Goal: Information Seeking & Learning: Learn about a topic

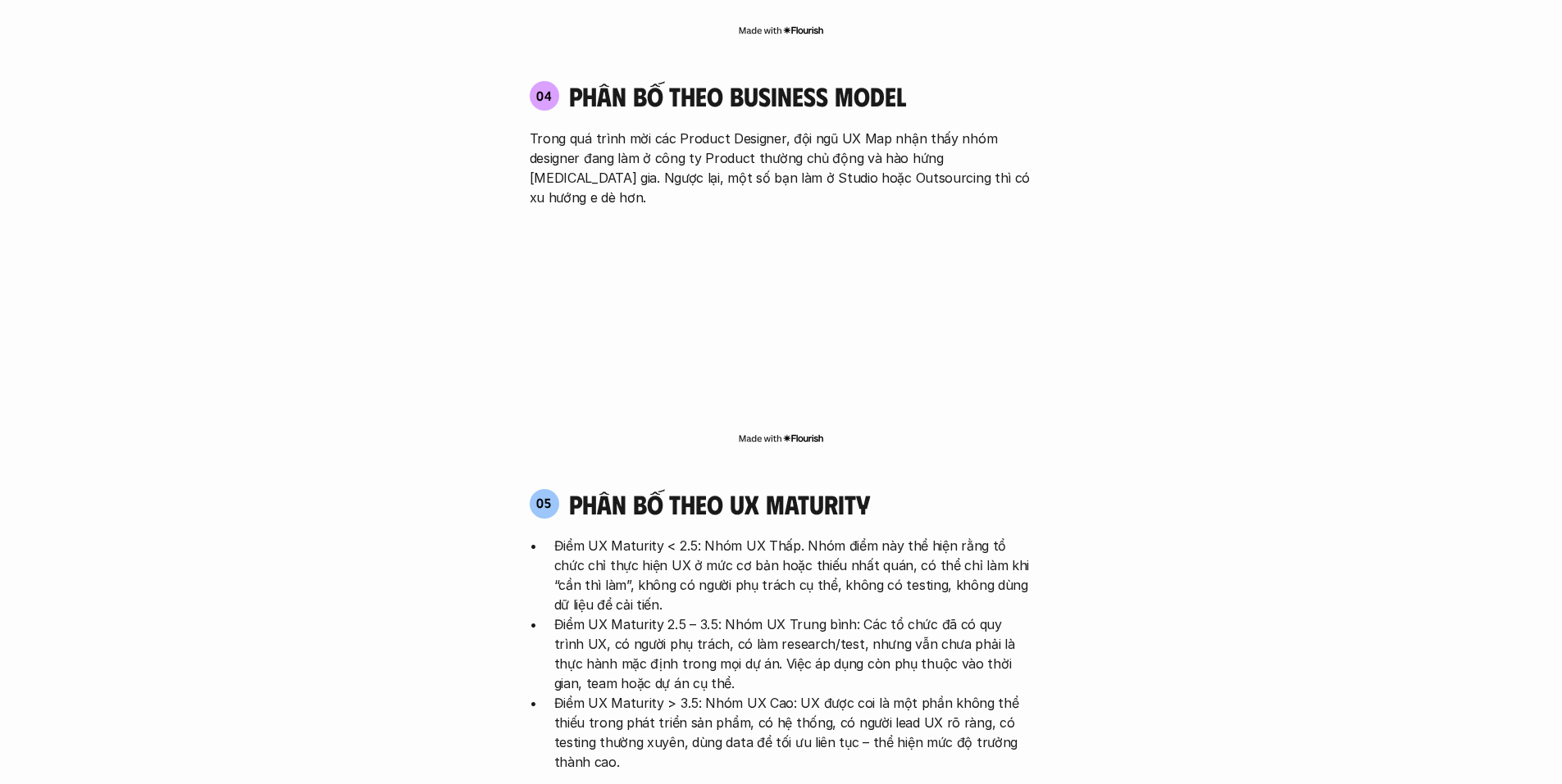
scroll to position [3442, 0]
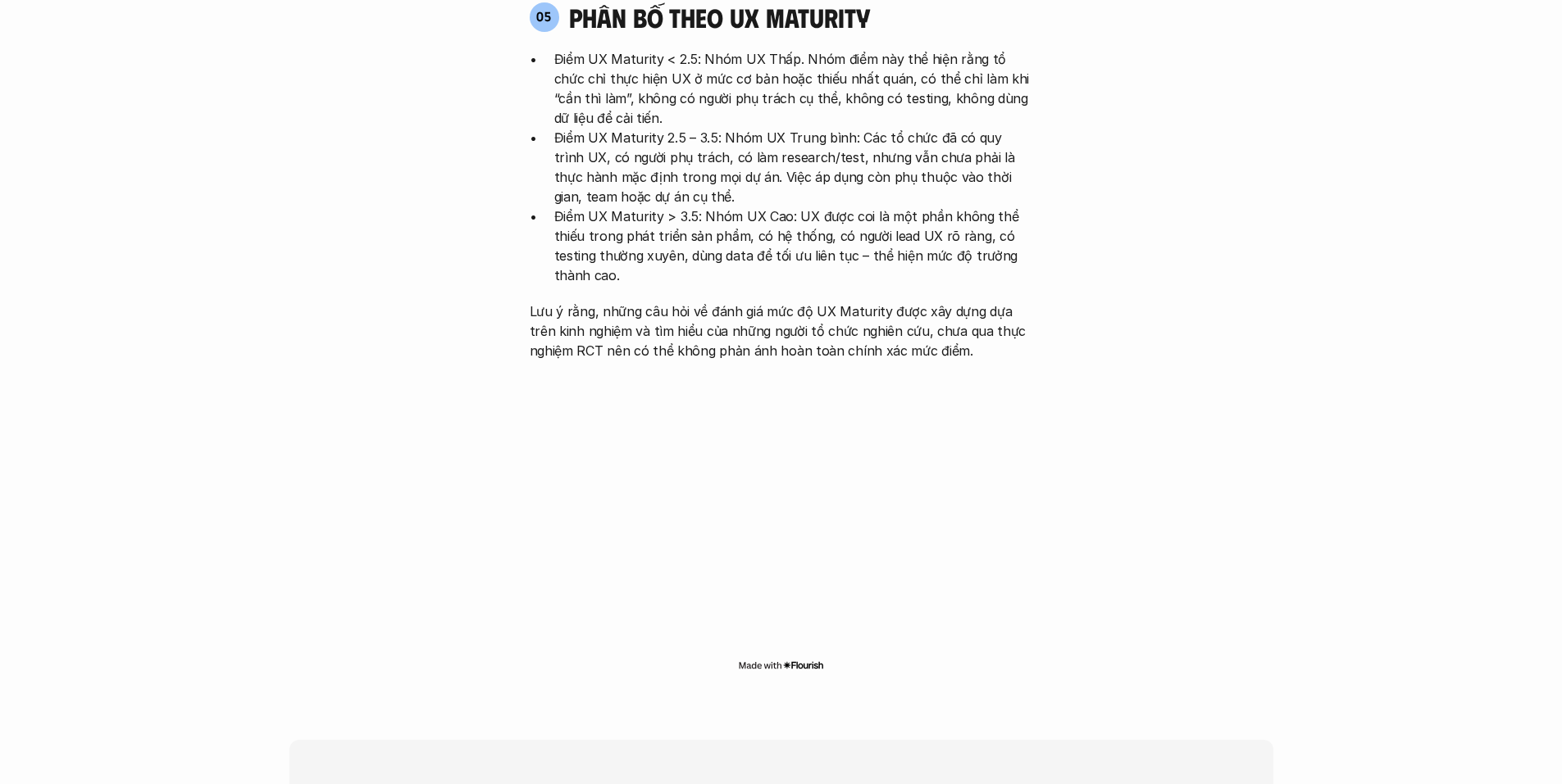
scroll to position [3360, 0]
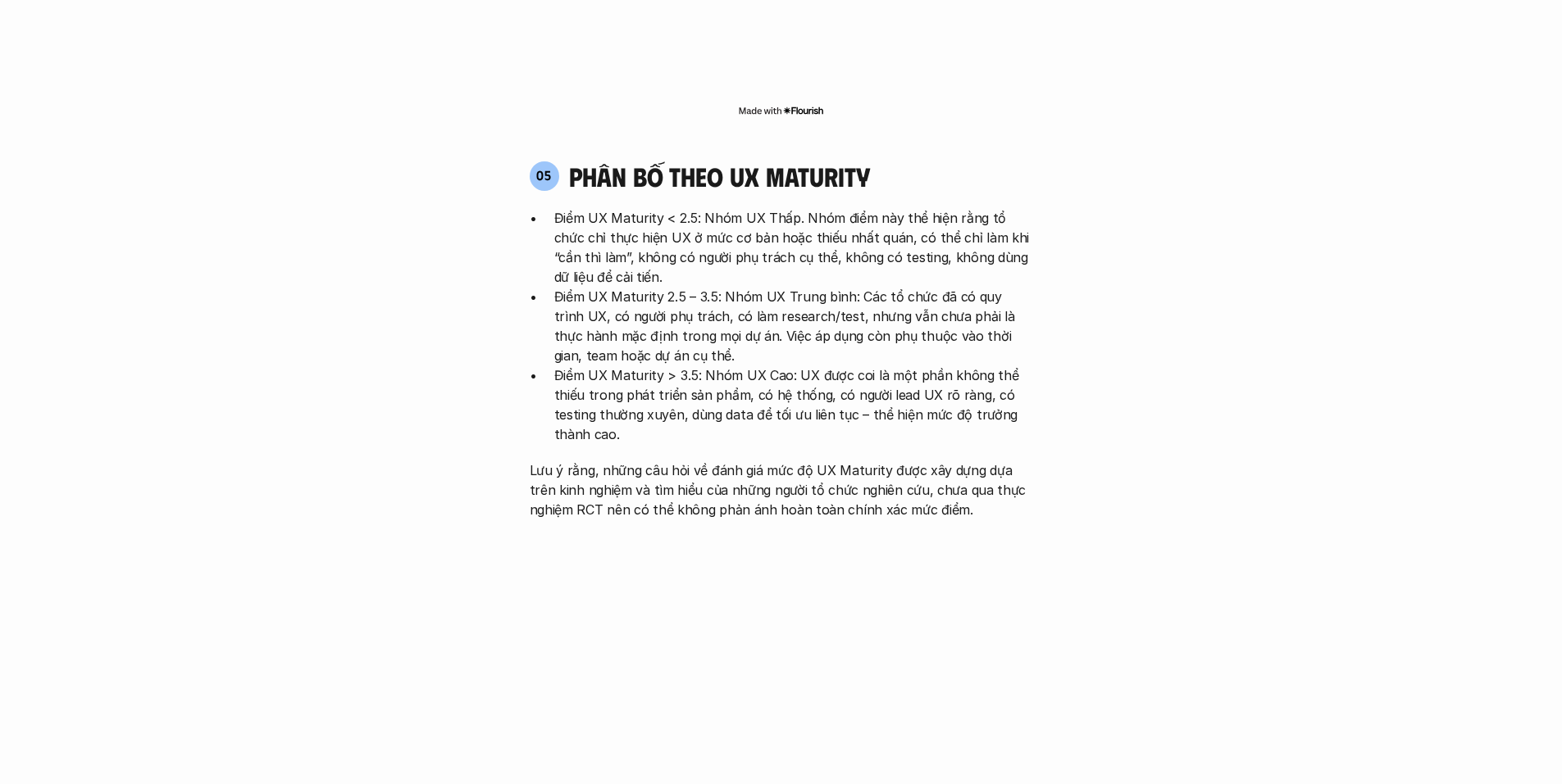
click at [663, 461] on p "Lưu ý rằng, những câu hỏi về đánh giá mức độ UX Maturity được xây dựng dựa trên…" at bounding box center [781, 491] width 503 height 59
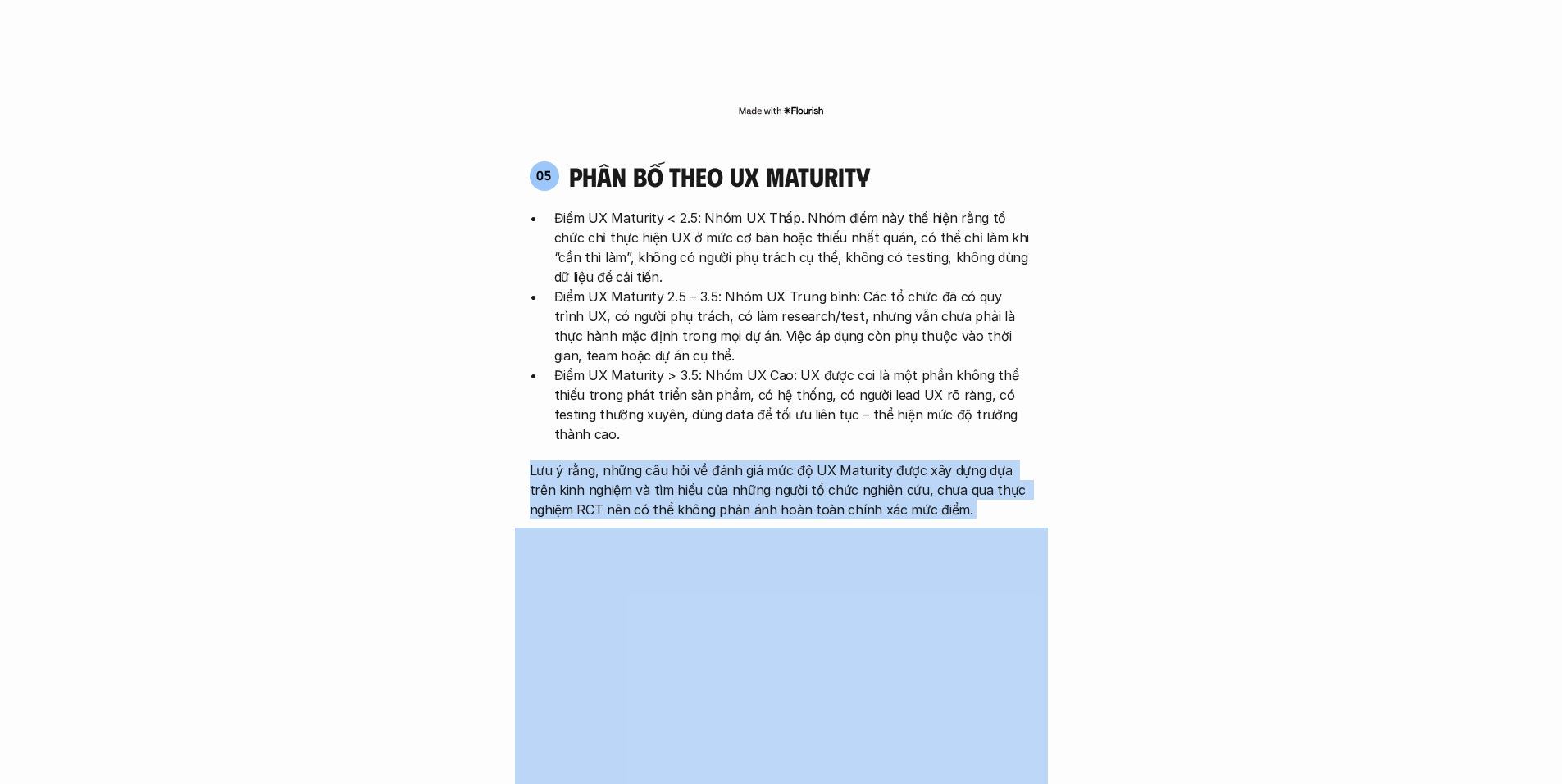
click at [663, 461] on p "Lưu ý rằng, những câu hỏi về đánh giá mức độ UX Maturity được xây dựng dựa trên…" at bounding box center [781, 491] width 503 height 59
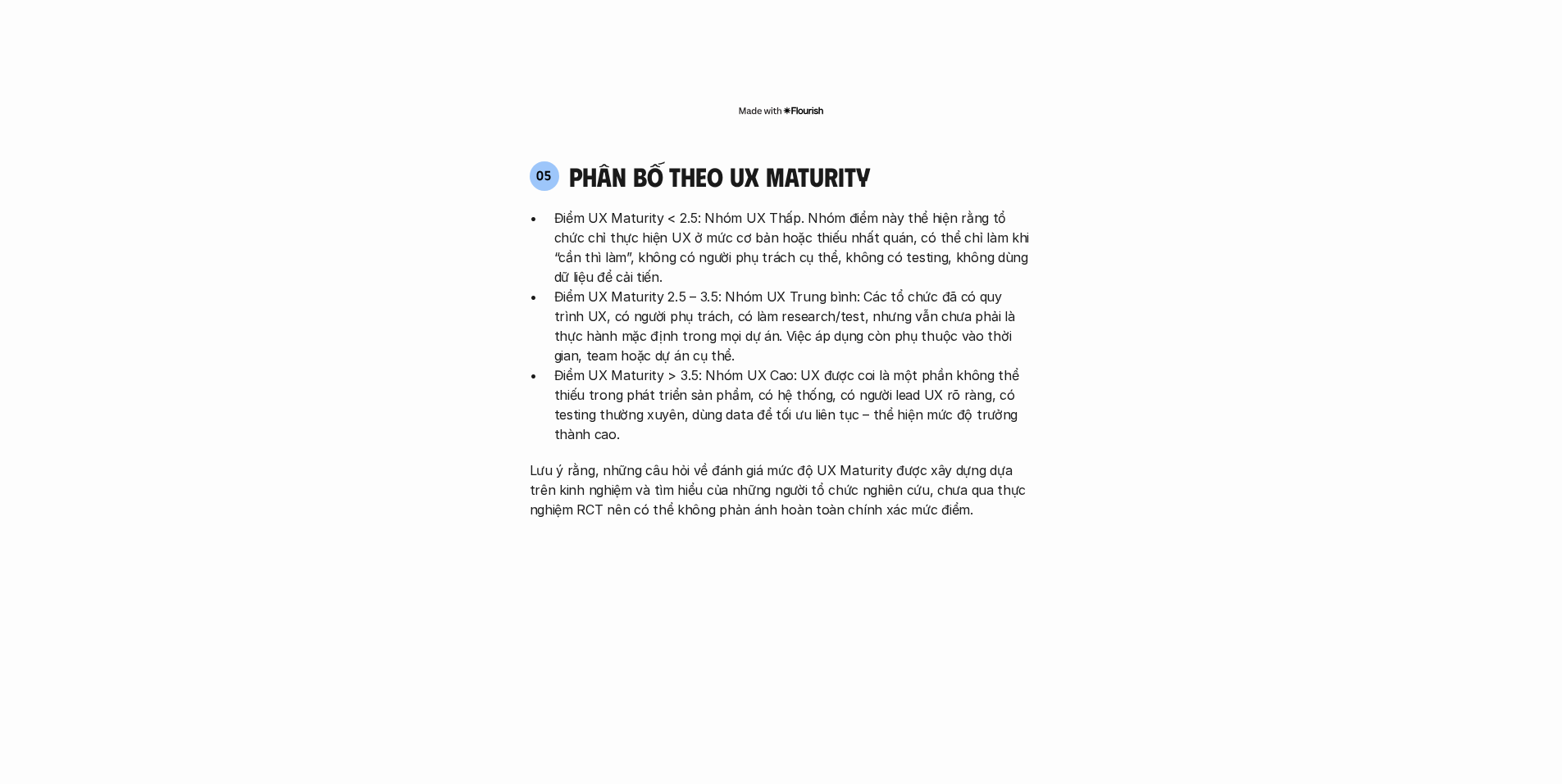
click at [893, 366] on p "Điểm UX Maturity > 3.5: Nhóm UX Cao: UX được coi là một phần không thể thiếu tr…" at bounding box center [794, 405] width 479 height 79
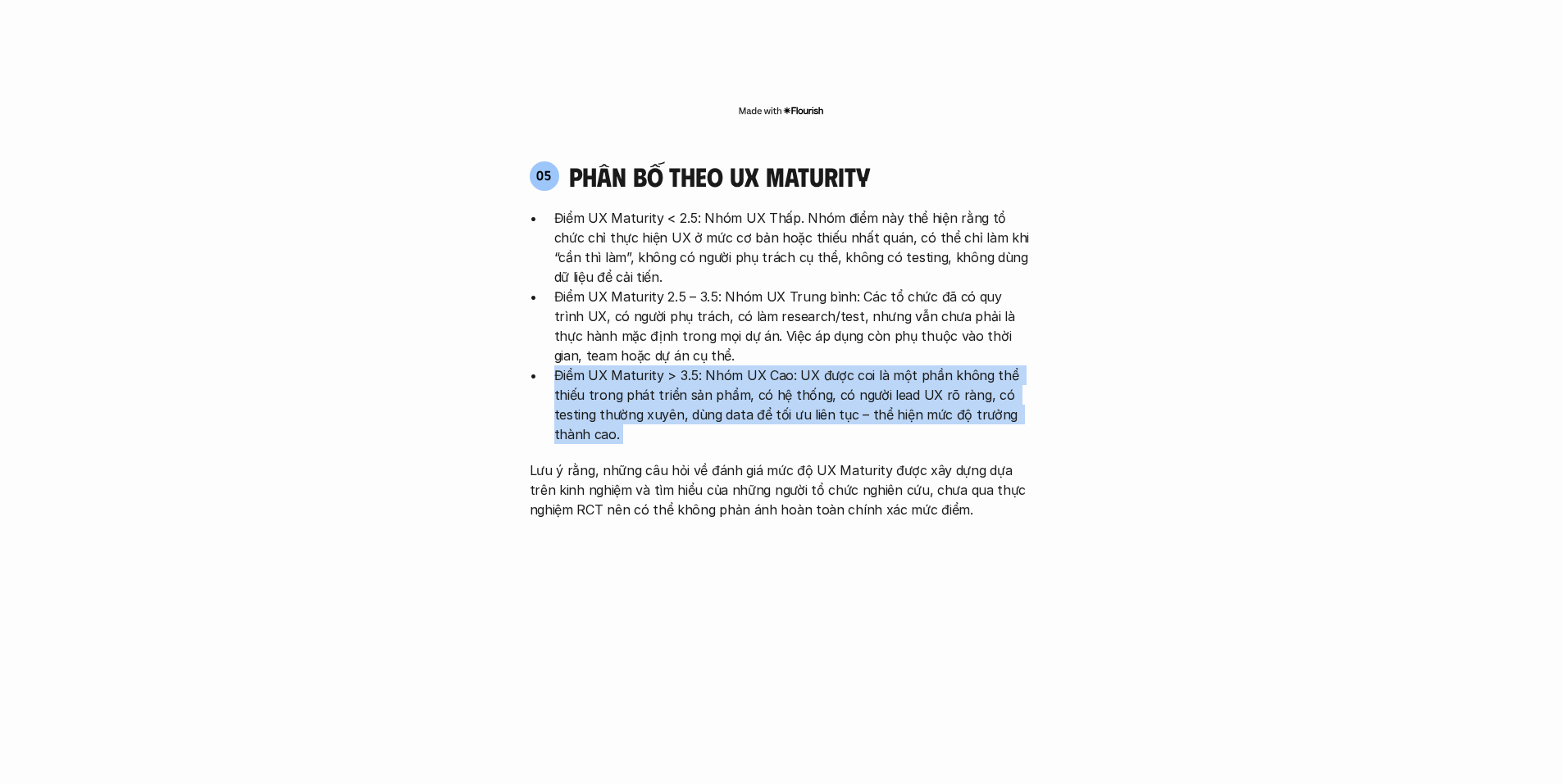
click at [893, 366] on p "Điểm UX Maturity > 3.5: Nhóm UX Cao: UX được coi là một phần không thể thiếu tr…" at bounding box center [794, 405] width 479 height 79
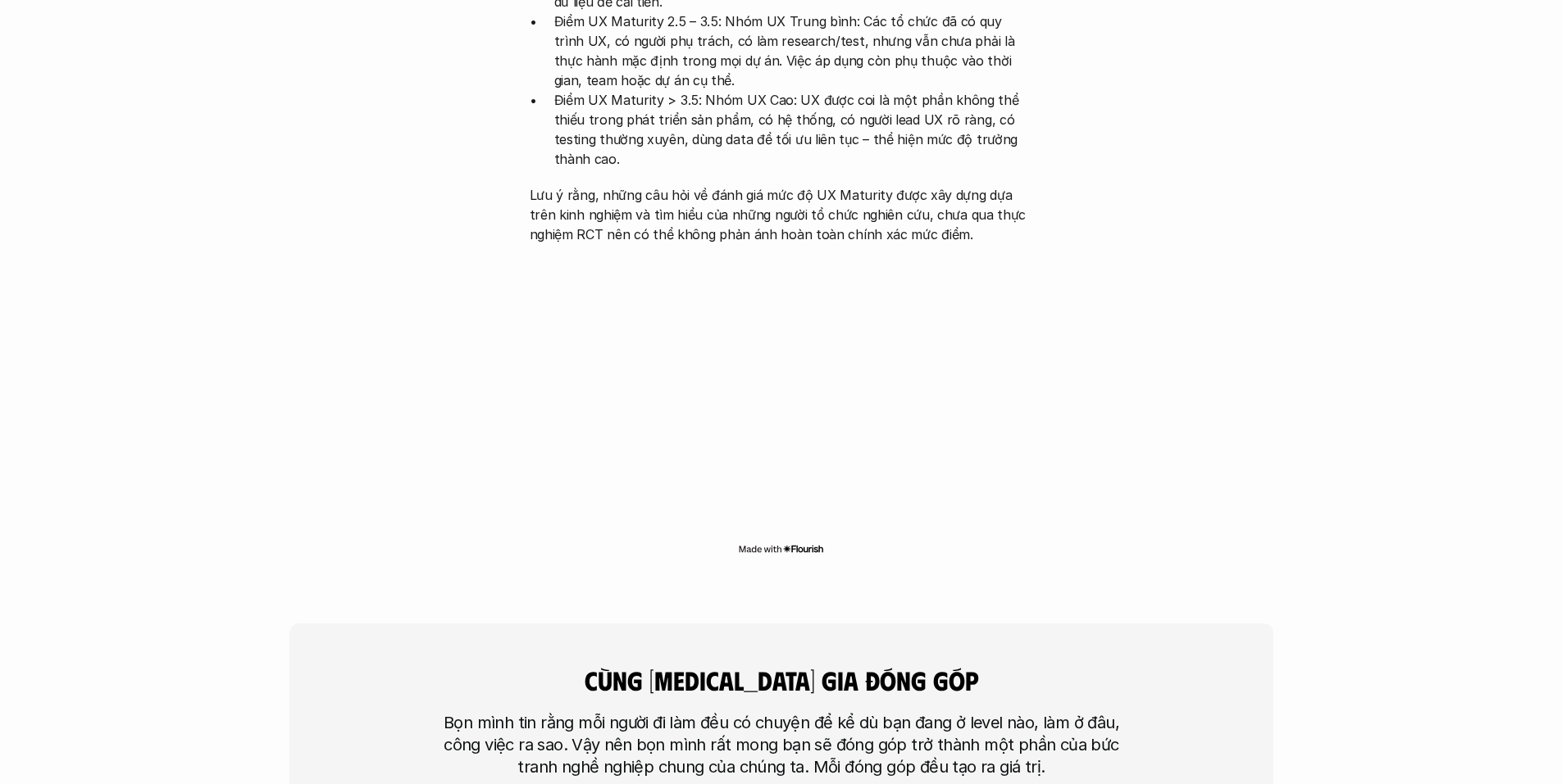
scroll to position [3770, 0]
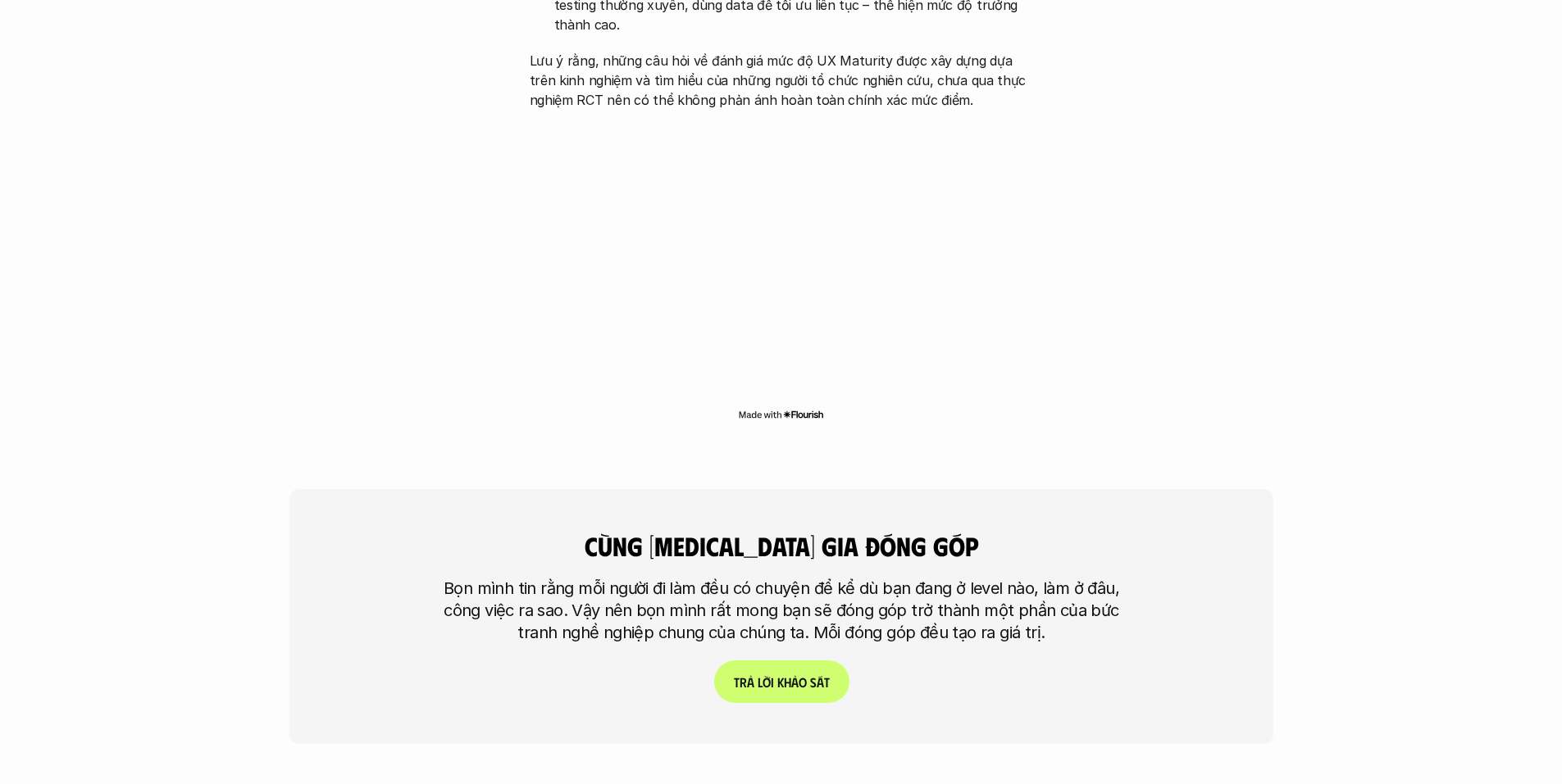
click at [1069, 491] on div "cùng [MEDICAL_DATA] gia đóng góp Bọn mình tin rằng mỗi người đi làm đều có chuy…" at bounding box center [781, 616] width 984 height 255
click at [954, 578] on p "Bọn mình tin rằng mỗi người đi làm đều có chuyện để kể dù bạn đang ở level nào,…" at bounding box center [782, 611] width 697 height 66
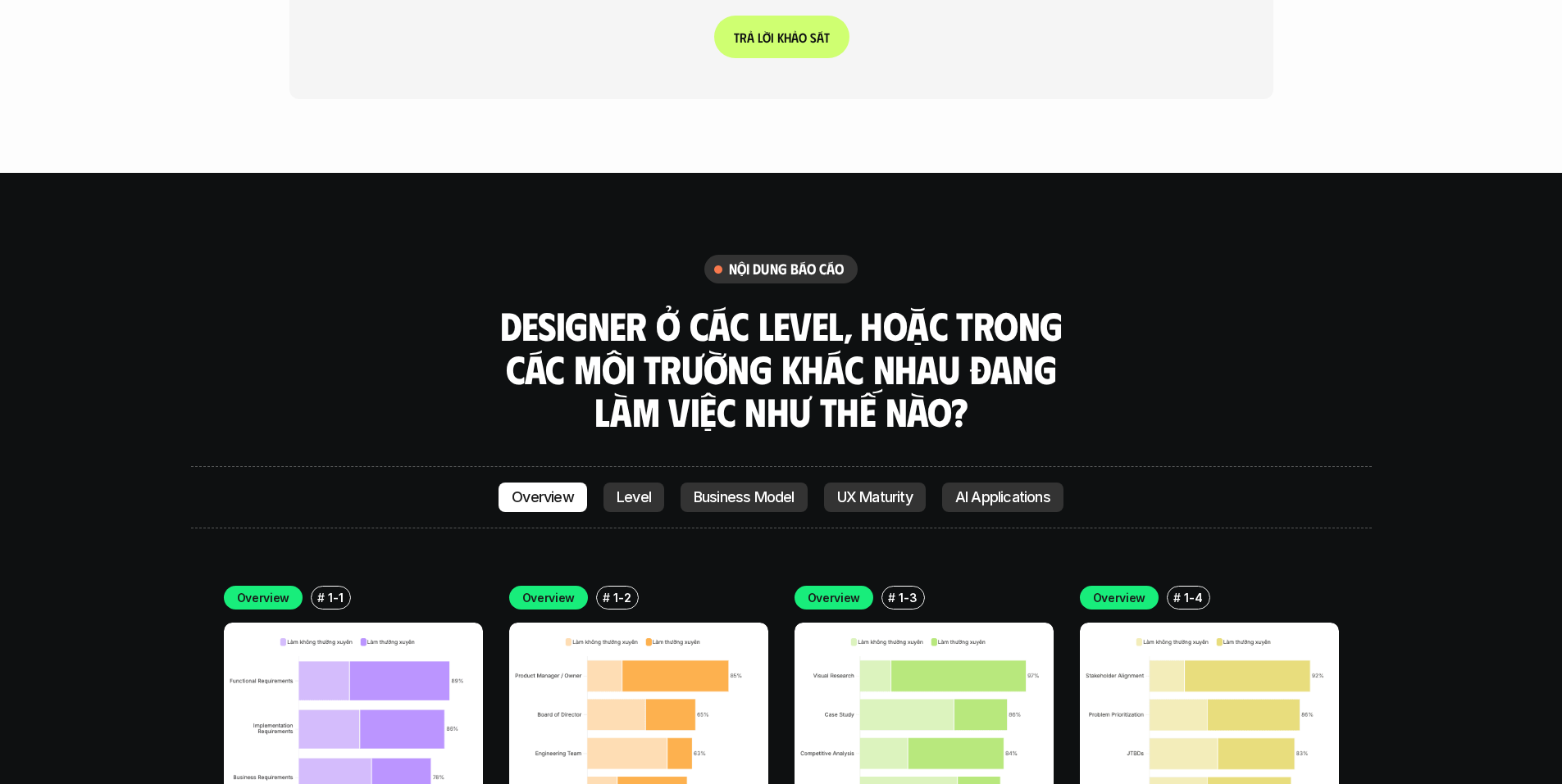
scroll to position [4590, 0]
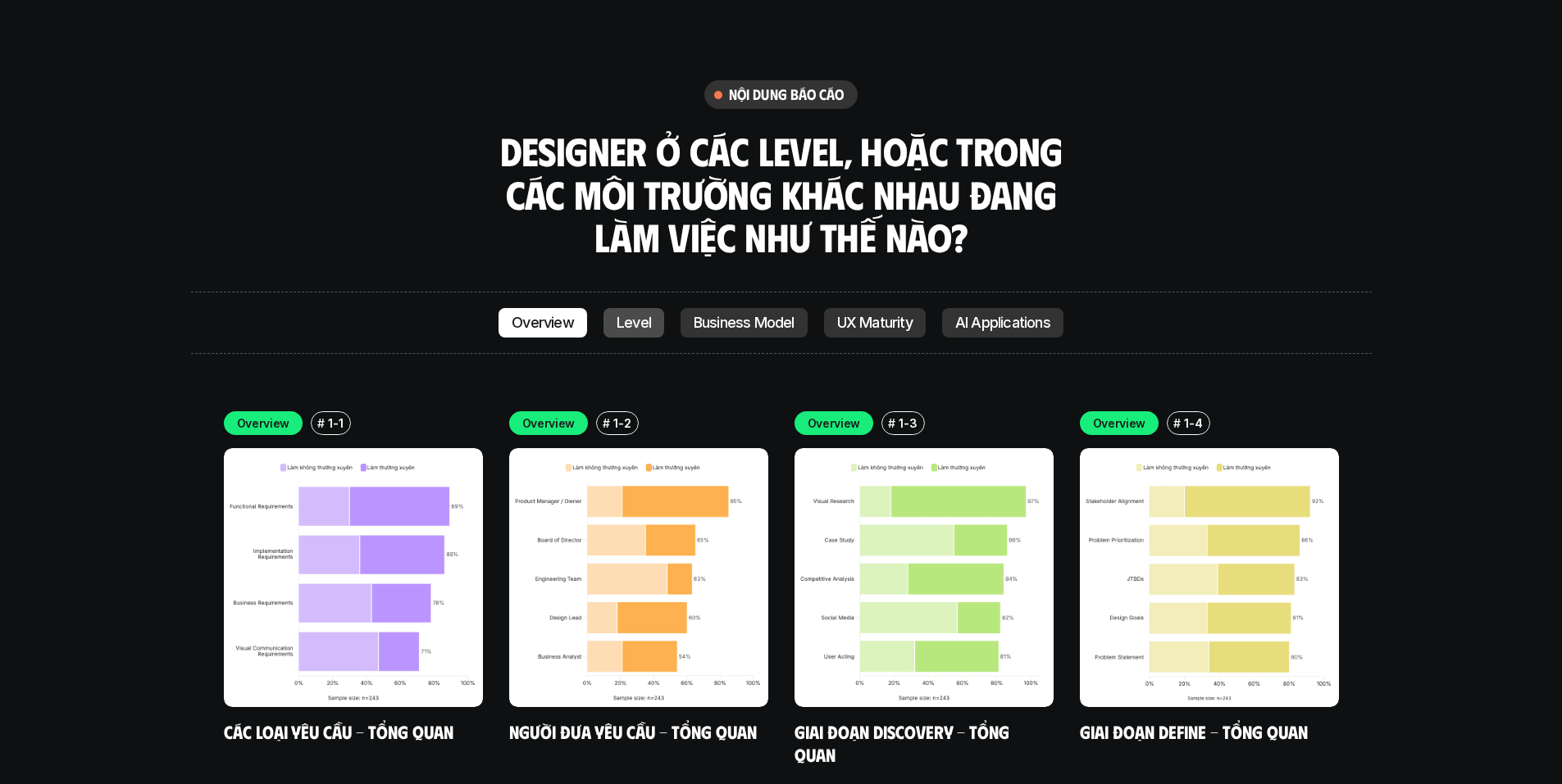
click at [630, 314] on p "Level" at bounding box center [633, 322] width 34 height 17
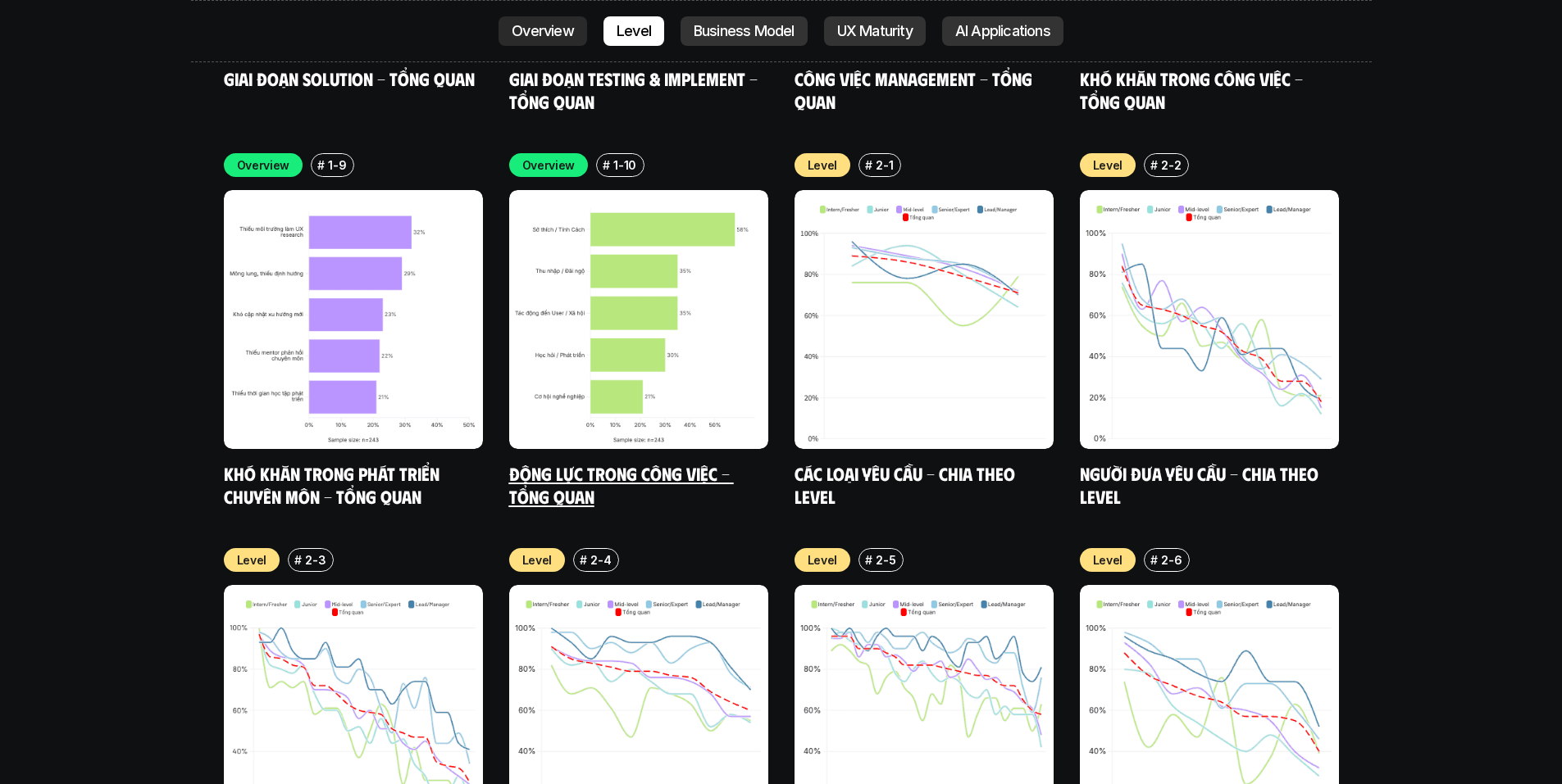
scroll to position [5638, 0]
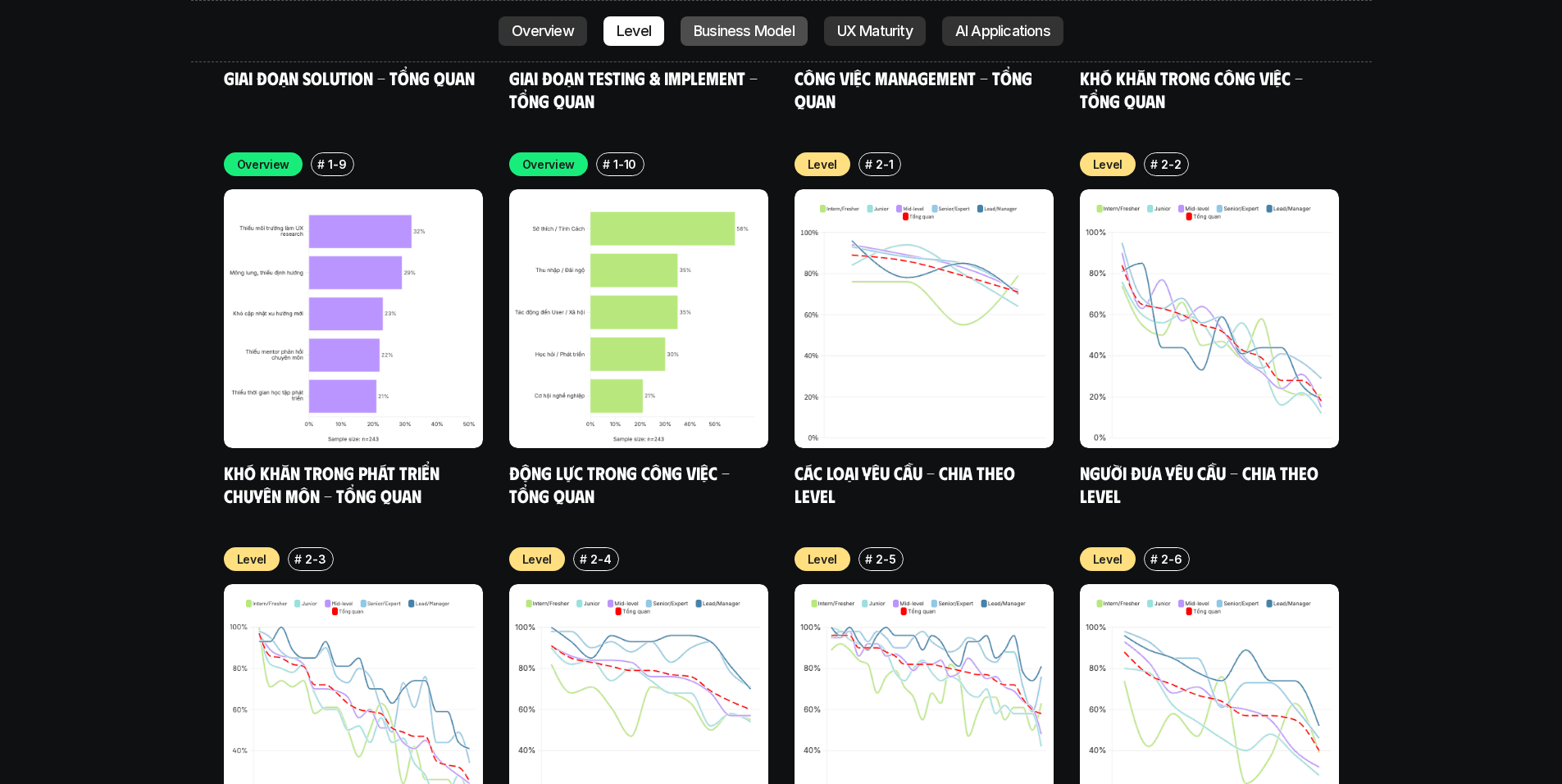
click at [722, 25] on p "Business Model" at bounding box center [743, 31] width 100 height 17
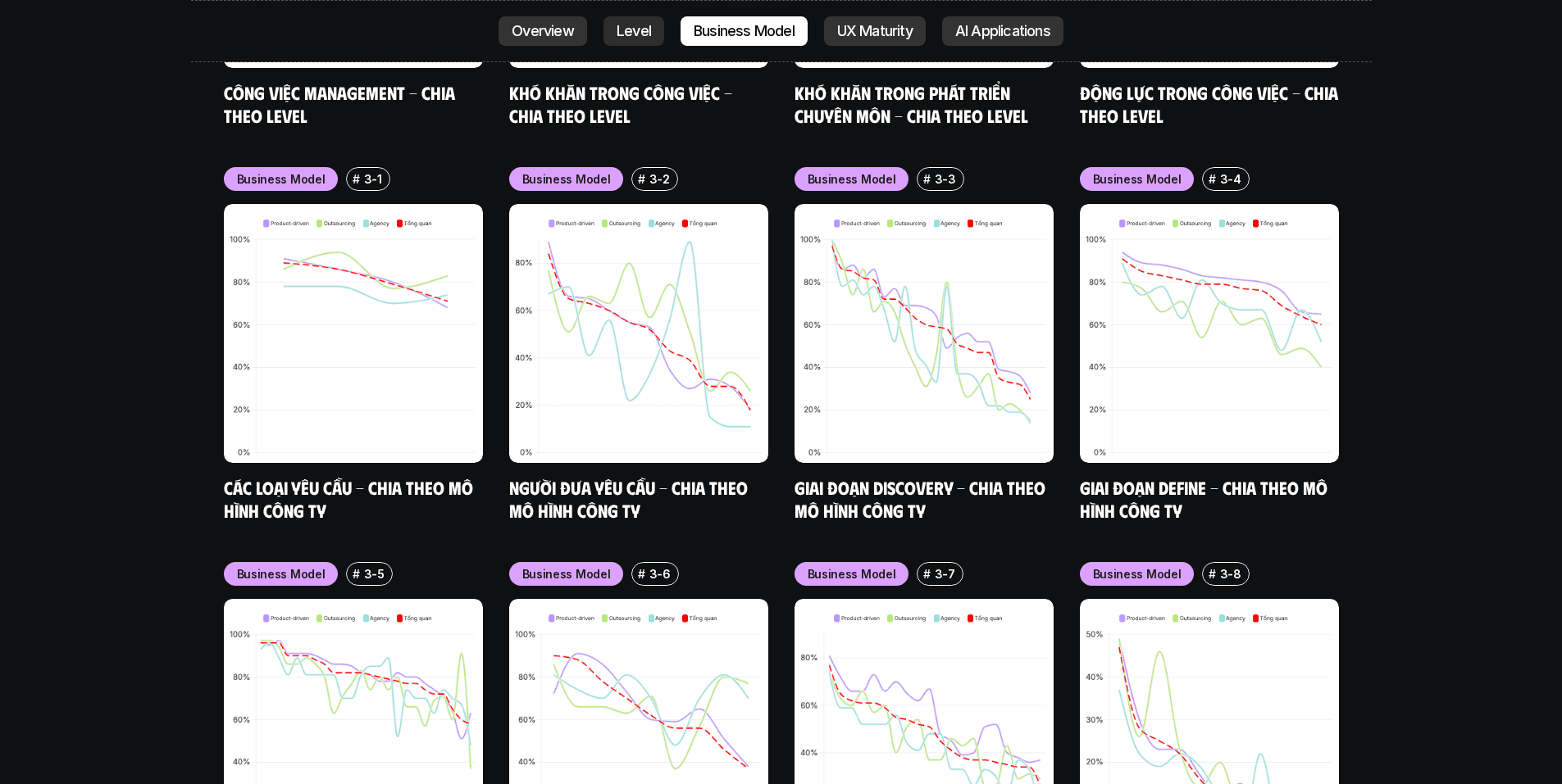
scroll to position [6824, 0]
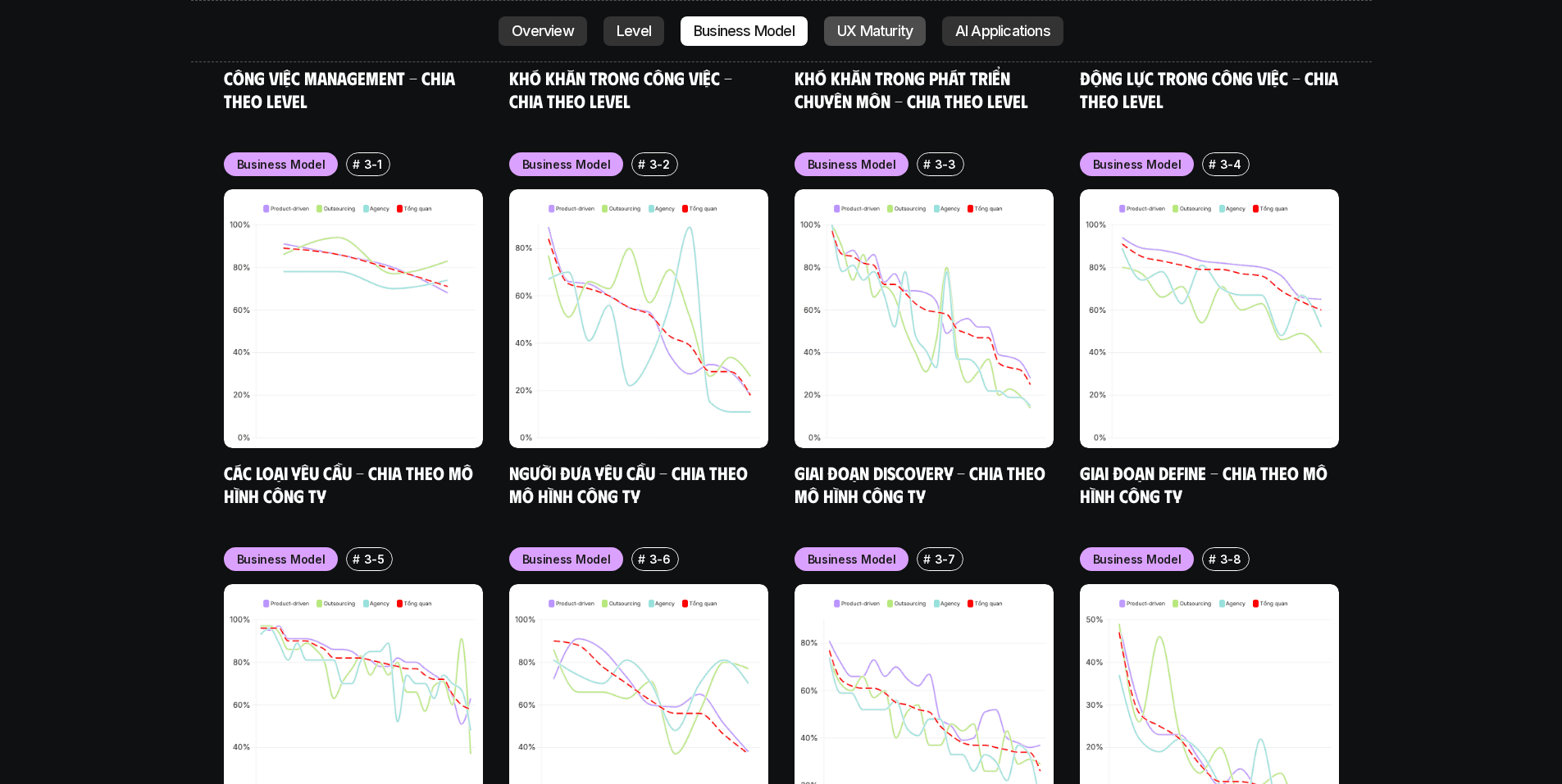
click at [852, 36] on p "UX Maturity" at bounding box center [874, 31] width 75 height 17
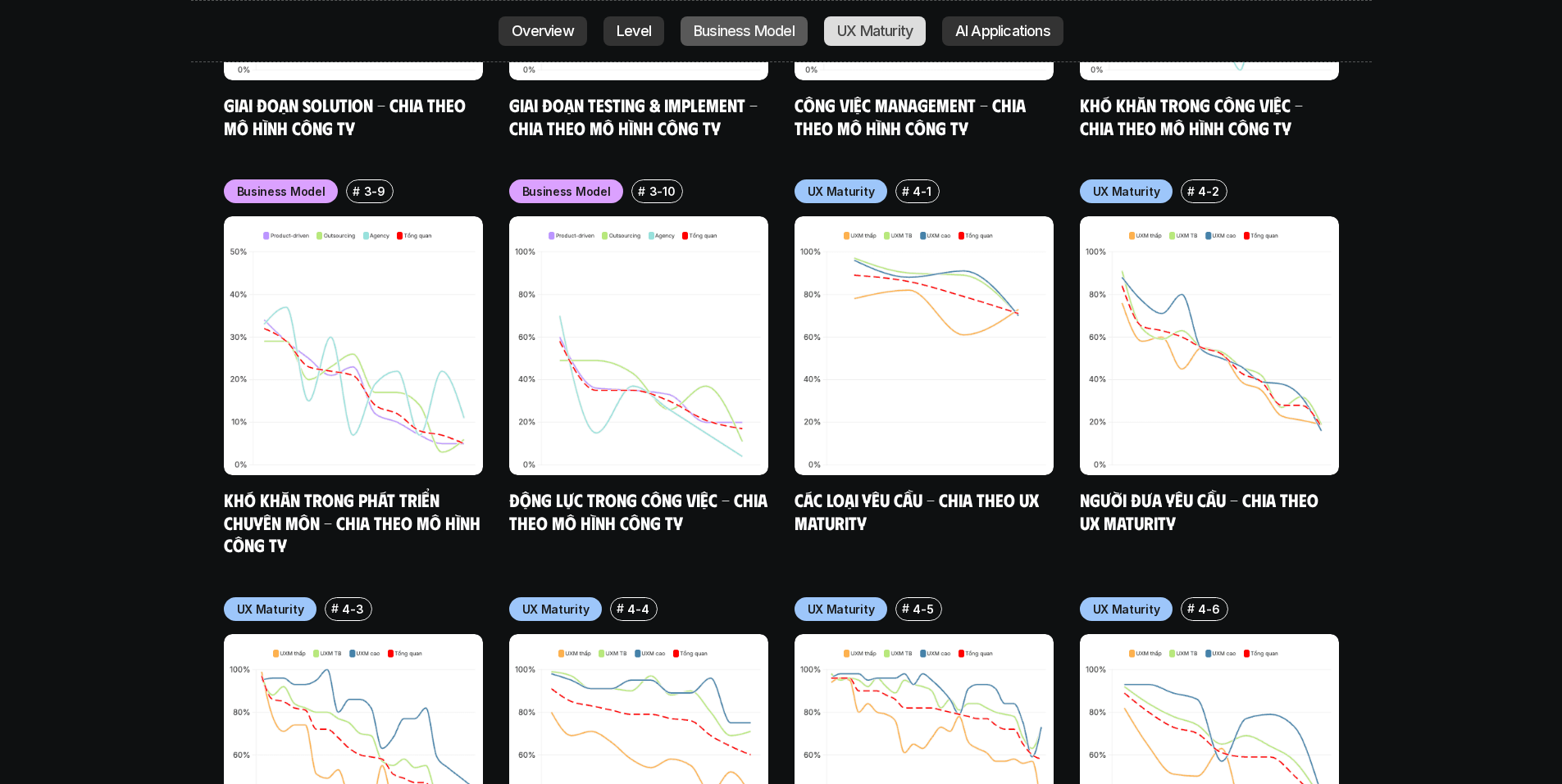
scroll to position [7614, 0]
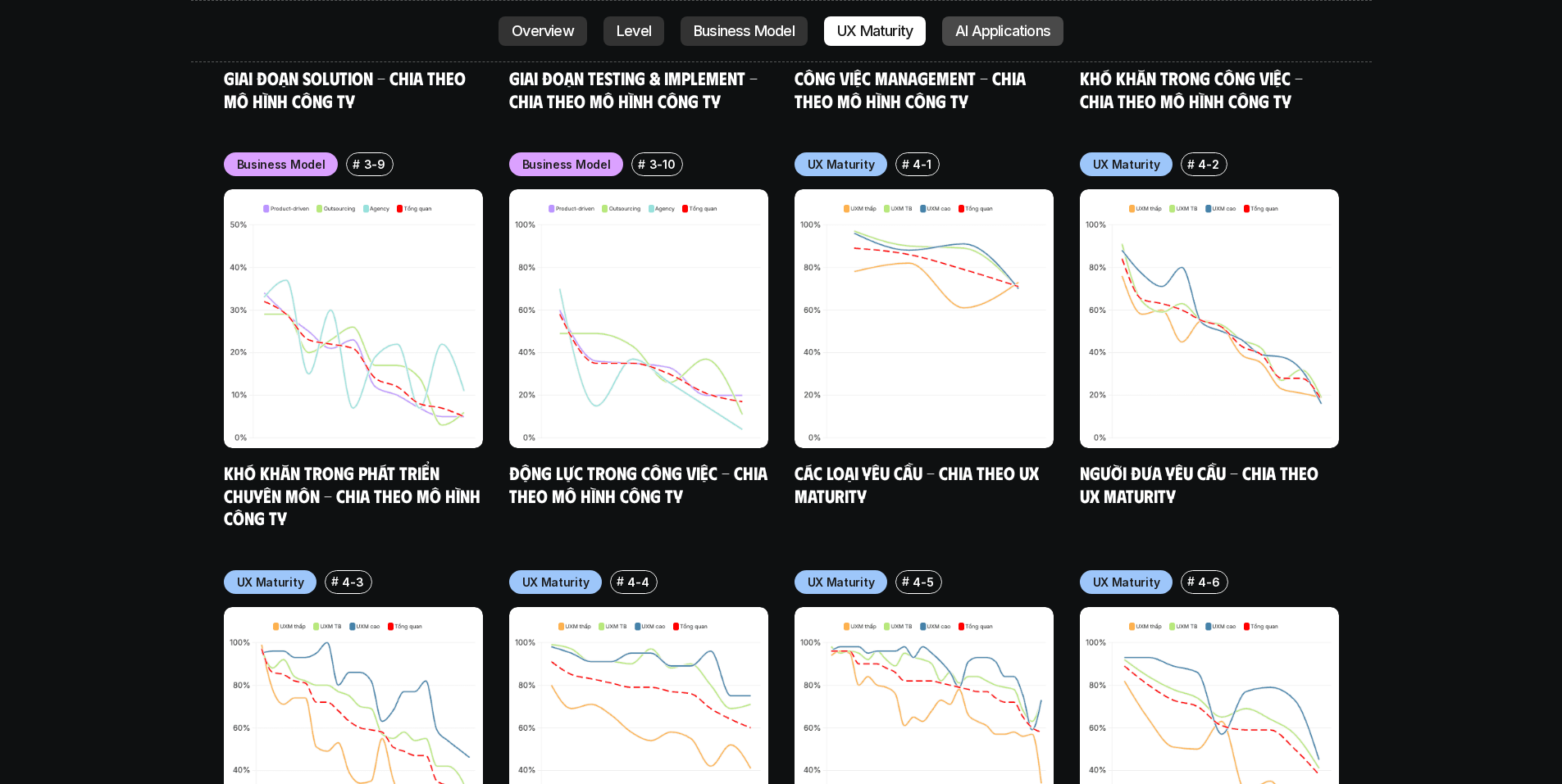
click at [987, 33] on p "AI Applications" at bounding box center [1003, 31] width 95 height 17
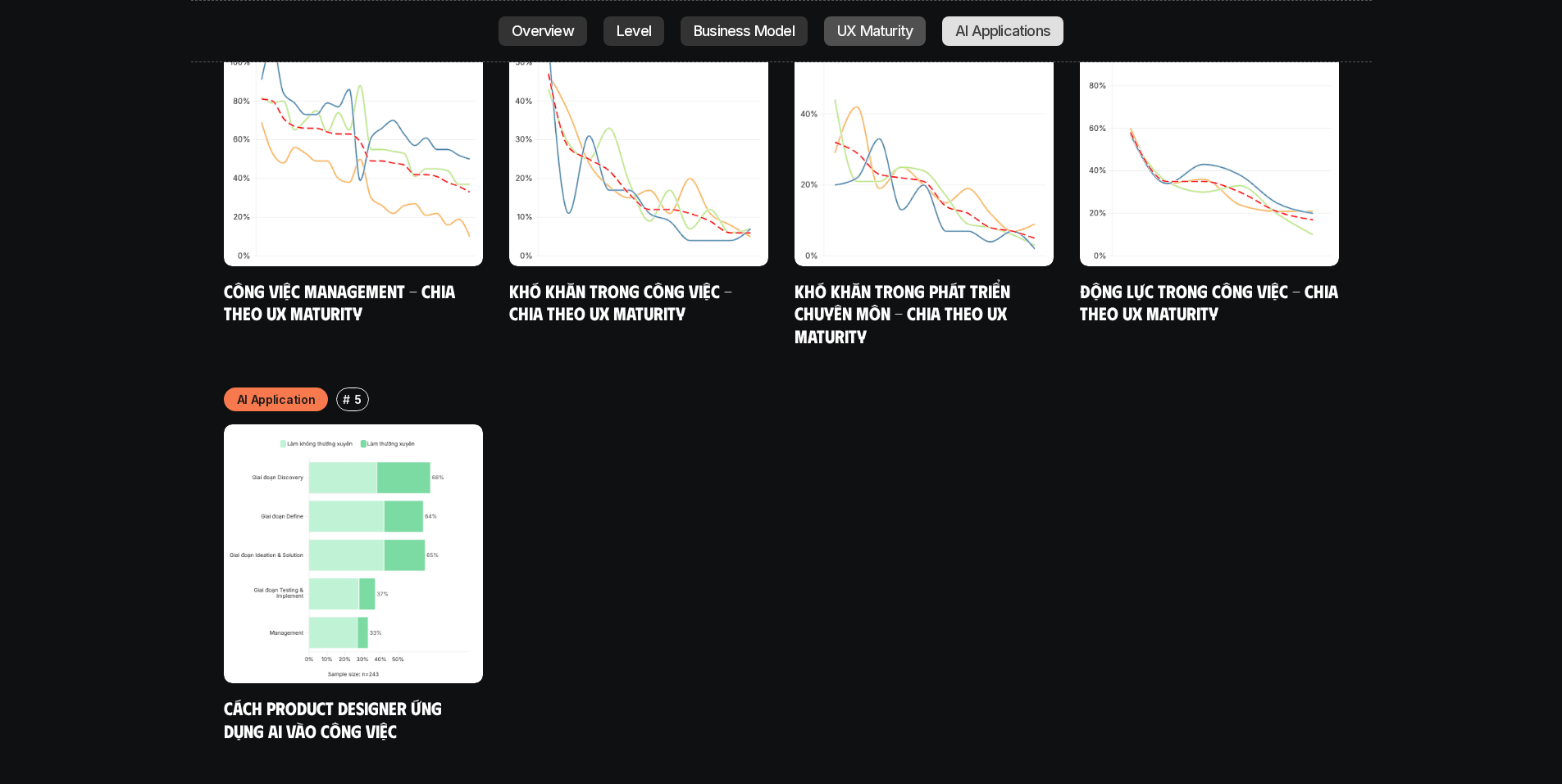
scroll to position [8844, 0]
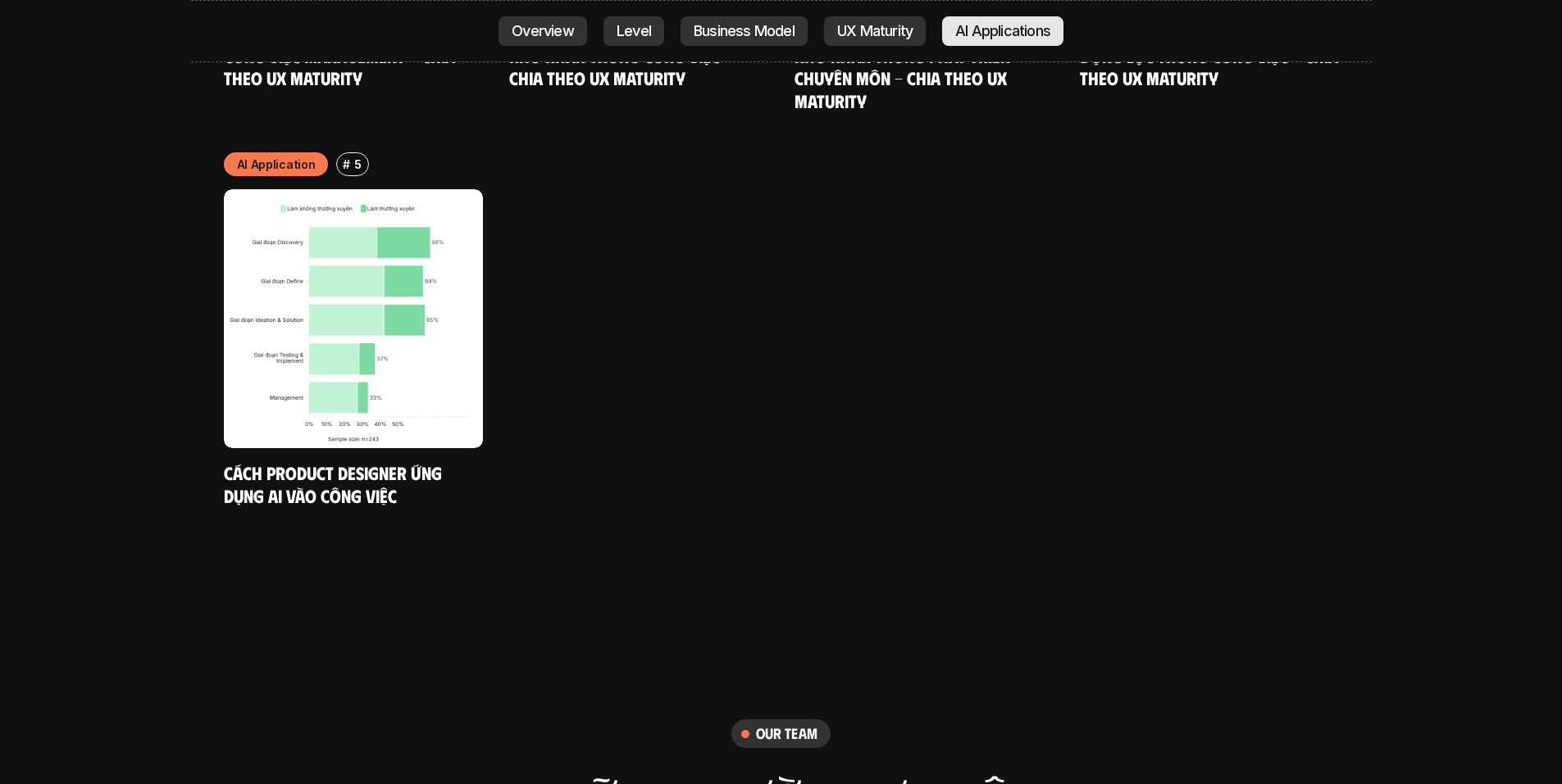
click at [987, 33] on p "AI Applications" at bounding box center [1003, 31] width 95 height 17
click at [854, 34] on p "UX Maturity" at bounding box center [874, 31] width 75 height 17
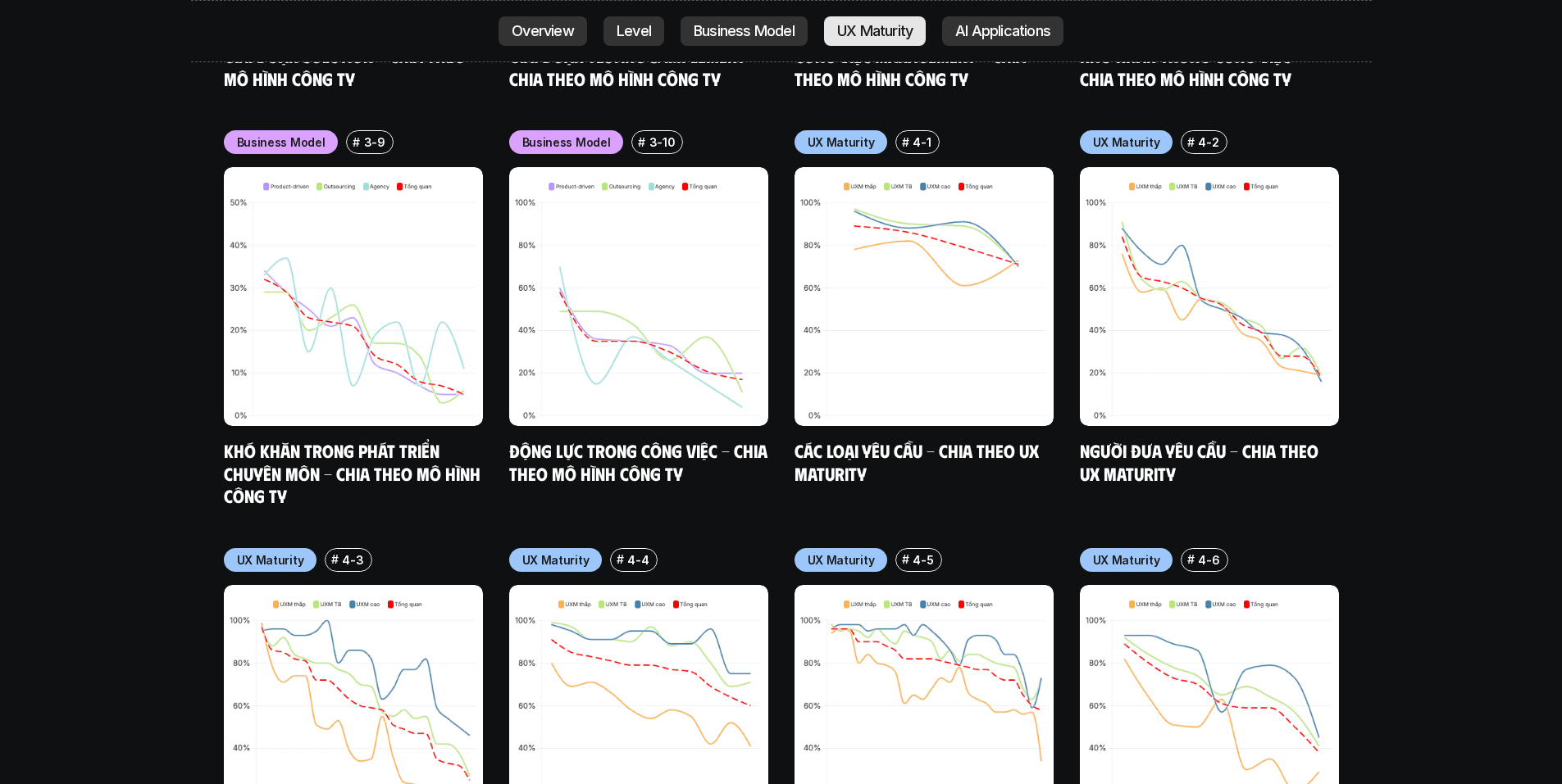
scroll to position [7614, 0]
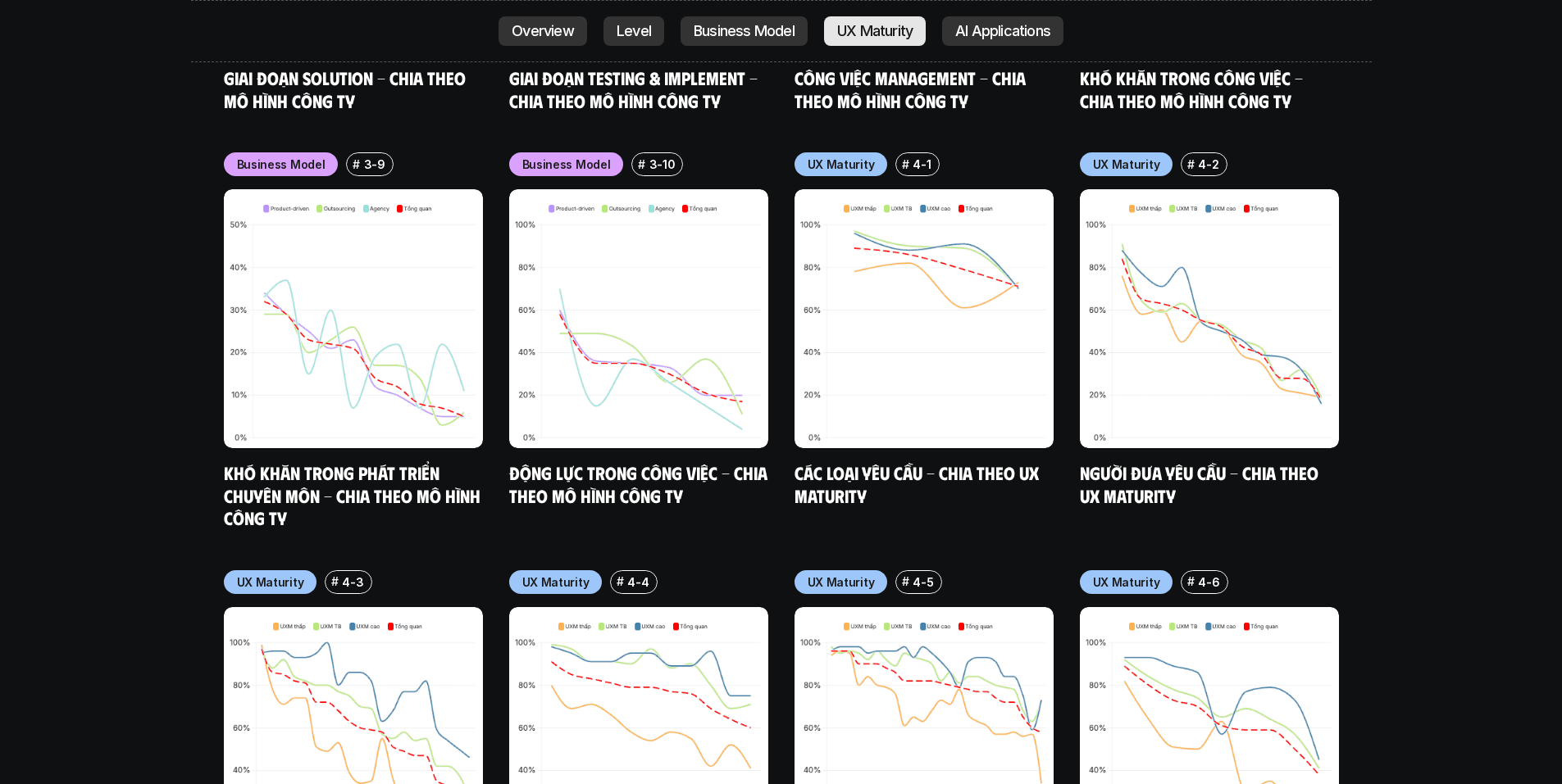
click at [854, 34] on p "UX Maturity" at bounding box center [874, 31] width 75 height 17
click at [920, 461] on link "Các loại yêu cầu - Chia theo UX Maturity" at bounding box center [919, 484] width 248 height 45
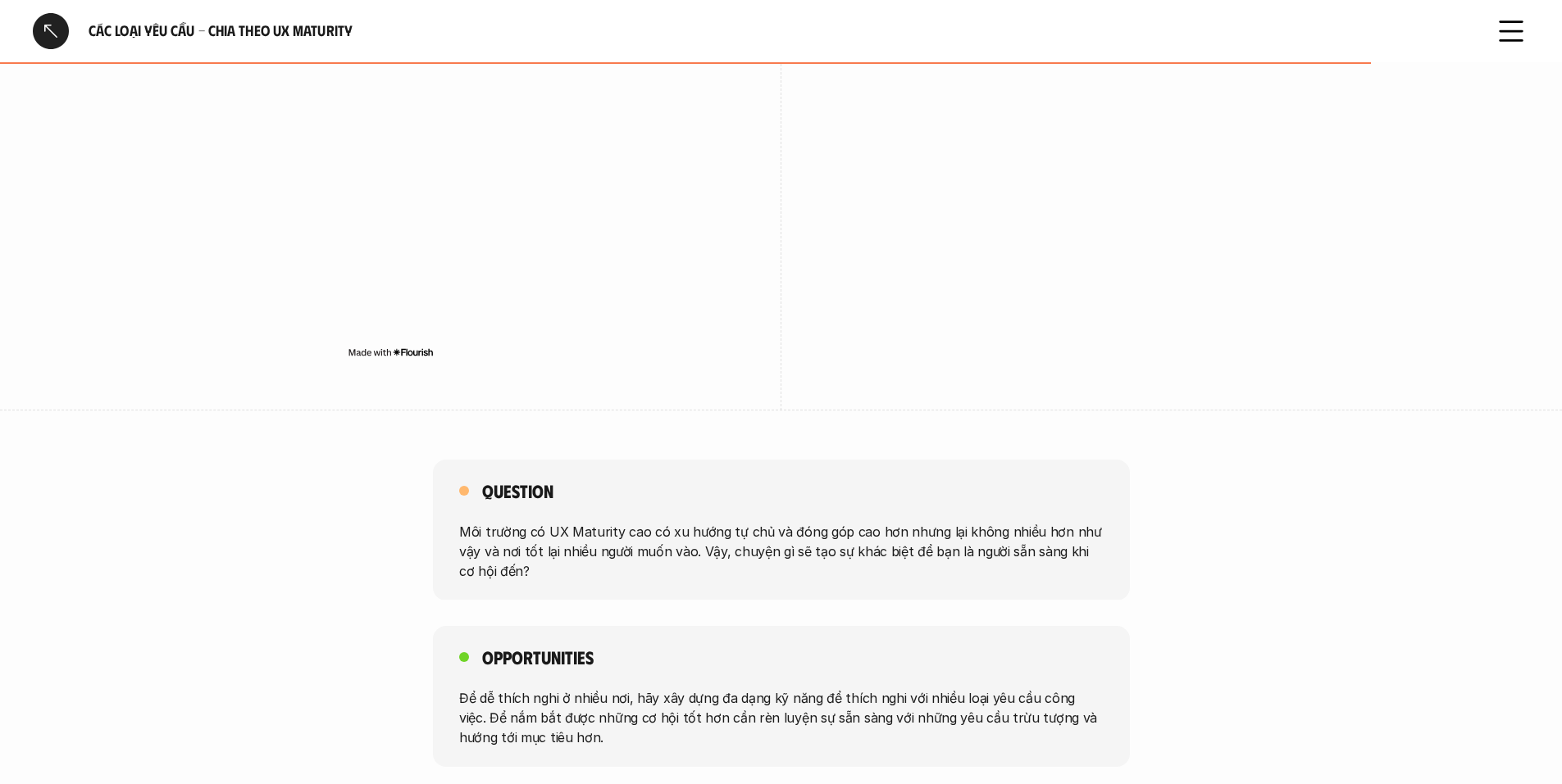
scroll to position [2376, 0]
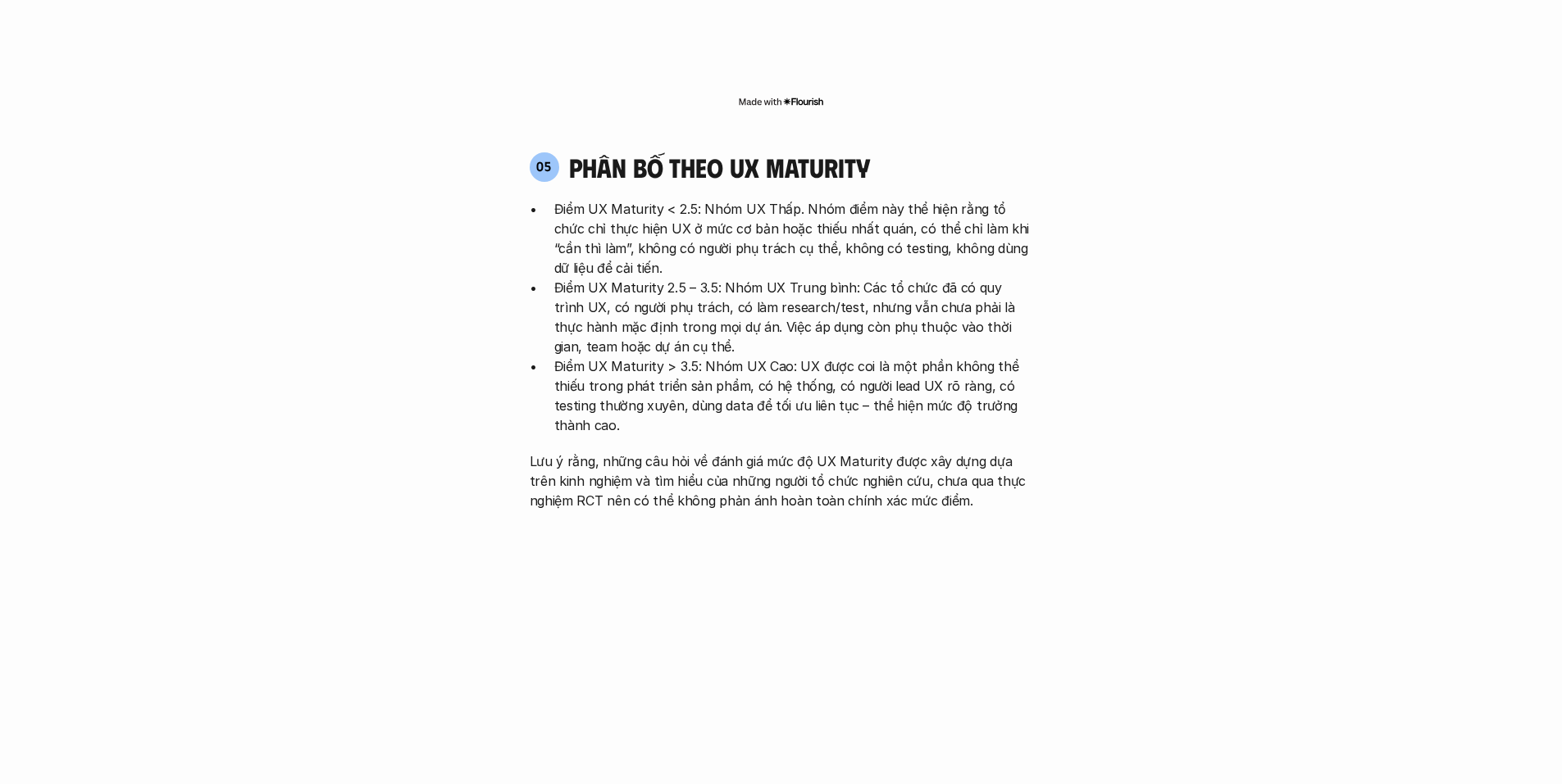
scroll to position [3270, 0]
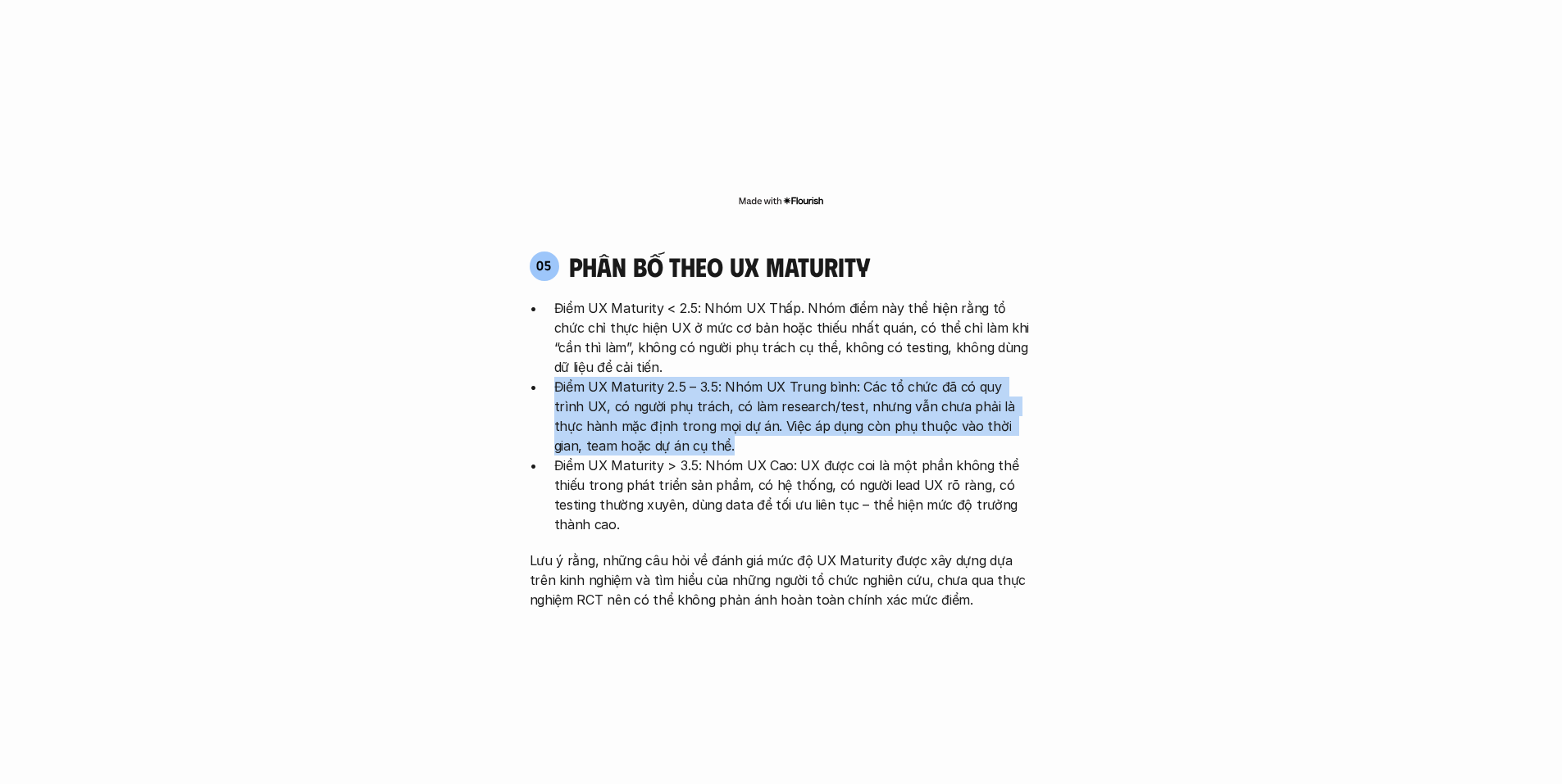
drag, startPoint x: 884, startPoint y: 371, endPoint x: 542, endPoint y: 313, distance: 346.9
click at [542, 313] on ul "Điểm UX Maturity < 2.5: Nhóm UX Thấp. Nhóm điểm này thể hiện rằng tổ chức chỉ t…" at bounding box center [781, 416] width 503 height 236
drag, startPoint x: 542, startPoint y: 313, endPoint x: 662, endPoint y: 363, distance: 130.0
click at [662, 363] on ul "Điểm UX Maturity < 2.5: Nhóm UX Thấp. Nhóm điểm này thể hiện rằng tổ chức chỉ t…" at bounding box center [781, 416] width 503 height 236
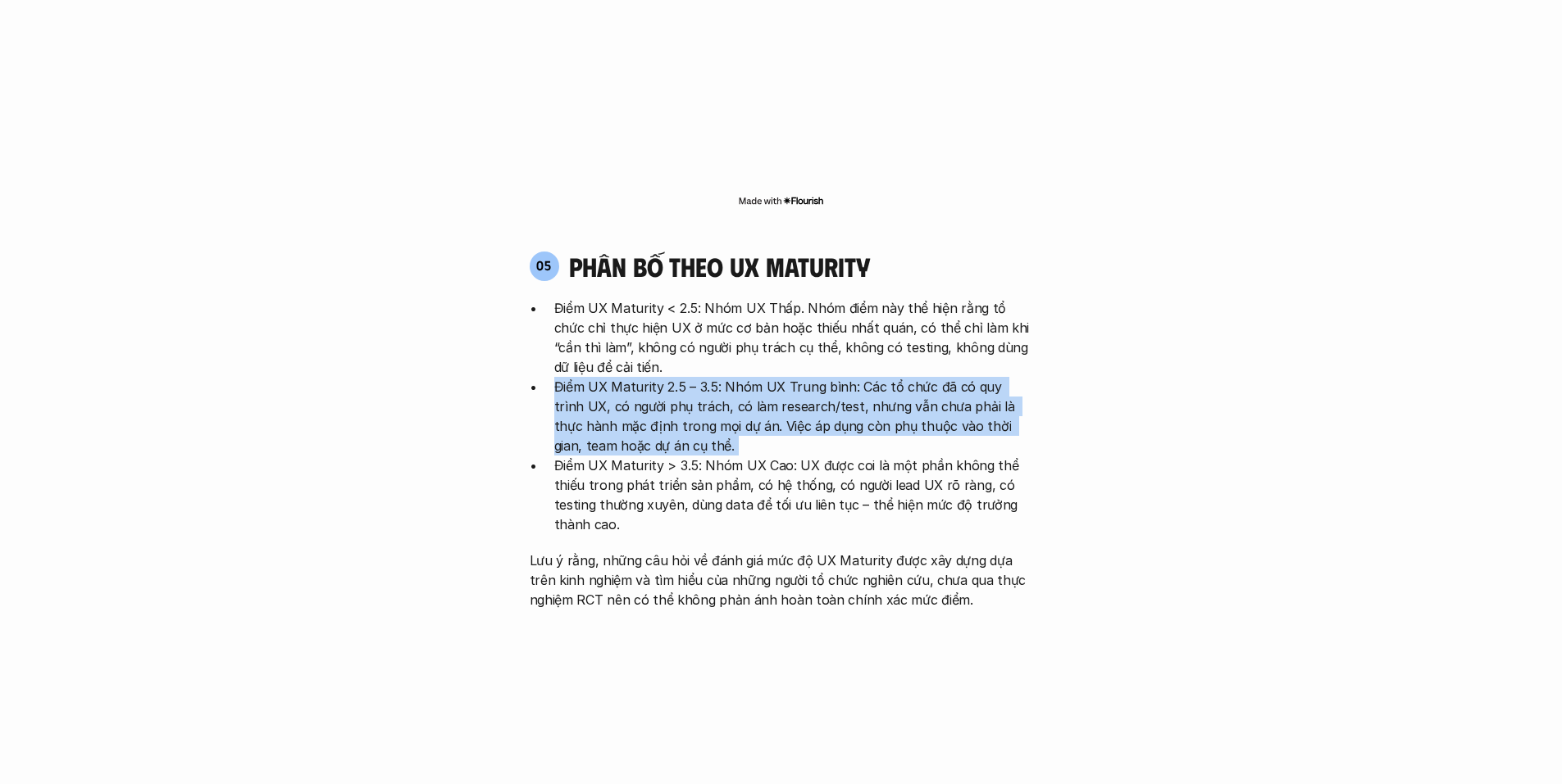
click at [662, 377] on p "Điểm UX Maturity 2.5 – 3.5: Nhóm UX Trung bình: Các tổ chức đã có quy trình UX,…" at bounding box center [794, 416] width 479 height 79
drag, startPoint x: 662, startPoint y: 363, endPoint x: 559, endPoint y: 303, distance: 119.2
click at [559, 377] on p "Điểm UX Maturity 2.5 – 3.5: Nhóm UX Trung bình: Các tổ chức đã có quy trình UX,…" at bounding box center [794, 416] width 479 height 79
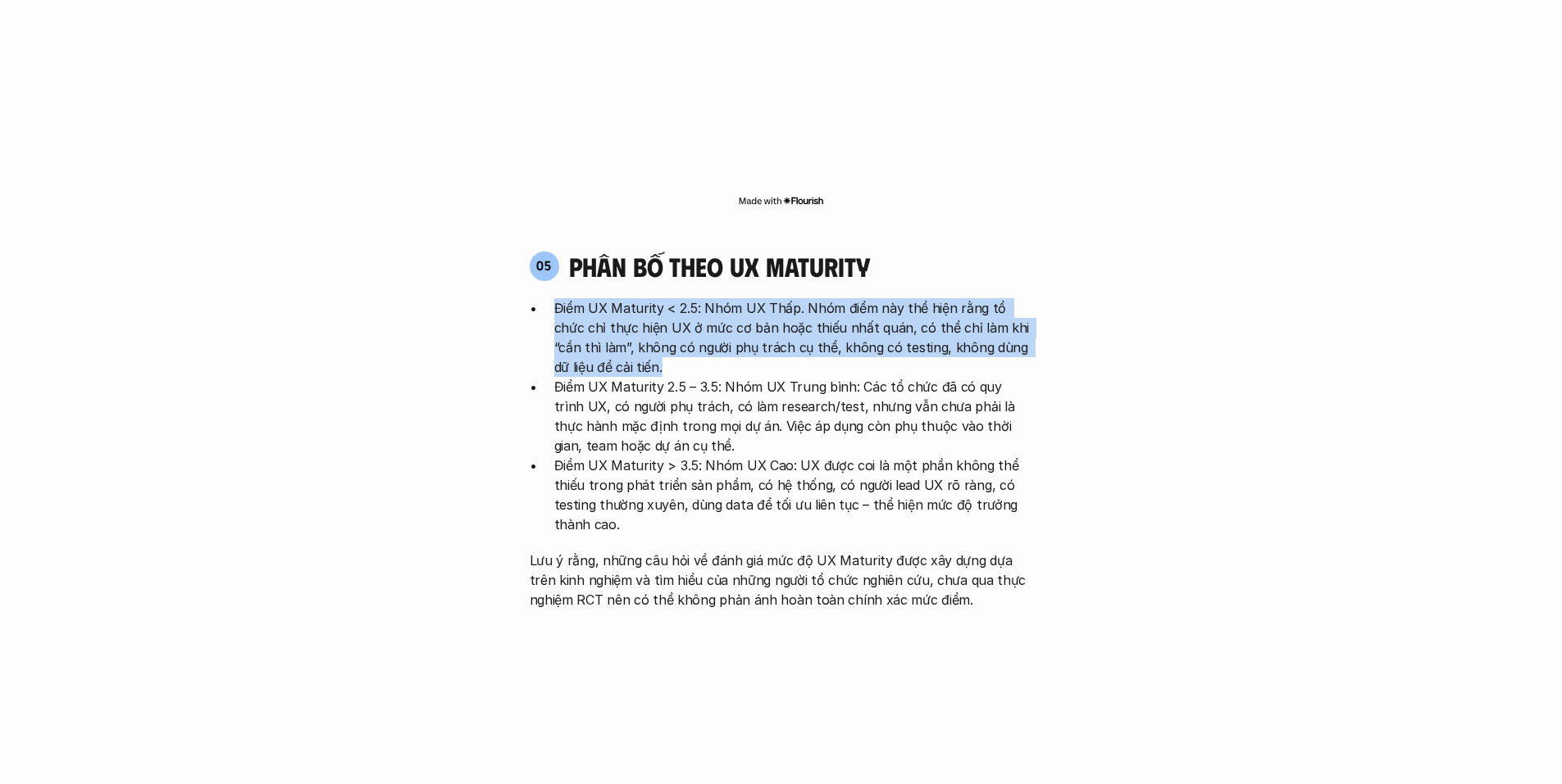
drag, startPoint x: 609, startPoint y: 288, endPoint x: 547, endPoint y: 223, distance: 89.8
click at [547, 299] on ul "Điểm UX Maturity < 2.5: Nhóm UX Thấp. Nhóm điểm này thể hiện rằng tổ chức chỉ t…" at bounding box center [781, 416] width 503 height 236
drag, startPoint x: 547, startPoint y: 223, endPoint x: 611, endPoint y: 288, distance: 91.2
click at [611, 299] on ul "Điểm UX Maturity < 2.5: Nhóm UX Thấp. Nhóm điểm này thể hiện rằng tổ chức chỉ t…" at bounding box center [781, 416] width 503 height 236
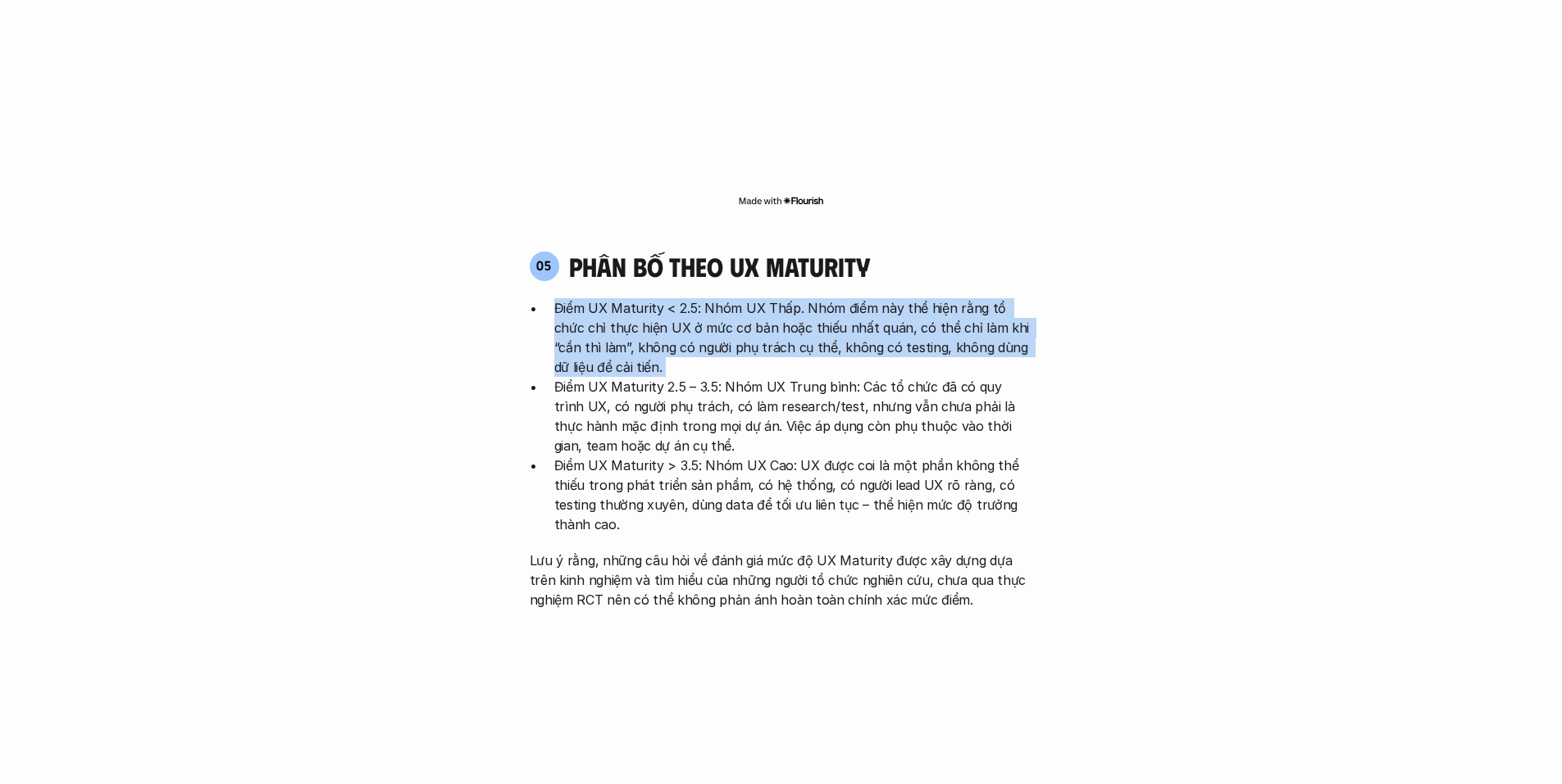
click at [611, 299] on p "Điểm UX Maturity < 2.5: Nhóm UX Thấp. Nhóm điểm này thể hiện rằng tổ chức chỉ t…" at bounding box center [794, 338] width 479 height 79
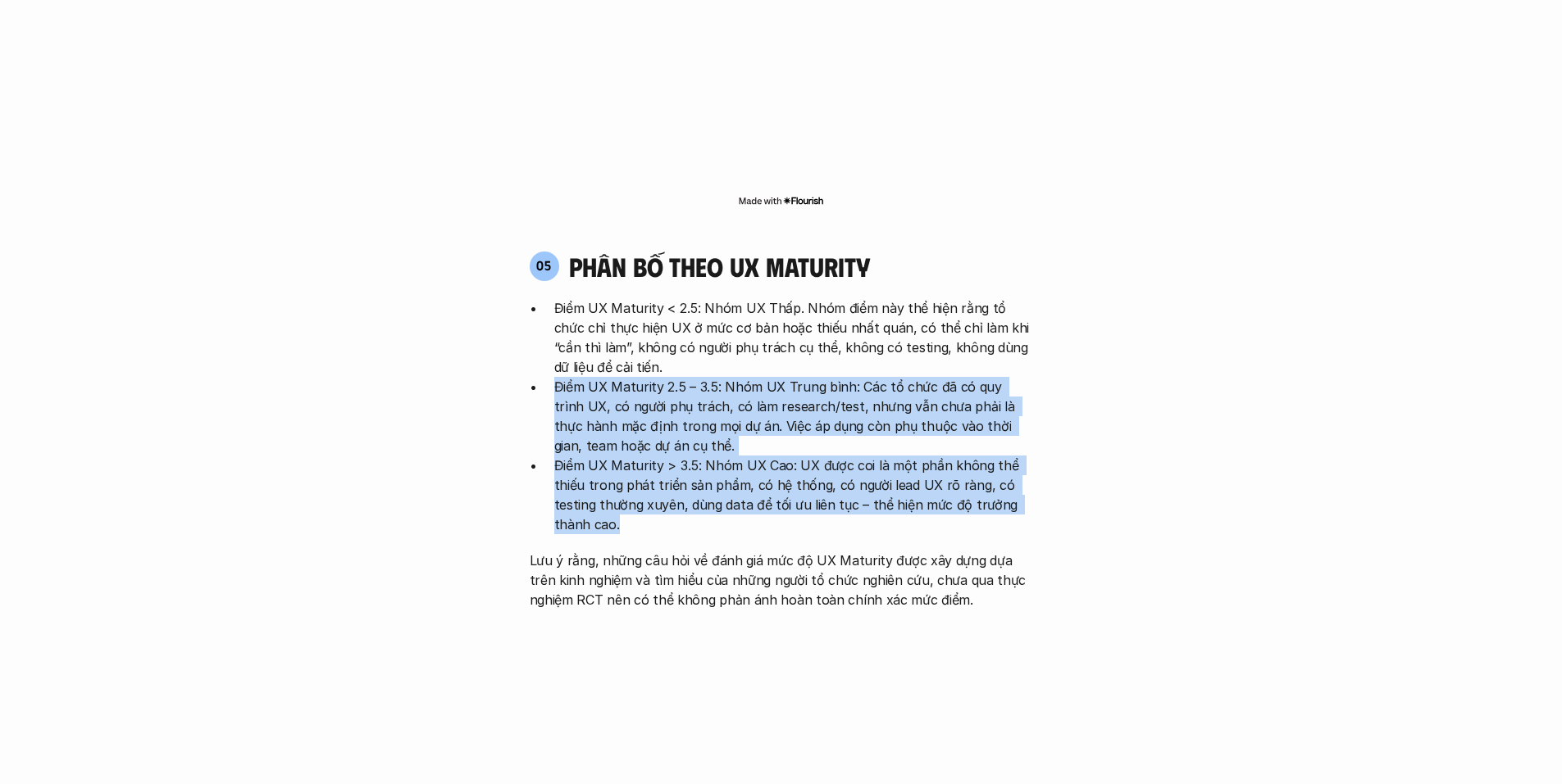
drag, startPoint x: 636, startPoint y: 285, endPoint x: 758, endPoint y: 449, distance: 204.4
click at [758, 449] on ul "Điểm UX Maturity < 2.5: Nhóm UX Thấp. Nhóm điểm này thể hiện rằng tổ chức chỉ t…" at bounding box center [781, 416] width 503 height 236
click at [758, 456] on p "Điểm UX Maturity > 3.5: Nhóm UX Cao: UX được coi là một phần không thể thiếu tr…" at bounding box center [794, 495] width 479 height 79
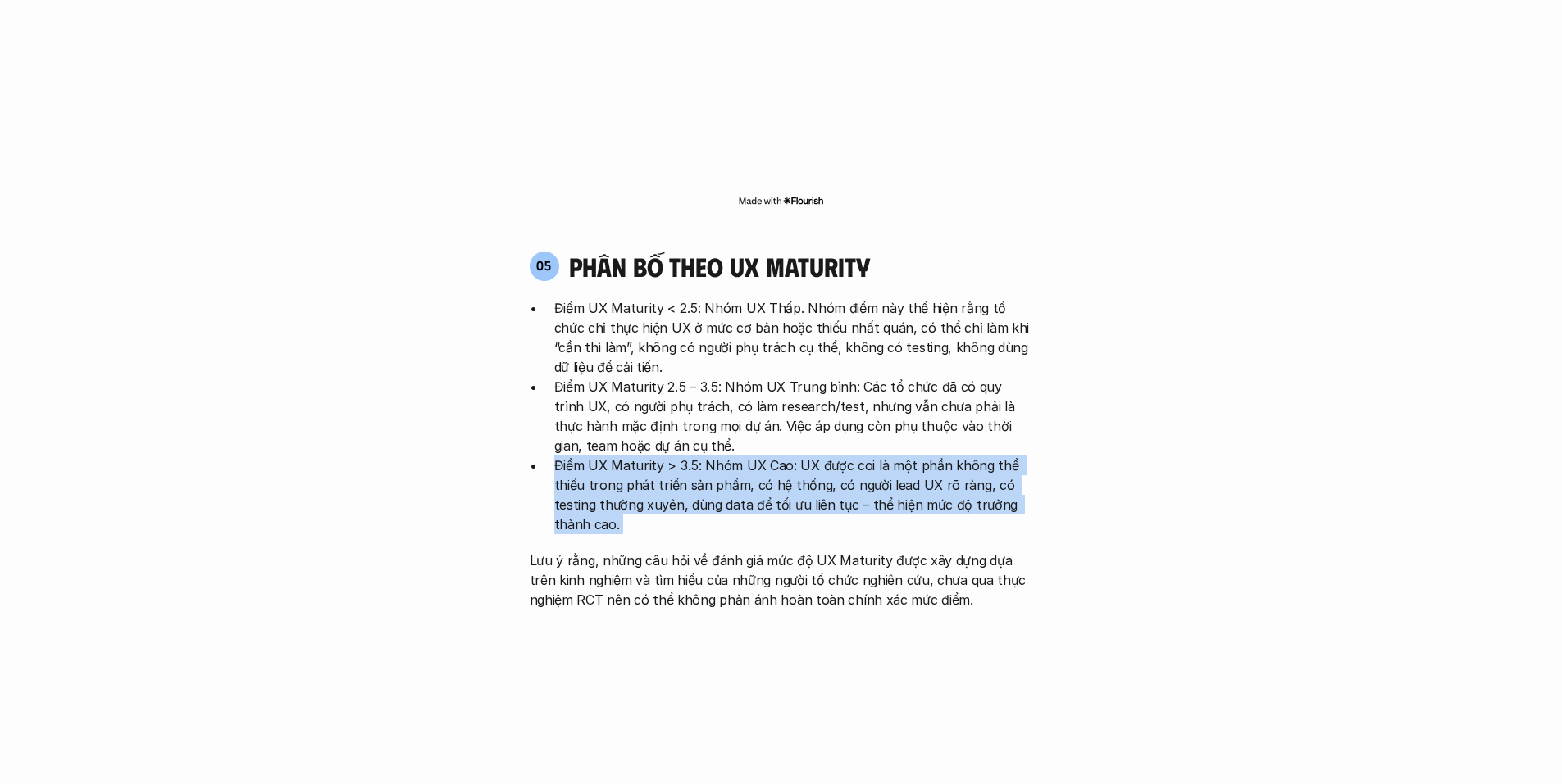
drag, startPoint x: 758, startPoint y: 449, endPoint x: 704, endPoint y: 365, distance: 99.9
click at [704, 365] on ul "Điểm UX Maturity < 2.5: Nhóm UX Thấp. Nhóm điểm này thể hiện rằng tổ chức chỉ t…" at bounding box center [781, 416] width 503 height 236
click at [704, 377] on p "Điểm UX Maturity 2.5 – 3.5: Nhóm UX Trung bình: Các tổ chức đã có quy trình UX,…" at bounding box center [794, 416] width 479 height 79
drag, startPoint x: 704, startPoint y: 365, endPoint x: 743, endPoint y: 440, distance: 84.5
click at [743, 440] on ul "Điểm UX Maturity < 2.5: Nhóm UX Thấp. Nhóm điểm này thể hiện rằng tổ chức chỉ t…" at bounding box center [781, 416] width 503 height 236
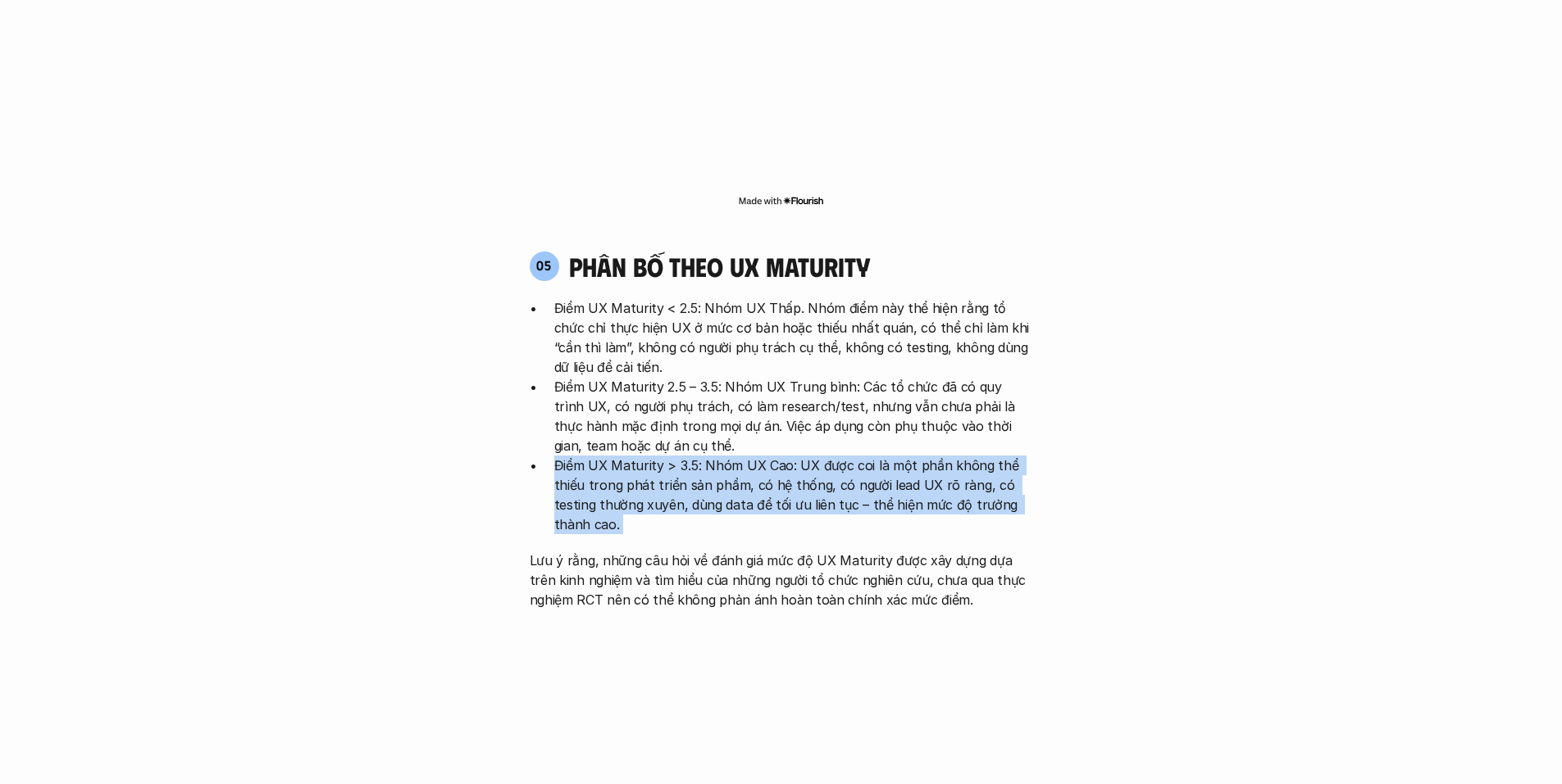
click at [743, 456] on p "Điểm UX Maturity > 3.5: Nhóm UX Cao: UX được coi là một phần không thể thiếu tr…" at bounding box center [794, 495] width 479 height 79
drag, startPoint x: 743, startPoint y: 440, endPoint x: 718, endPoint y: 370, distance: 74.3
click at [718, 370] on ul "Điểm UX Maturity < 2.5: Nhóm UX Thấp. Nhóm điểm này thể hiện rằng tổ chức chỉ t…" at bounding box center [781, 416] width 503 height 236
click at [718, 377] on p "Điểm UX Maturity 2.5 – 3.5: Nhóm UX Trung bình: Các tổ chức đã có quy trình UX,…" at bounding box center [794, 416] width 479 height 79
drag, startPoint x: 718, startPoint y: 370, endPoint x: 743, endPoint y: 457, distance: 90.5
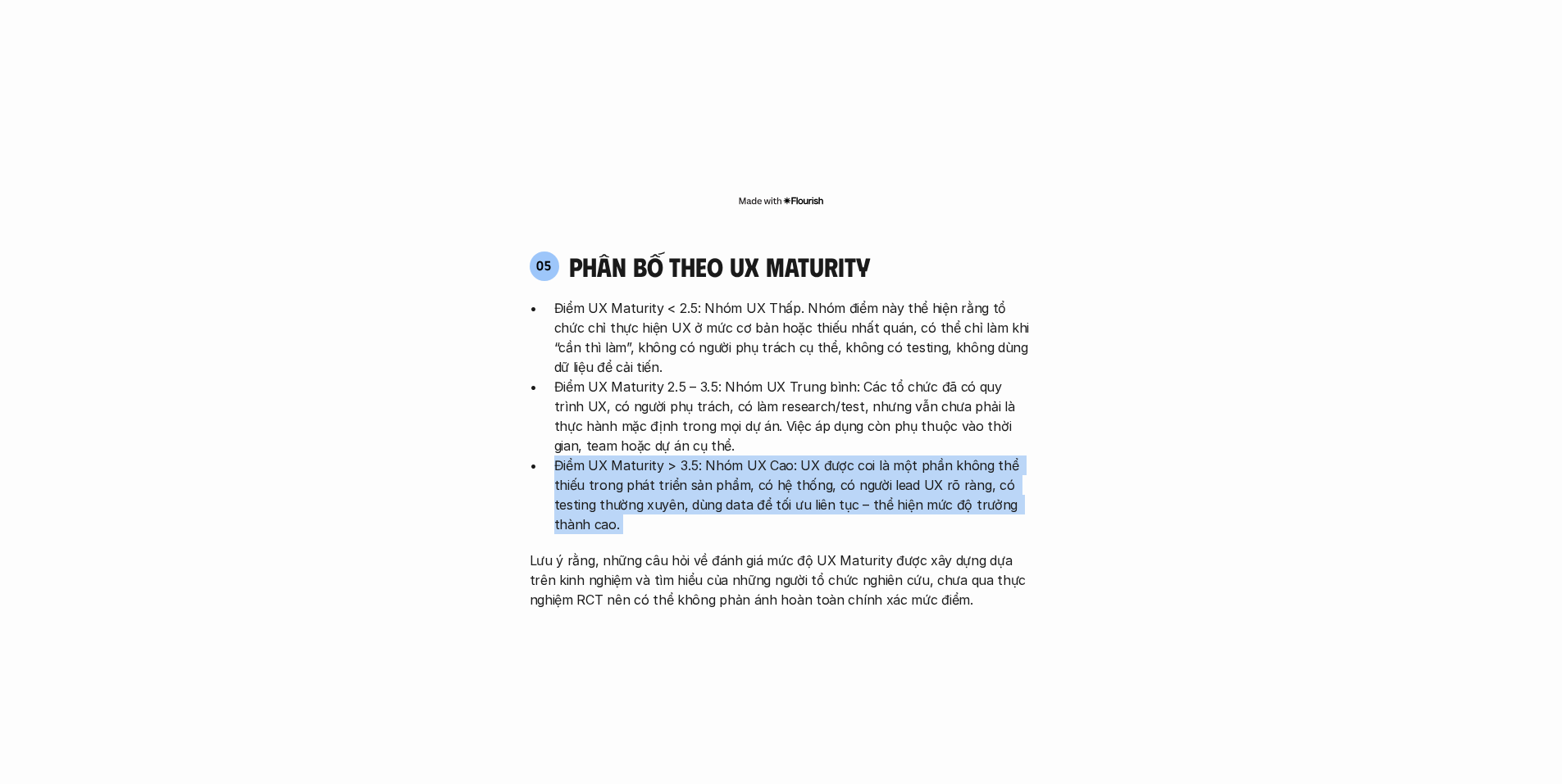
click at [743, 457] on div "Điểm UX Maturity < 2.5: Nhóm UX Thấp. Nhóm điểm này thể hiện rằng tổ chức chỉ t…" at bounding box center [781, 454] width 503 height 312
drag, startPoint x: 743, startPoint y: 455, endPoint x: 689, endPoint y: 361, distance: 108.4
click at [689, 361] on ul "Điểm UX Maturity < 2.5: Nhóm UX Thấp. Nhóm điểm này thể hiện rằng tổ chức chỉ t…" at bounding box center [781, 416] width 503 height 236
click at [689, 377] on p "Điểm UX Maturity 2.5 – 3.5: Nhóm UX Trung bình: Các tổ chức đã có quy trình UX,…" at bounding box center [794, 416] width 479 height 79
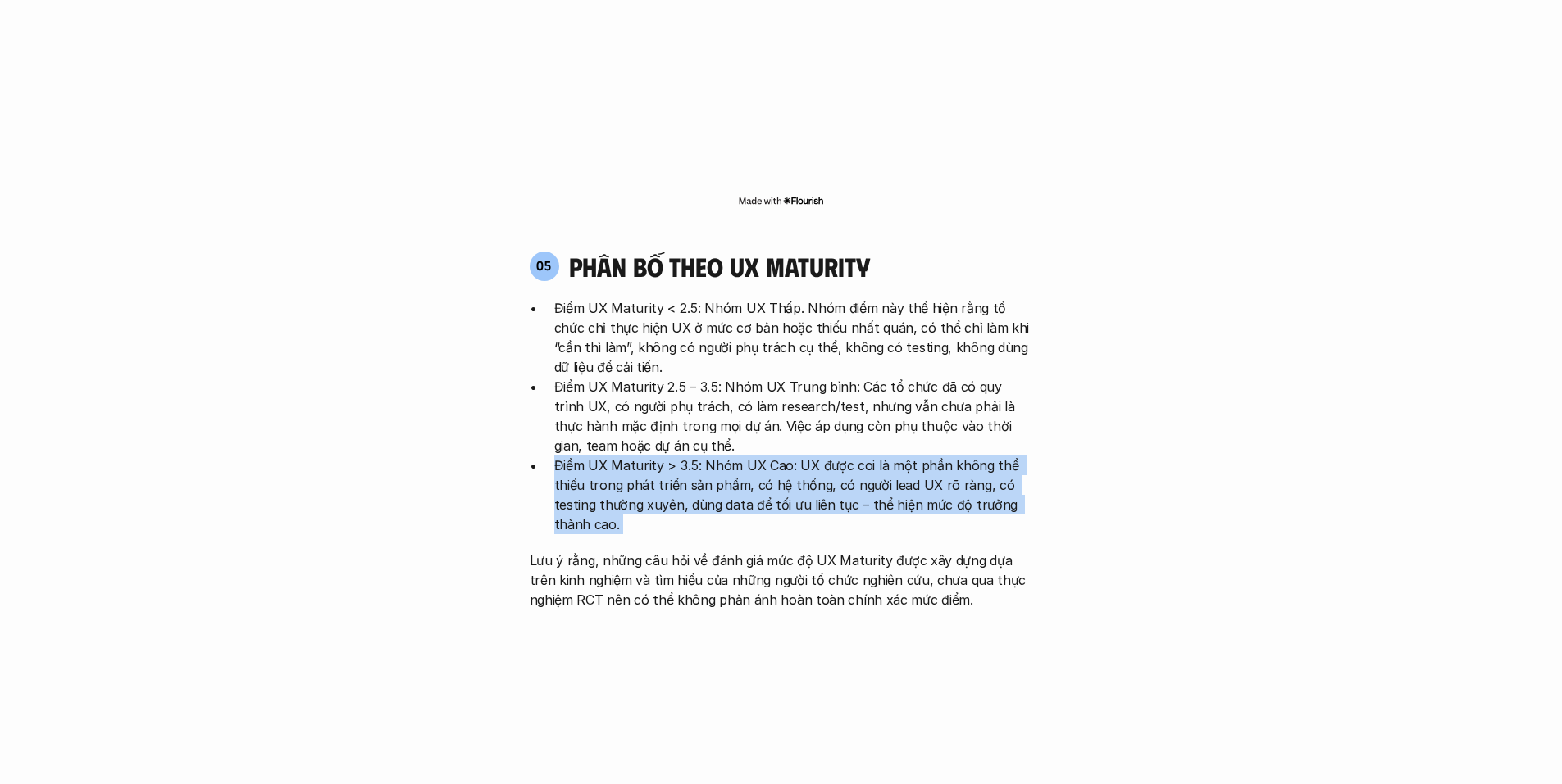
drag, startPoint x: 689, startPoint y: 361, endPoint x: 745, endPoint y: 455, distance: 109.4
click at [745, 455] on ul "Điểm UX Maturity < 2.5: Nhóm UX Thấp. Nhóm điểm này thể hiện rằng tổ chức chỉ t…" at bounding box center [781, 416] width 503 height 236
click at [745, 456] on p "Điểm UX Maturity > 3.5: Nhóm UX Cao: UX được coi là một phần không thể thiếu tr…" at bounding box center [794, 495] width 479 height 79
drag, startPoint x: 871, startPoint y: 450, endPoint x: 690, endPoint y: 368, distance: 198.7
click at [690, 368] on ul "Điểm UX Maturity < 2.5: Nhóm UX Thấp. Nhóm điểm này thể hiện rằng tổ chức chỉ t…" at bounding box center [781, 416] width 503 height 236
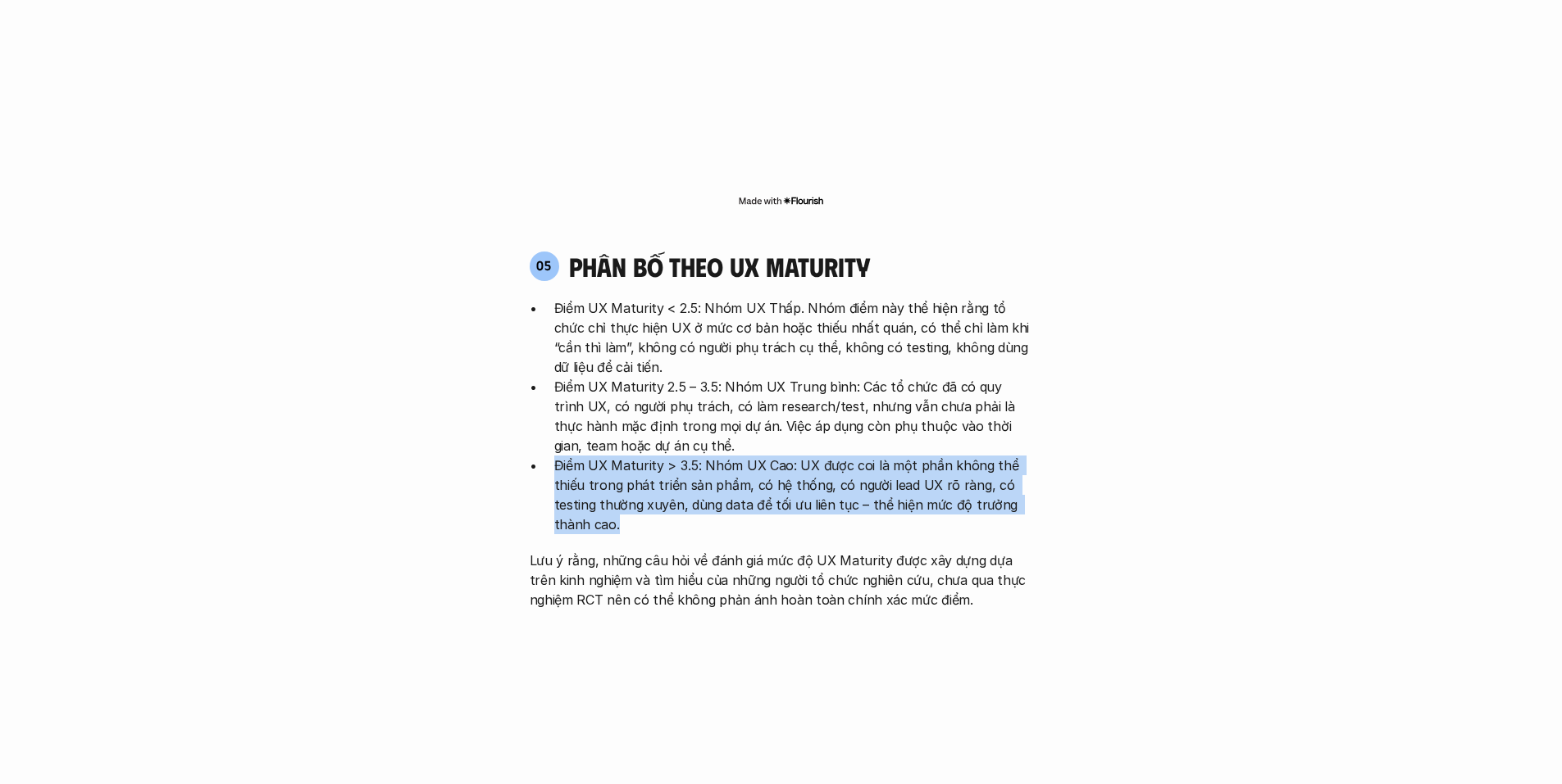
click at [690, 377] on p "Điểm UX Maturity 2.5 – 3.5: Nhóm UX Trung bình: Các tổ chức đã có quy trình UX,…" at bounding box center [794, 416] width 479 height 79
drag, startPoint x: 690, startPoint y: 368, endPoint x: 723, endPoint y: 444, distance: 82.9
click at [723, 444] on ul "Điểm UX Maturity < 2.5: Nhóm UX Thấp. Nhóm điểm này thể hiện rằng tổ chức chỉ t…" at bounding box center [781, 416] width 503 height 236
click at [723, 456] on p "Điểm UX Maturity > 3.5: Nhóm UX Cao: UX được coi là một phần không thể thiếu tr…" at bounding box center [794, 495] width 479 height 79
drag, startPoint x: 723, startPoint y: 444, endPoint x: 700, endPoint y: 375, distance: 72.7
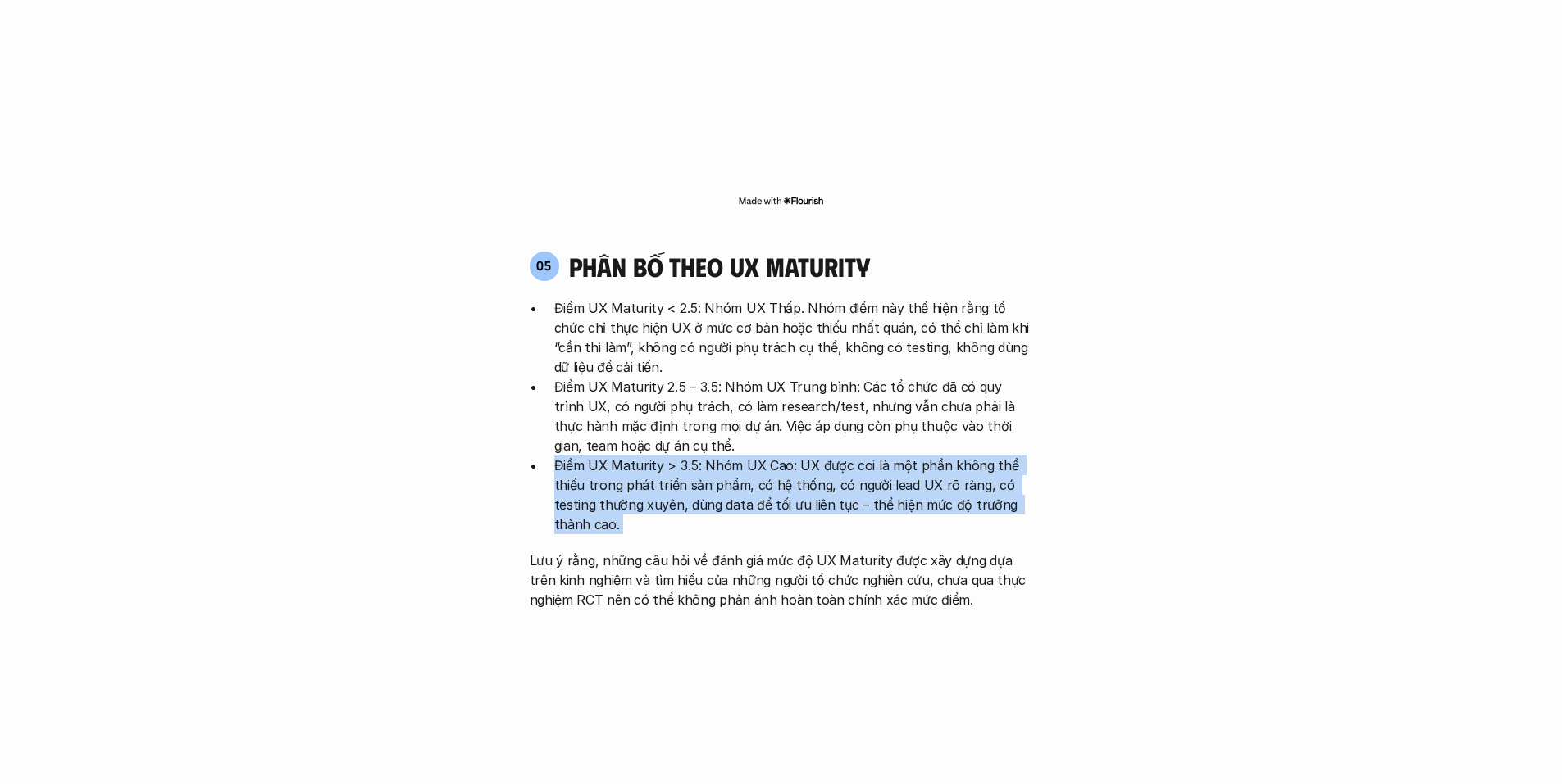
click at [700, 375] on ul "Điểm UX Maturity < 2.5: Nhóm UX Thấp. Nhóm điểm này thể hiện rằng tổ chức chỉ t…" at bounding box center [781, 416] width 503 height 236
click at [700, 377] on p "Điểm UX Maturity 2.5 – 3.5: Nhóm UX Trung bình: Các tổ chức đã có quy trình UX,…" at bounding box center [794, 416] width 479 height 79
drag, startPoint x: 700, startPoint y: 375, endPoint x: 724, endPoint y: 450, distance: 78.7
click at [724, 450] on ul "Điểm UX Maturity < 2.5: Nhóm UX Thấp. Nhóm điểm này thể hiện rằng tổ chức chỉ t…" at bounding box center [781, 416] width 503 height 236
click at [724, 456] on p "Điểm UX Maturity > 3.5: Nhóm UX Cao: UX được coi là một phần không thể thiếu tr…" at bounding box center [794, 495] width 479 height 79
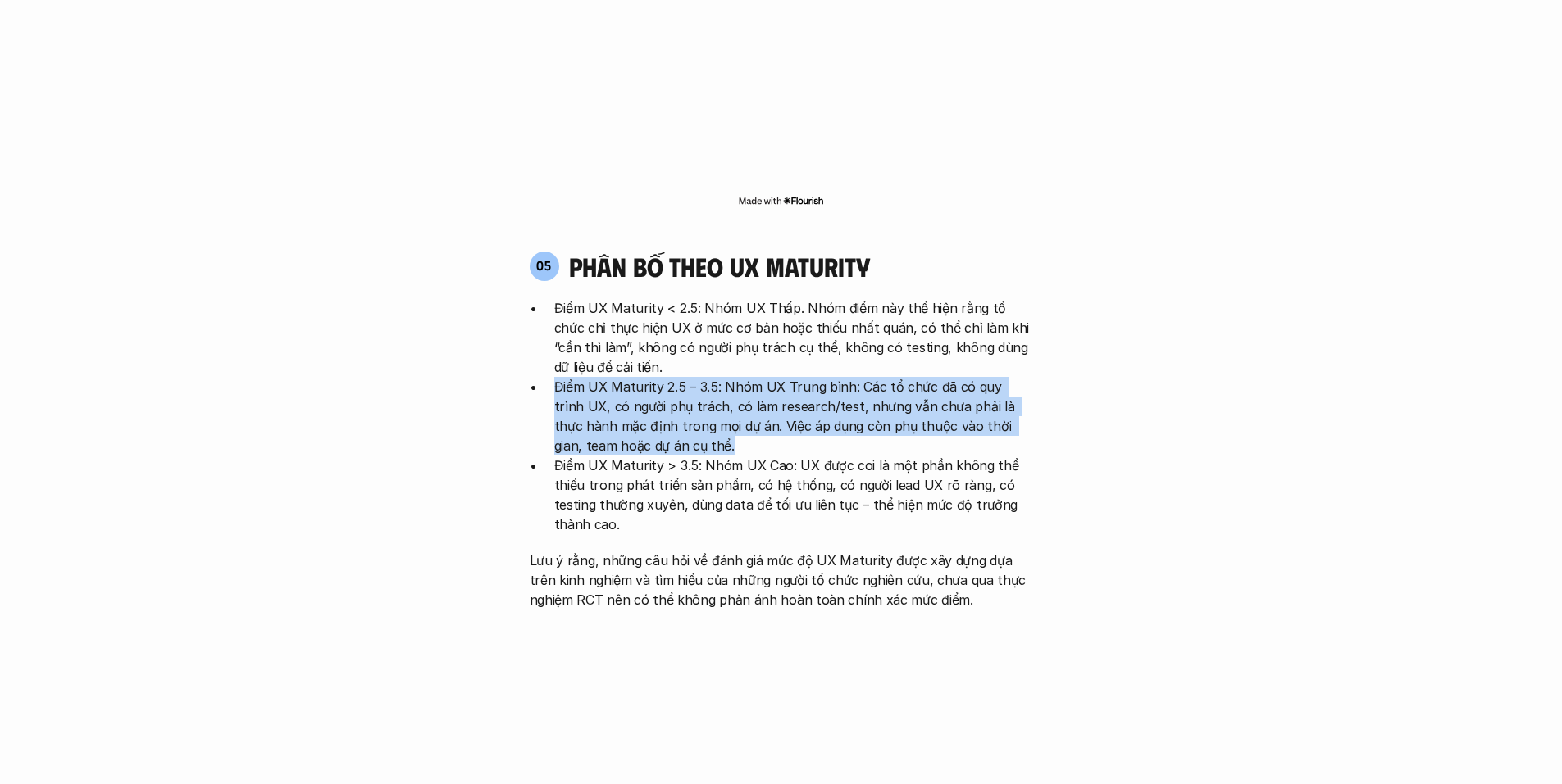
drag, startPoint x: 689, startPoint y: 368, endPoint x: 632, endPoint y: 283, distance: 102.3
click at [632, 299] on ul "Điểm UX Maturity < 2.5: Nhóm UX Thấp. Nhóm điểm này thể hiện rằng tổ chức chỉ t…" at bounding box center [781, 416] width 503 height 236
click at [649, 299] on p "Điểm UX Maturity < 2.5: Nhóm UX Thấp. Nhóm điểm này thể hiện rằng tổ chức chỉ t…" at bounding box center [794, 338] width 479 height 79
drag, startPoint x: 649, startPoint y: 290, endPoint x: 712, endPoint y: 368, distance: 100.3
click at [712, 368] on ul "Điểm UX Maturity < 2.5: Nhóm UX Thấp. Nhóm điểm này thể hiện rằng tổ chức chỉ t…" at bounding box center [781, 416] width 503 height 236
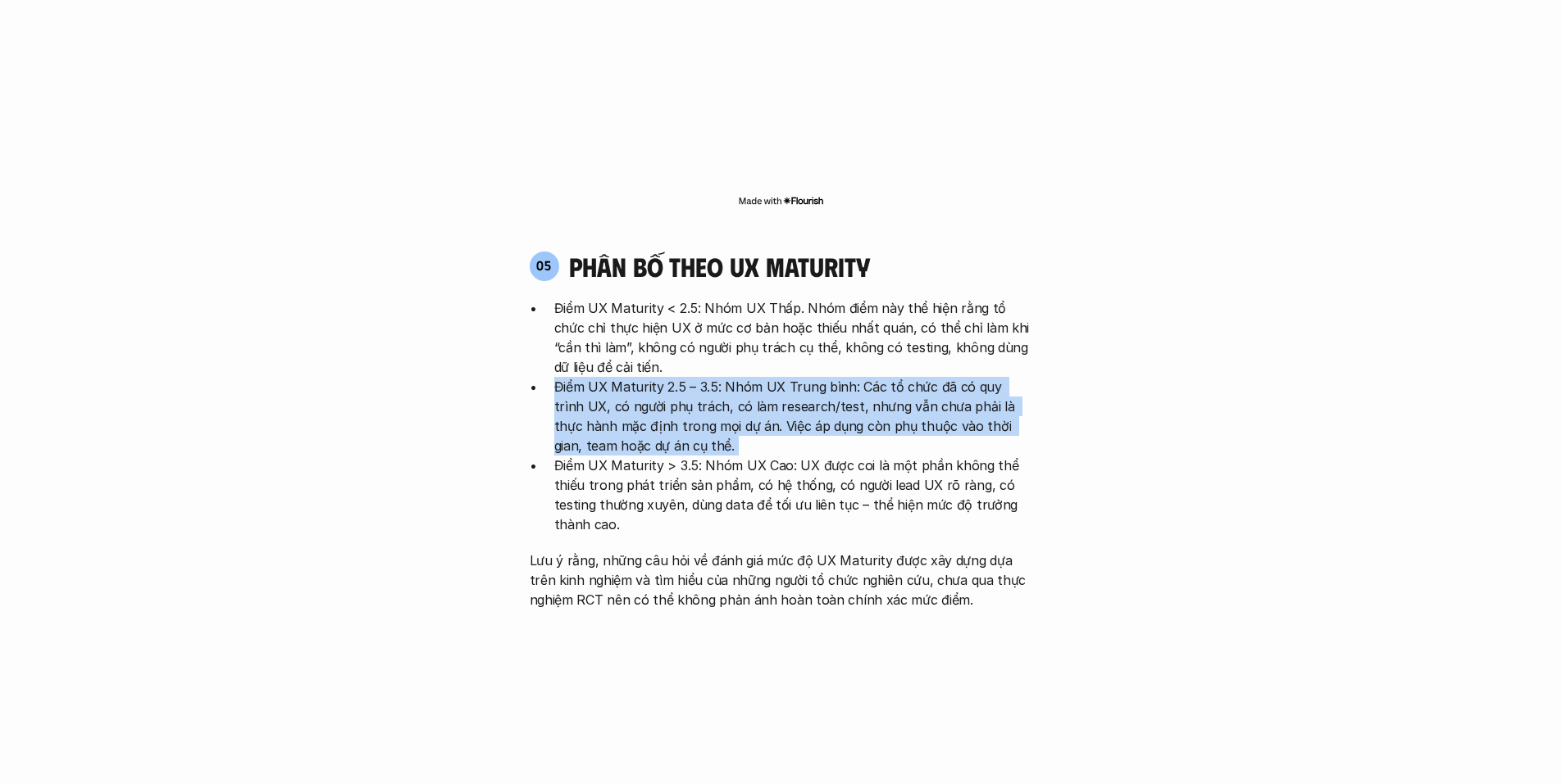
click at [712, 377] on p "Điểm UX Maturity 2.5 – 3.5: Nhóm UX Trung bình: Các tổ chức đã có quy trình UX,…" at bounding box center [794, 416] width 479 height 79
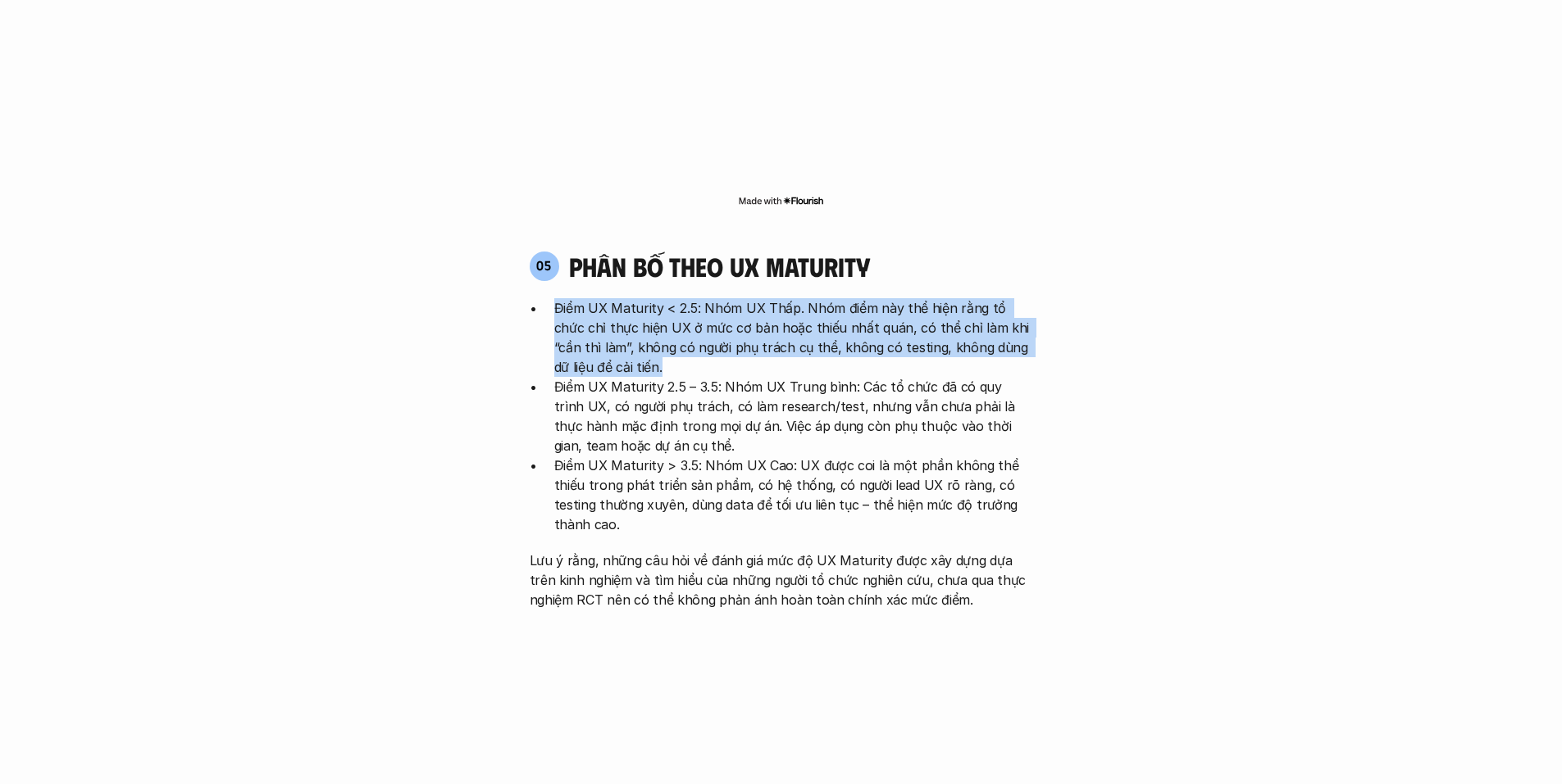
drag, startPoint x: 713, startPoint y: 286, endPoint x: 949, endPoint y: 196, distance: 252.6
click at [949, 251] on div "05 phân bố theo ux maturity Điểm UX Maturity < 2.5: Nhóm UX Thấp. Nhóm điểm này…" at bounding box center [782, 430] width 533 height 359
click at [949, 251] on div "05 phân bố theo ux maturity" at bounding box center [781, 266] width 503 height 31
drag, startPoint x: 948, startPoint y: 196, endPoint x: 983, endPoint y: 285, distance: 95.6
click at [983, 285] on div "05 phân bố theo ux maturity Điểm UX Maturity < 2.5: Nhóm UX Thấp. Nhóm điểm này…" at bounding box center [782, 430] width 533 height 359
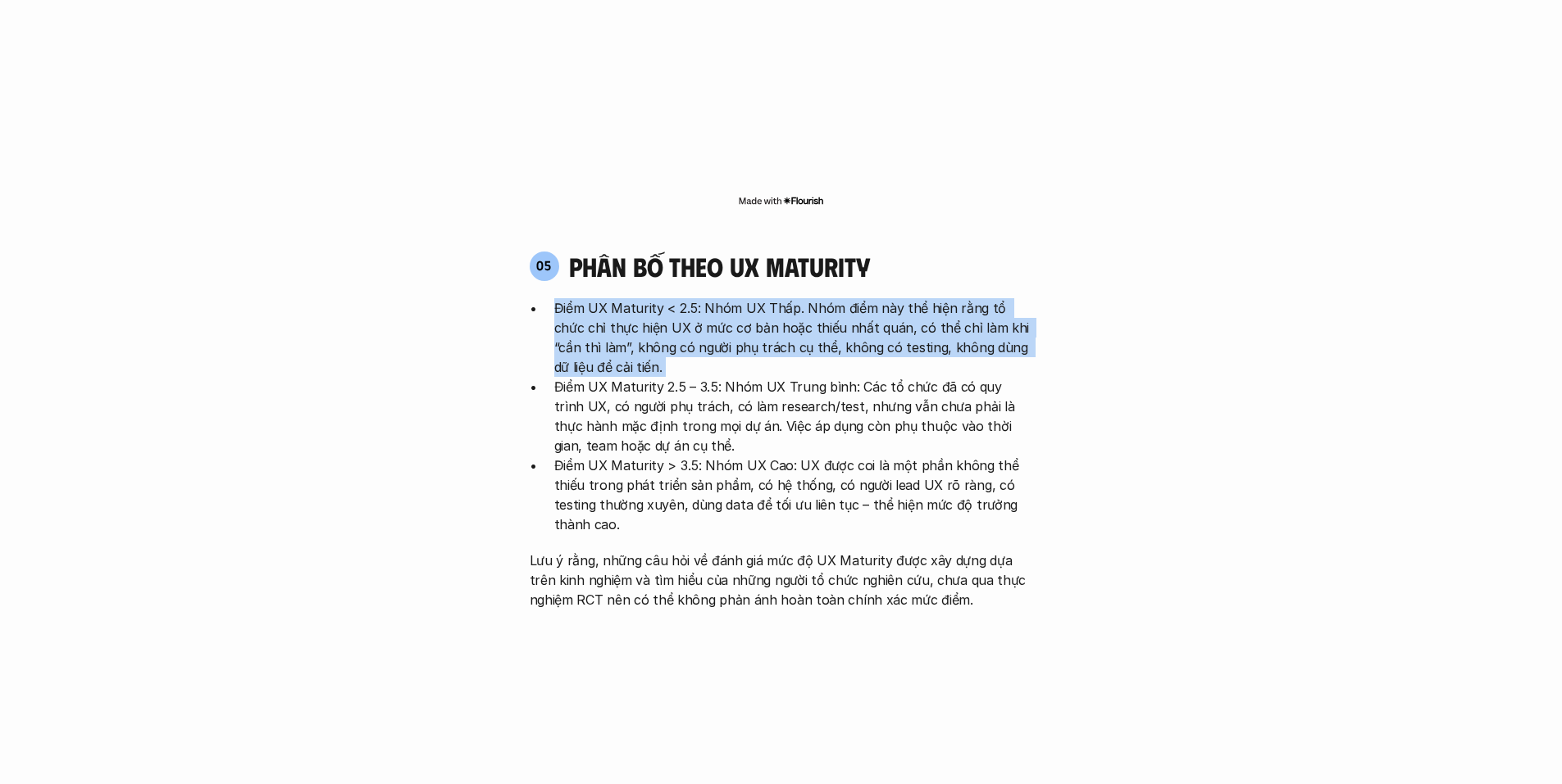
click at [983, 299] on p "Điểm UX Maturity < 2.5: Nhóm UX Thấp. Nhóm điểm này thể hiện rằng tổ chức chỉ t…" at bounding box center [794, 338] width 479 height 79
drag, startPoint x: 983, startPoint y: 285, endPoint x: 932, endPoint y: 196, distance: 102.6
click at [932, 251] on div "05 phân bố theo ux maturity Điểm UX Maturity < 2.5: Nhóm UX Thấp. Nhóm điểm này…" at bounding box center [782, 430] width 533 height 359
click at [932, 251] on div "05 phân bố theo ux maturity" at bounding box center [781, 266] width 503 height 31
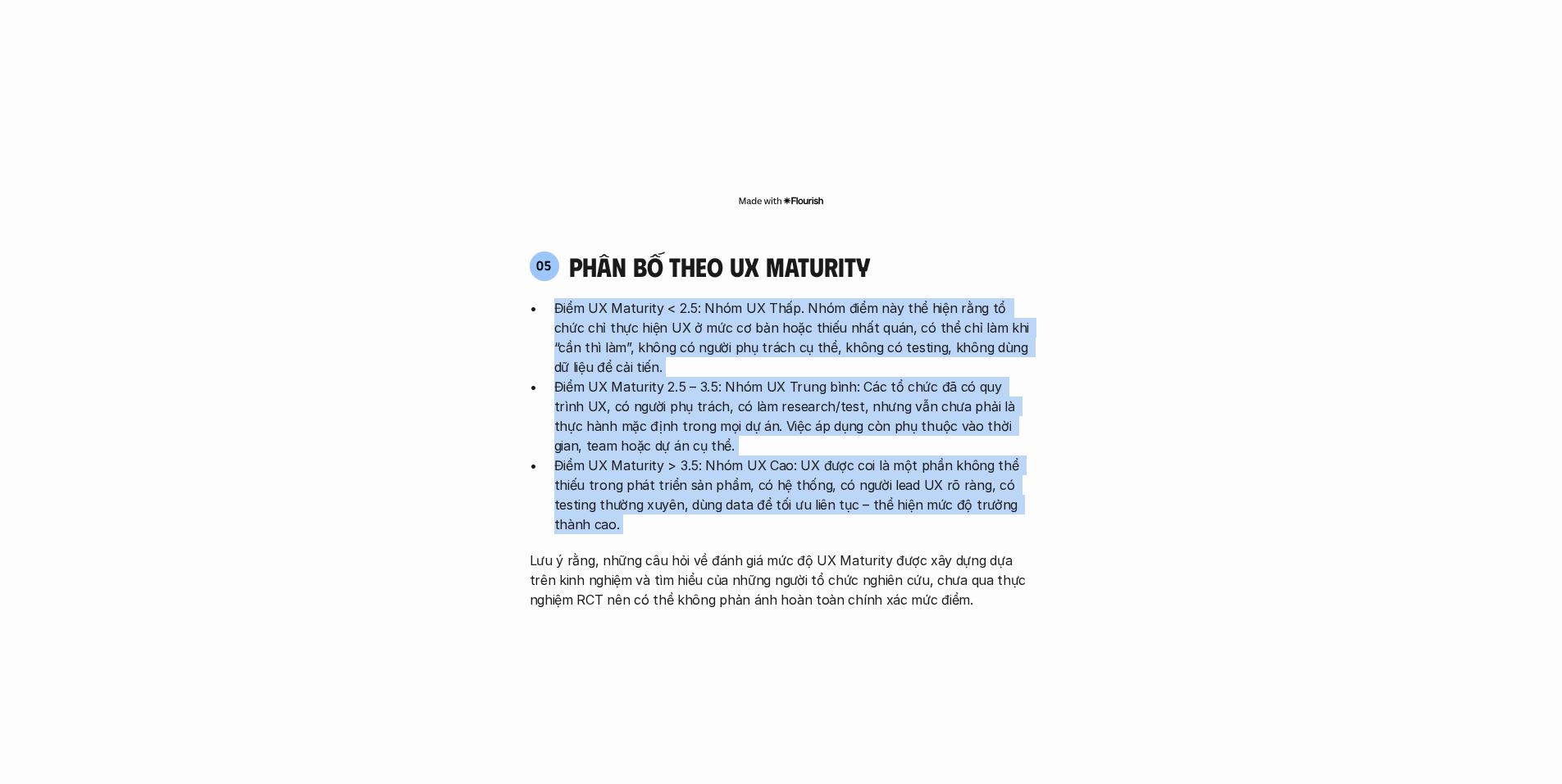
drag, startPoint x: 932, startPoint y: 196, endPoint x: 1000, endPoint y: 461, distance: 273.6
click at [1000, 461] on div "05 phân bố theo ux maturity Điểm UX Maturity < 2.5: Nhóm UX Thấp. Nhóm điểm này…" at bounding box center [782, 430] width 533 height 359
drag, startPoint x: 1000, startPoint y: 461, endPoint x: 1003, endPoint y: 471, distance: 10.4
click at [1000, 462] on div "Điểm UX Maturity < 2.5: Nhóm UX Thấp. Nhóm điểm này thể hiện rằng tổ chức chỉ t…" at bounding box center [781, 454] width 503 height 312
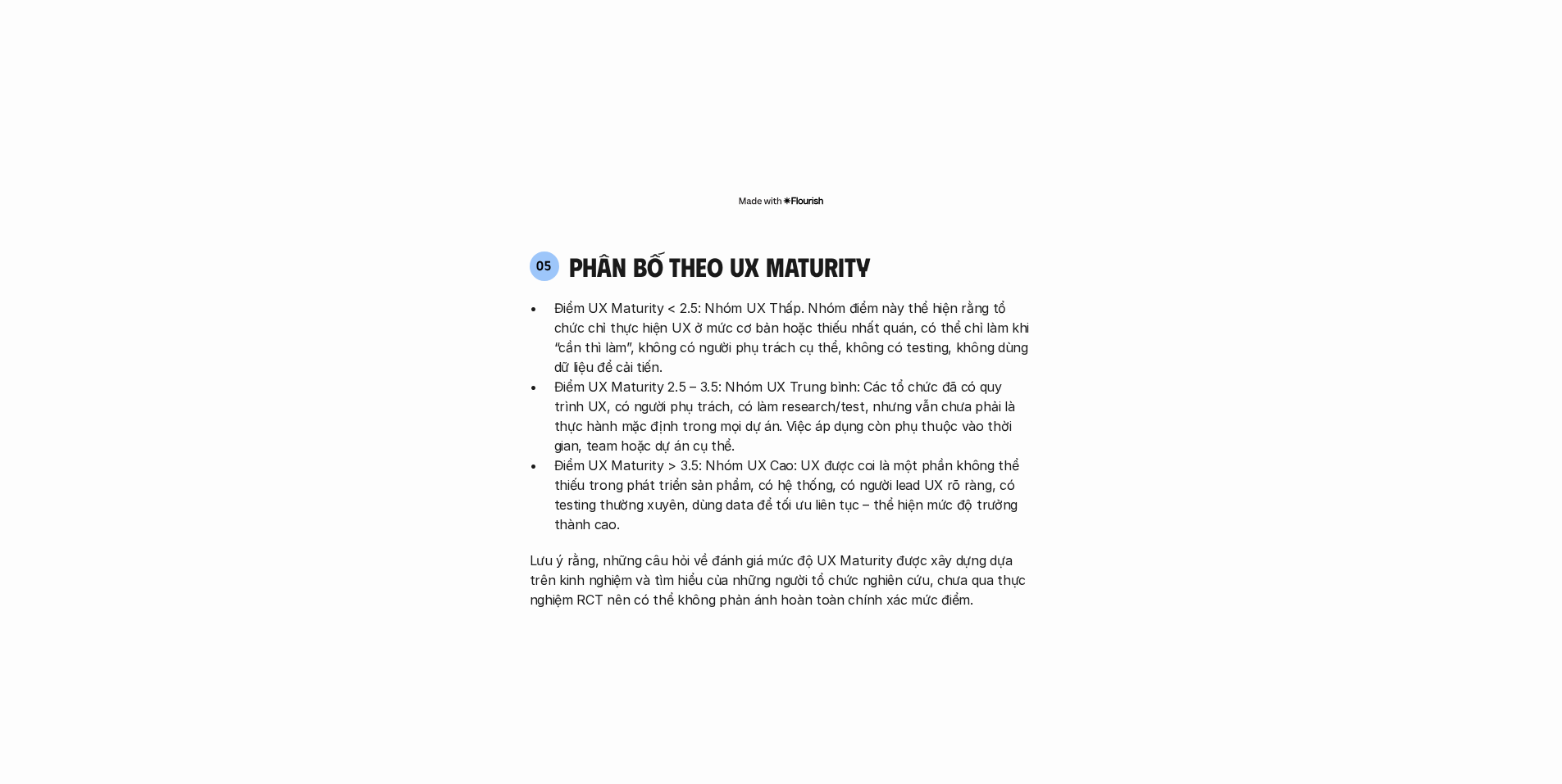
click at [1007, 551] on p "Lưu ý rằng, những câu hỏi về đánh giá mức độ UX Maturity được xây dựng dựa trên…" at bounding box center [781, 581] width 503 height 59
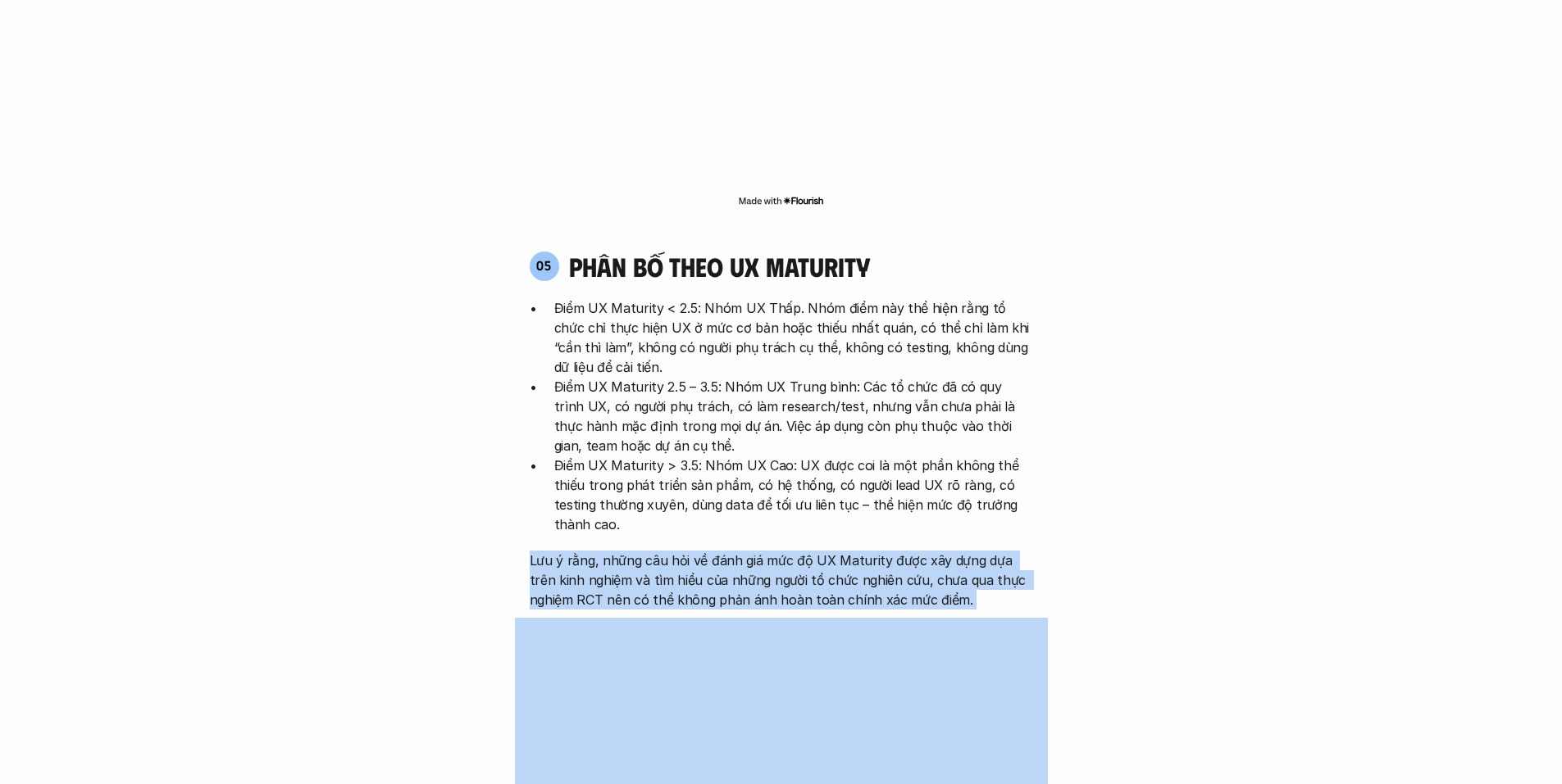
drag, startPoint x: 1007, startPoint y: 515, endPoint x: 989, endPoint y: 454, distance: 63.6
click at [989, 454] on div "Điểm UX Maturity < 2.5: Nhóm UX Thấp. Nhóm điểm này thể hiện rằng tổ chức chỉ t…" at bounding box center [781, 454] width 503 height 312
click at [989, 456] on p "Điểm UX Maturity > 3.5: Nhóm UX Cao: UX được coi là một phần không thể thiếu tr…" at bounding box center [794, 495] width 479 height 79
drag, startPoint x: 989, startPoint y: 454, endPoint x: 1006, endPoint y: 519, distance: 67.2
click at [1006, 519] on div "Điểm UX Maturity < 2.5: Nhóm UX Thấp. Nhóm điểm này thể hiện rằng tổ chức chỉ t…" at bounding box center [781, 454] width 503 height 312
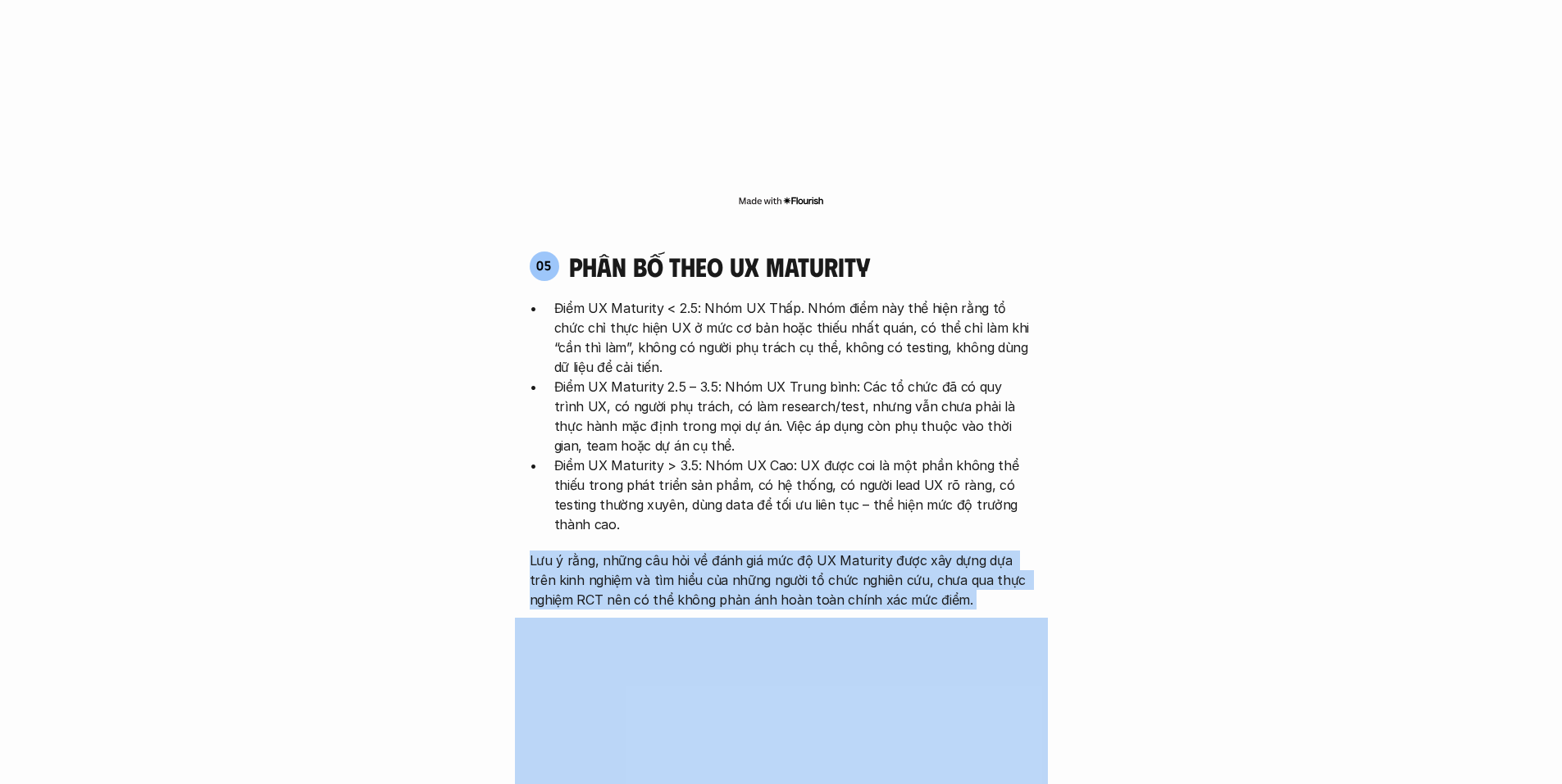
click at [1006, 551] on p "Lưu ý rằng, những câu hỏi về đánh giá mức độ UX Maturity được xây dựng dựa trên…" at bounding box center [781, 581] width 503 height 59
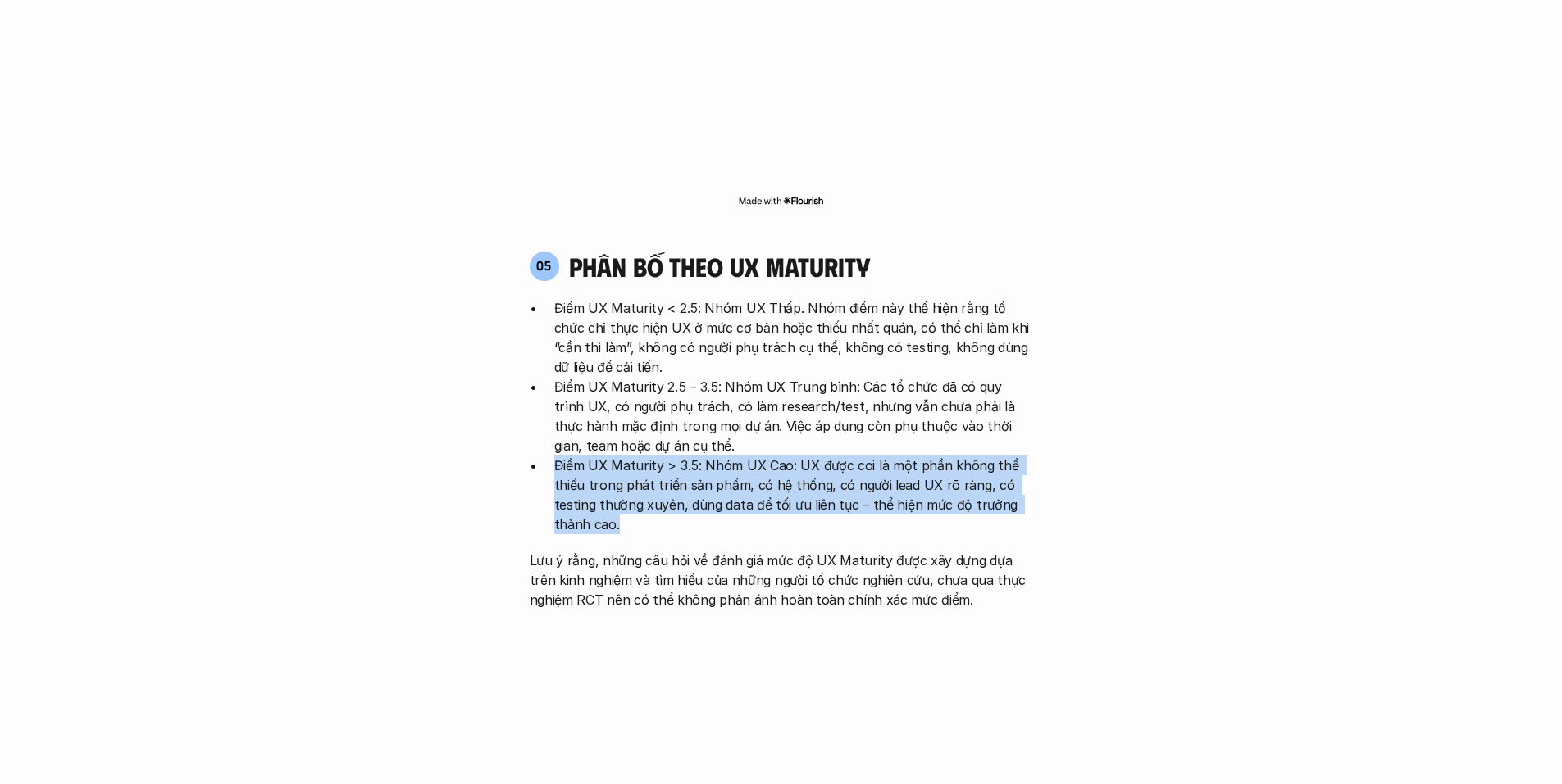
drag, startPoint x: 911, startPoint y: 448, endPoint x: 737, endPoint y: 366, distance: 192.4
click at [737, 366] on ul "Điểm UX Maturity < 2.5: Nhóm UX Thấp. Nhóm điểm này thể hiện rằng tổ chức chỉ t…" at bounding box center [781, 416] width 503 height 236
click at [737, 377] on p "Điểm UX Maturity 2.5 – 3.5: Nhóm UX Trung bình: Các tổ chức đã có quy trình UX,…" at bounding box center [794, 416] width 479 height 79
drag, startPoint x: 737, startPoint y: 366, endPoint x: 791, endPoint y: 462, distance: 110.1
click at [791, 462] on div "Điểm UX Maturity < 2.5: Nhóm UX Thấp. Nhóm điểm này thể hiện rằng tổ chức chỉ t…" at bounding box center [781, 454] width 503 height 312
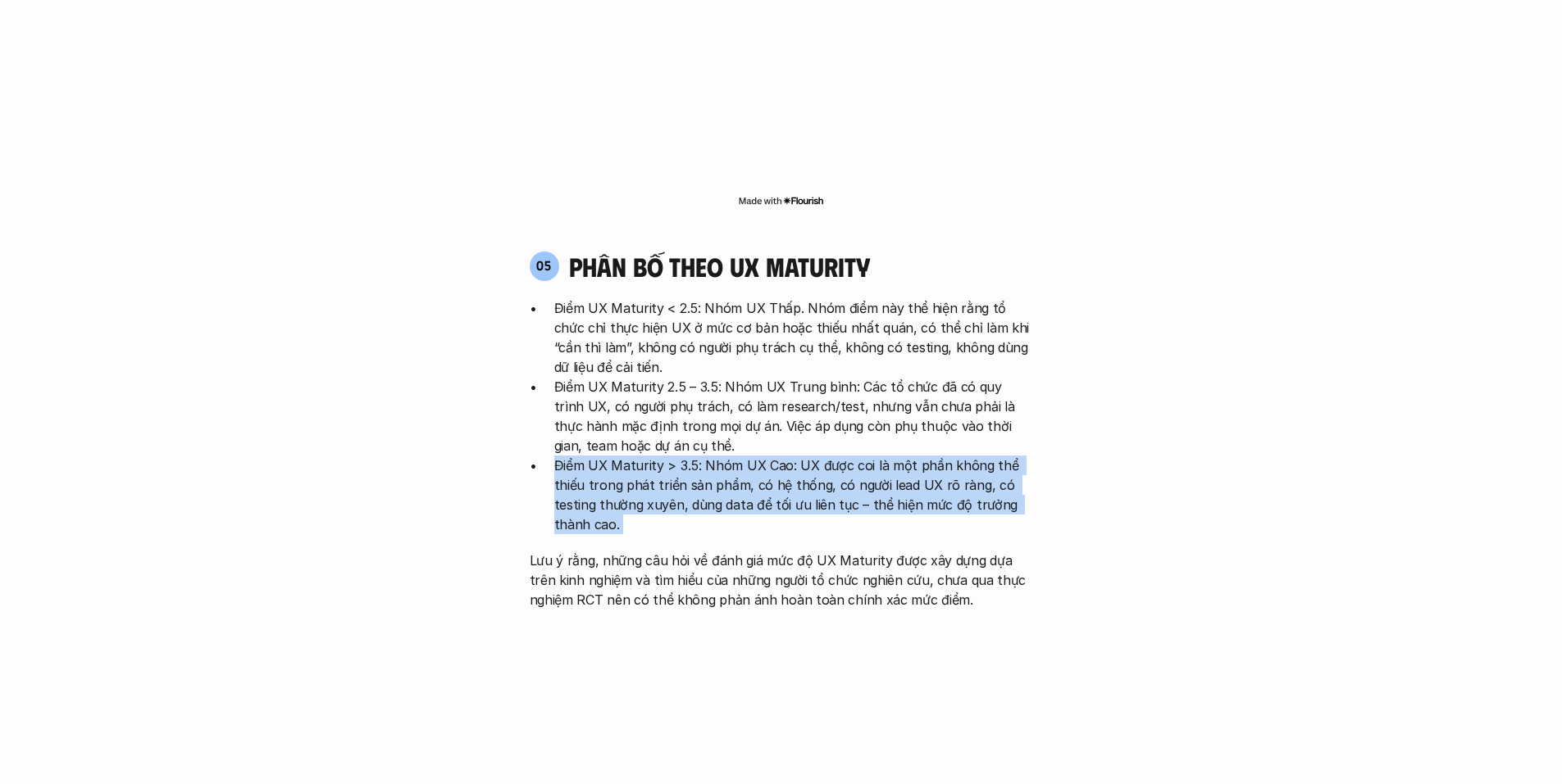
click at [791, 462] on div "Điểm UX Maturity < 2.5: Nhóm UX Thấp. Nhóm điểm này thể hiện rằng tổ chức chỉ t…" at bounding box center [781, 454] width 503 height 312
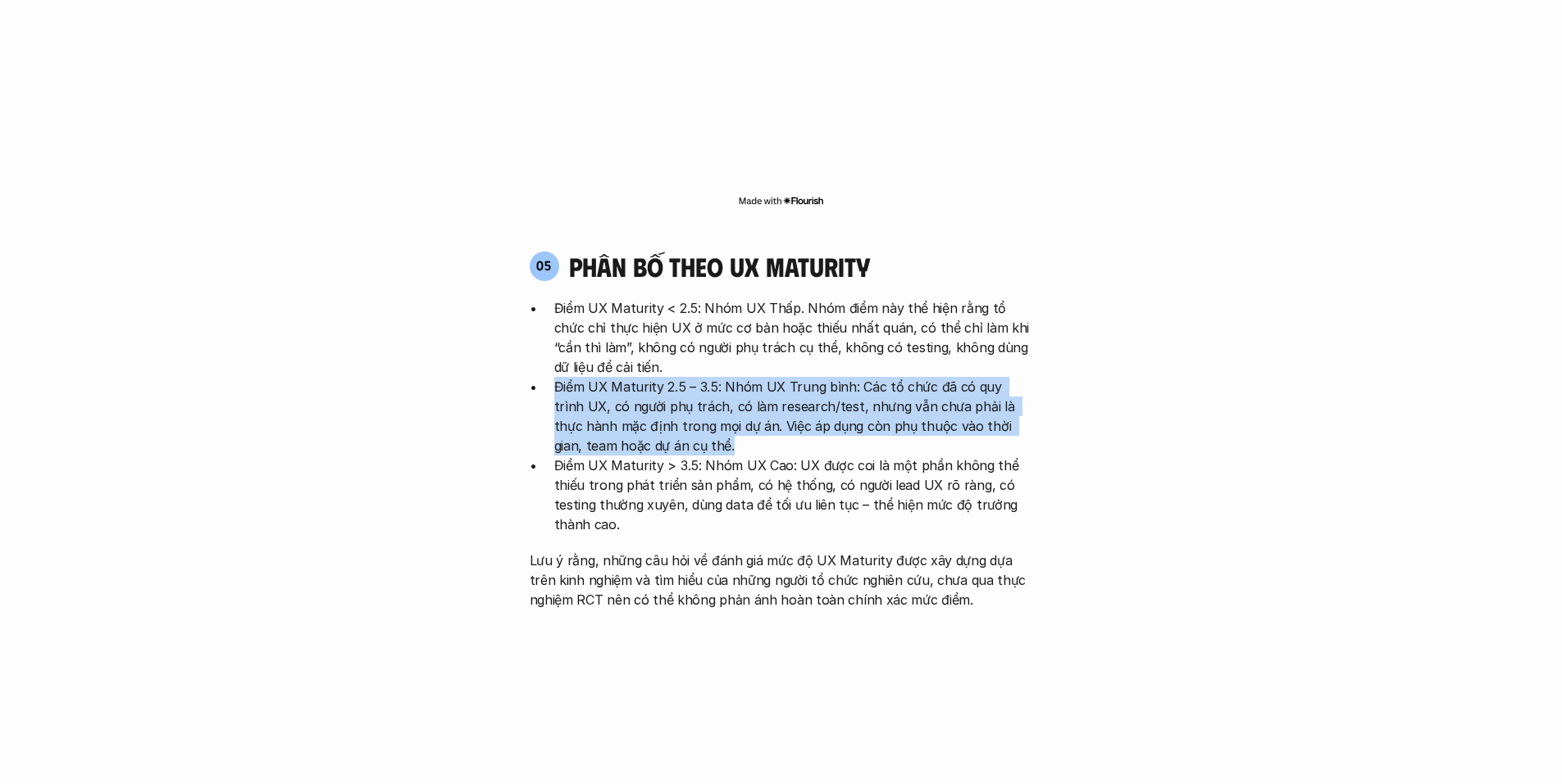
drag, startPoint x: 749, startPoint y: 364, endPoint x: 633, endPoint y: 283, distance: 141.5
click at [633, 299] on ul "Điểm UX Maturity < 2.5: Nhóm UX Thấp. Nhóm điểm này thể hiện rằng tổ chức chỉ t…" at bounding box center [781, 416] width 503 height 236
click at [633, 299] on p "Điểm UX Maturity < 2.5: Nhóm UX Thấp. Nhóm điểm này thể hiện rằng tổ chức chỉ t…" at bounding box center [794, 338] width 479 height 79
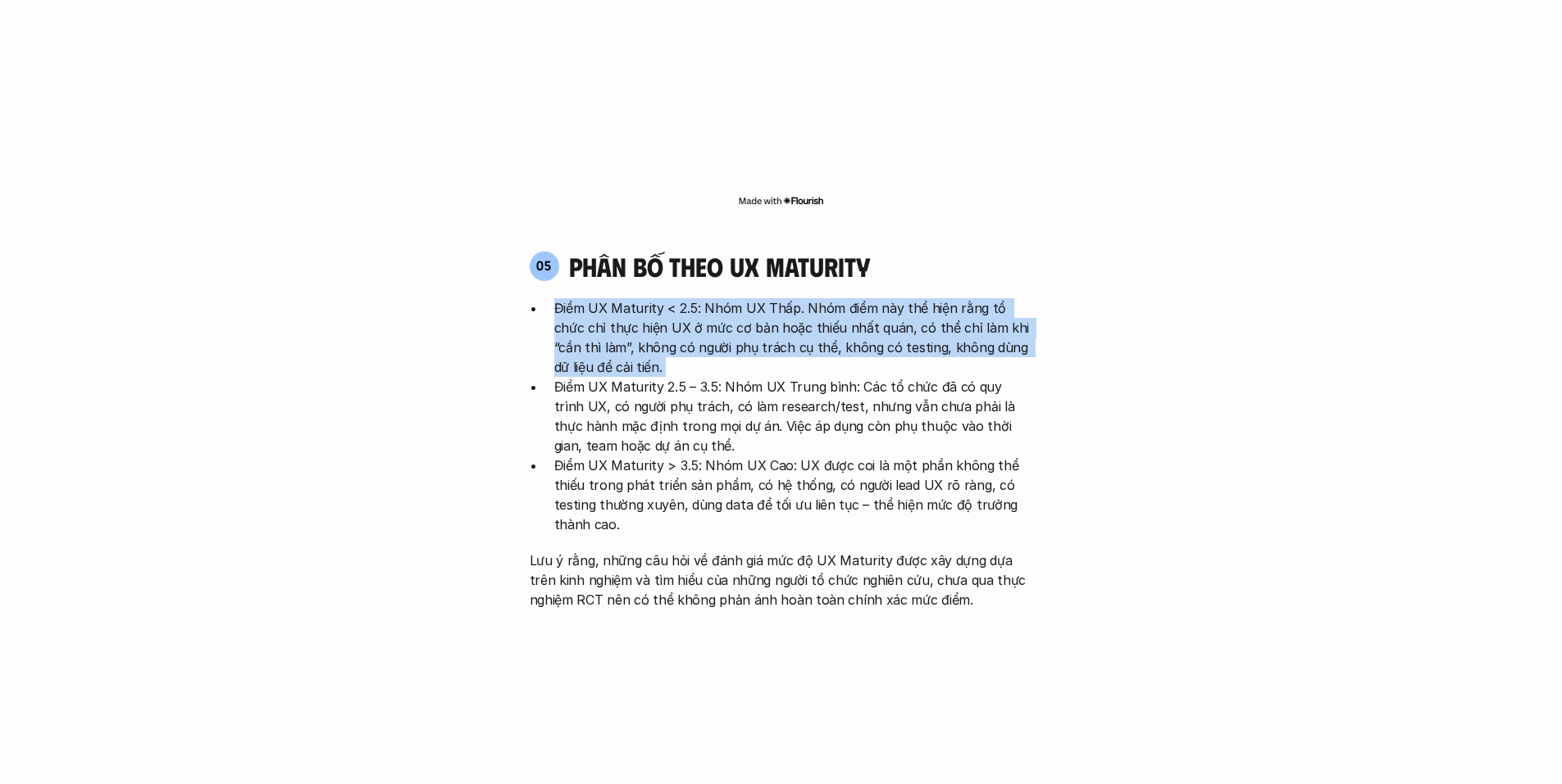
drag, startPoint x: 633, startPoint y: 283, endPoint x: 529, endPoint y: 221, distance: 121.1
click at [555, 299] on li "Điểm UX Maturity < 2.5: Nhóm UX Thấp. Nhóm điểm này thể hiện rằng tổ chức chỉ t…" at bounding box center [794, 338] width 479 height 79
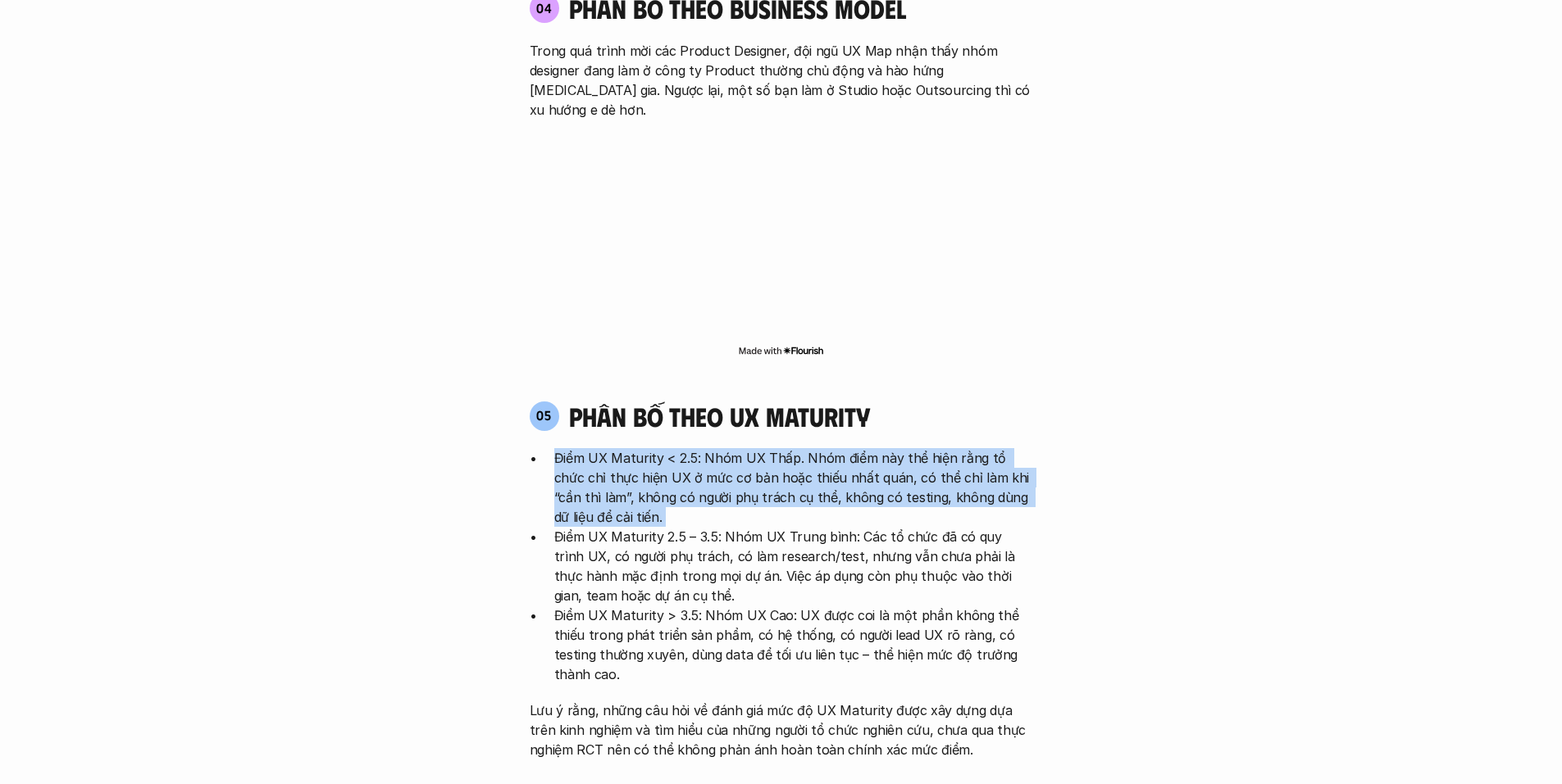
scroll to position [2942, 0]
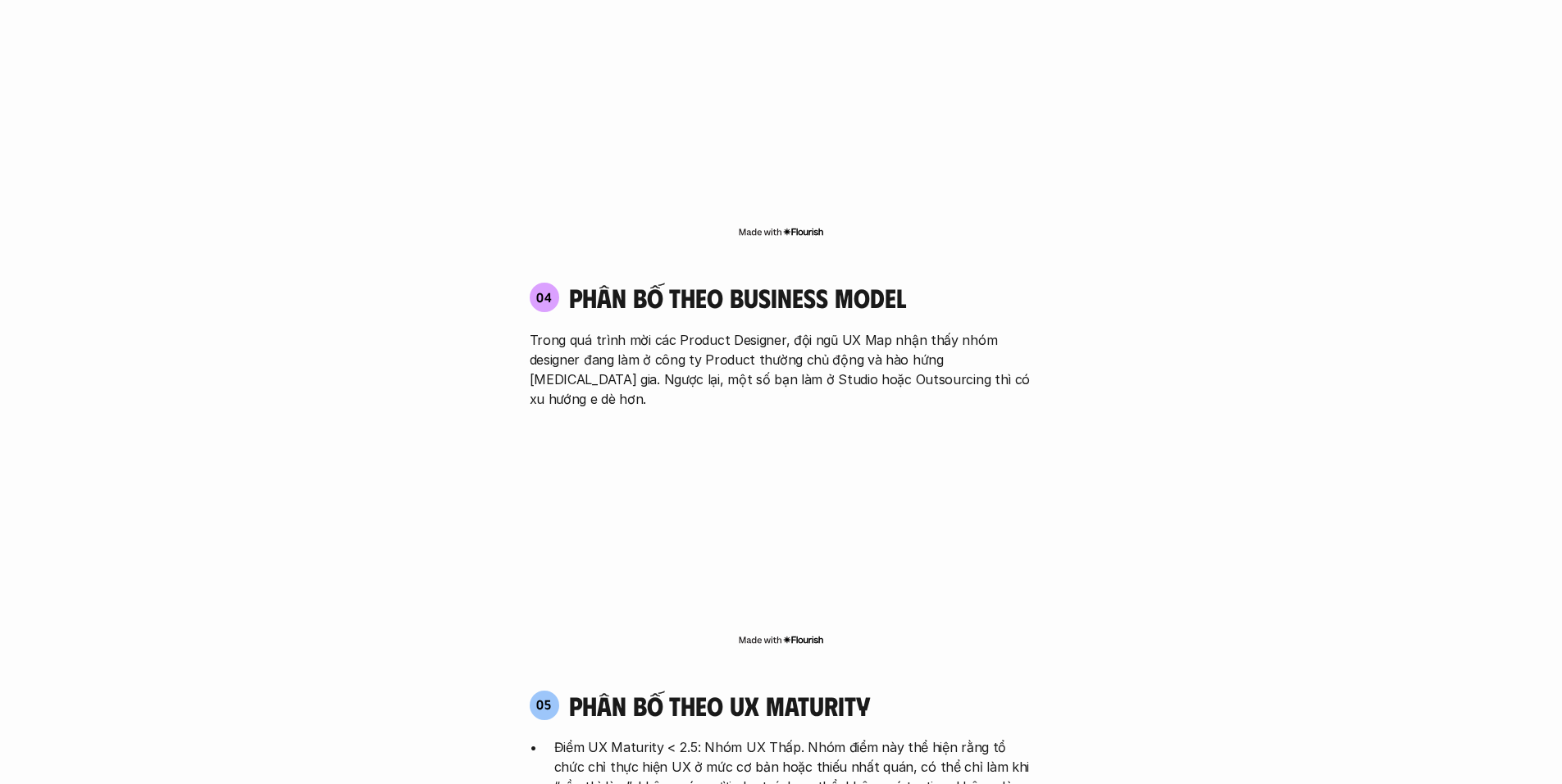
scroll to position [2778, 0]
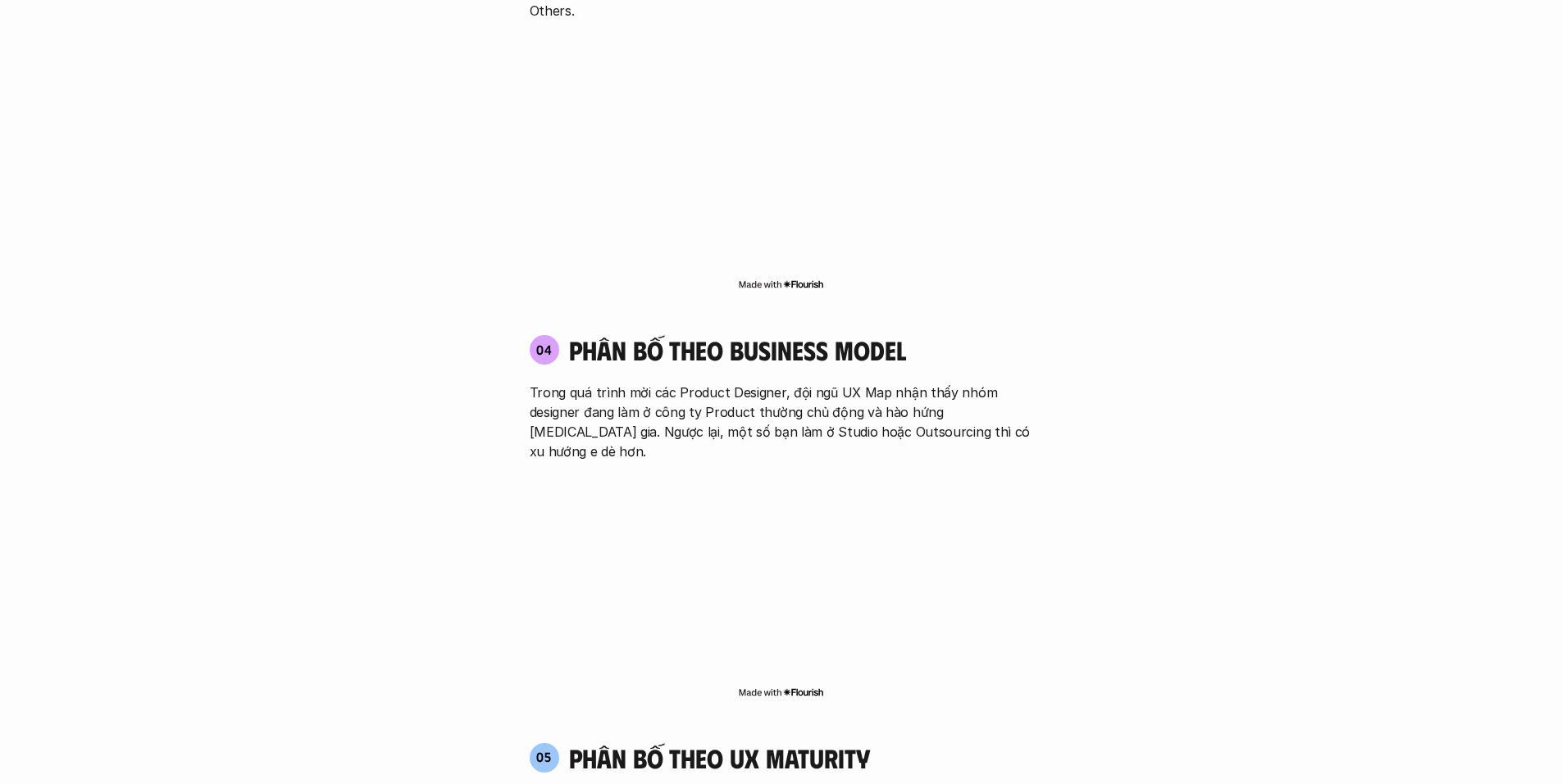
click at [807, 382] on p "Trong quá trình mời các Product Designer, đội ngũ UX Map nhận thấy nhóm designe…" at bounding box center [781, 422] width 503 height 79
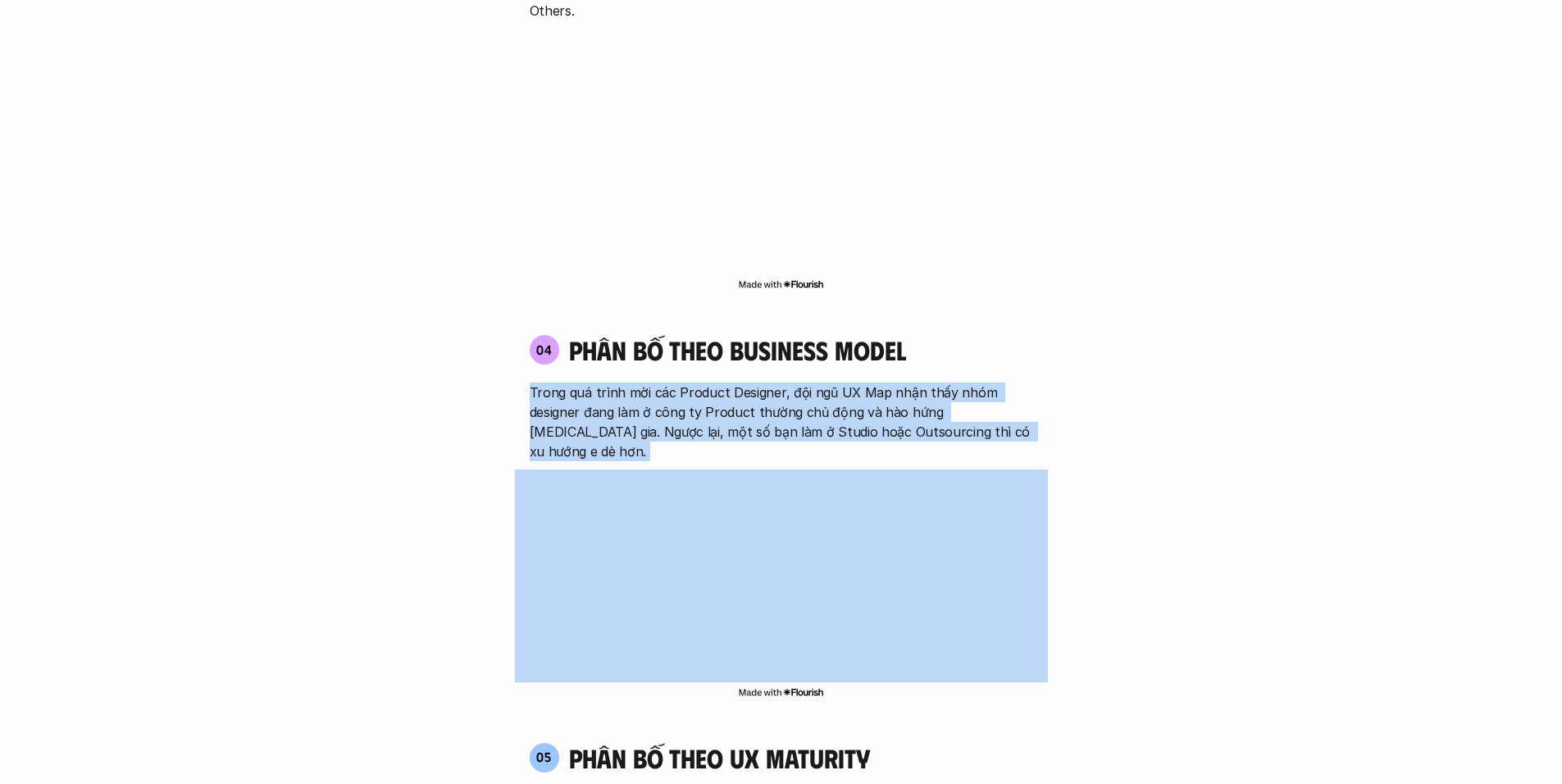
click at [807, 382] on p "Trong quá trình mời các Product Designer, đội ngũ UX Map nhận thấy nhóm designe…" at bounding box center [781, 422] width 503 height 79
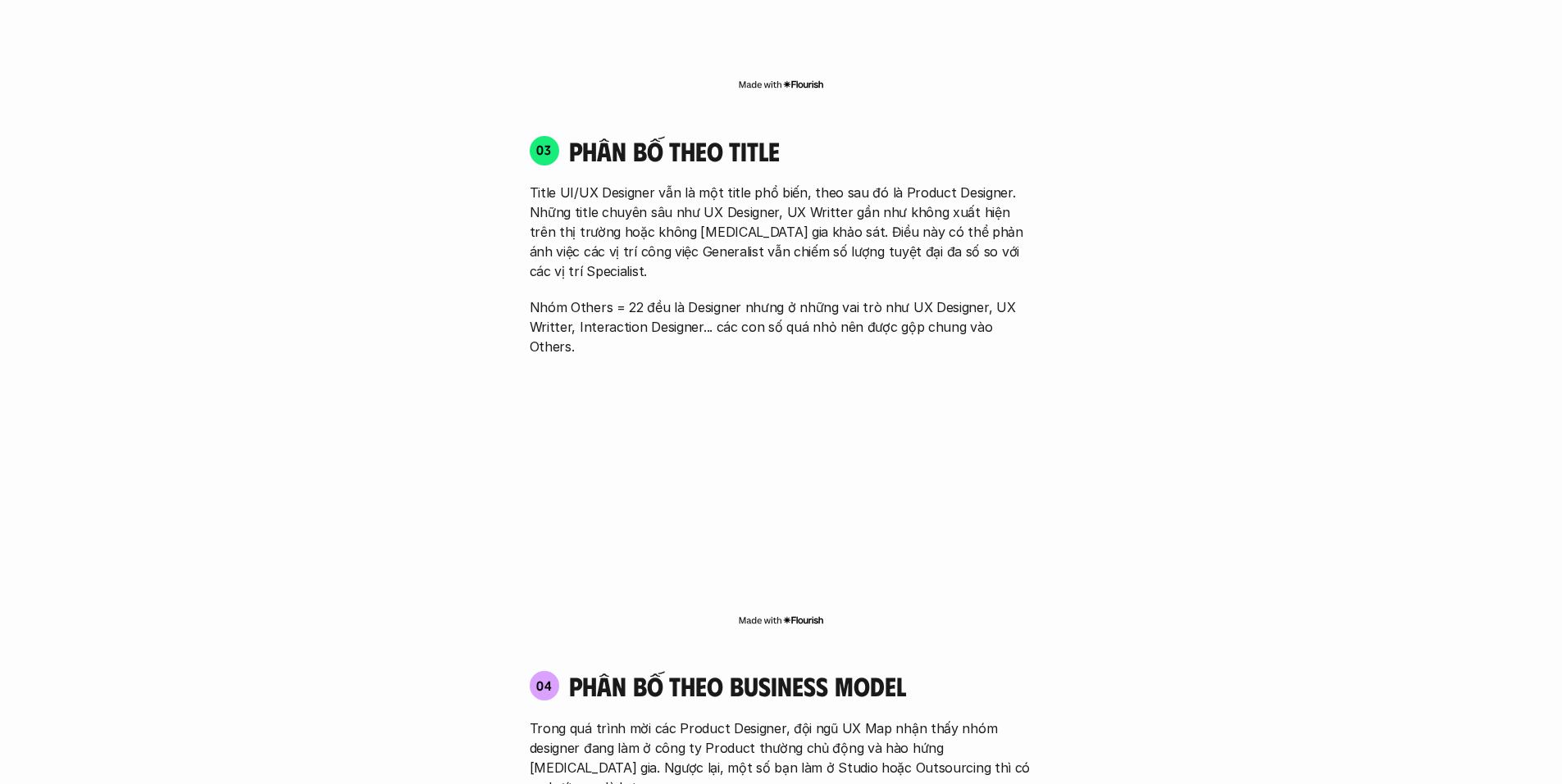
scroll to position [2369, 0]
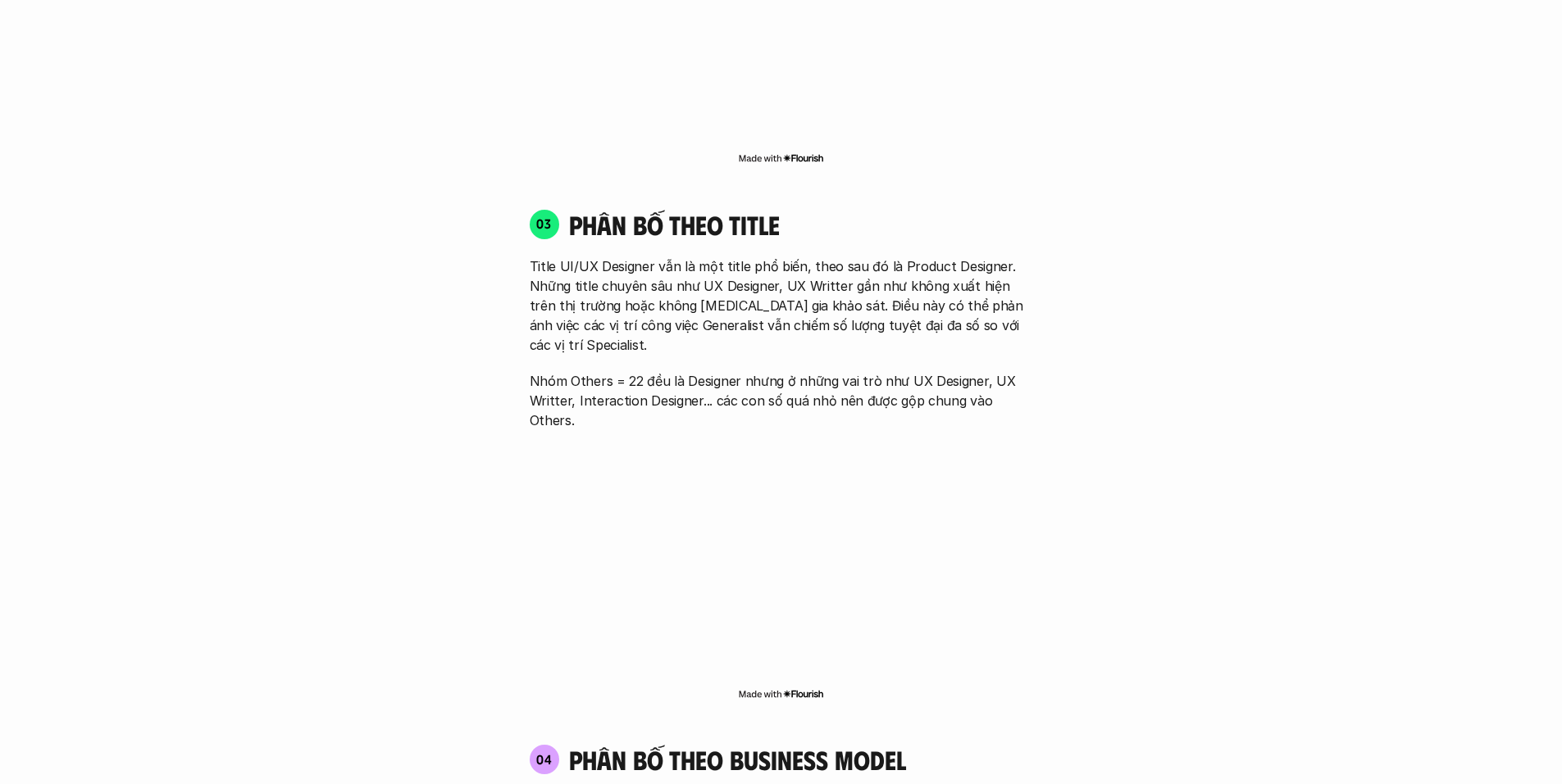
click at [757, 371] on p "Nhóm Others = 22 đều là Designer nhưng ở những vai trò như UX Designer, UX Writ…" at bounding box center [781, 401] width 503 height 59
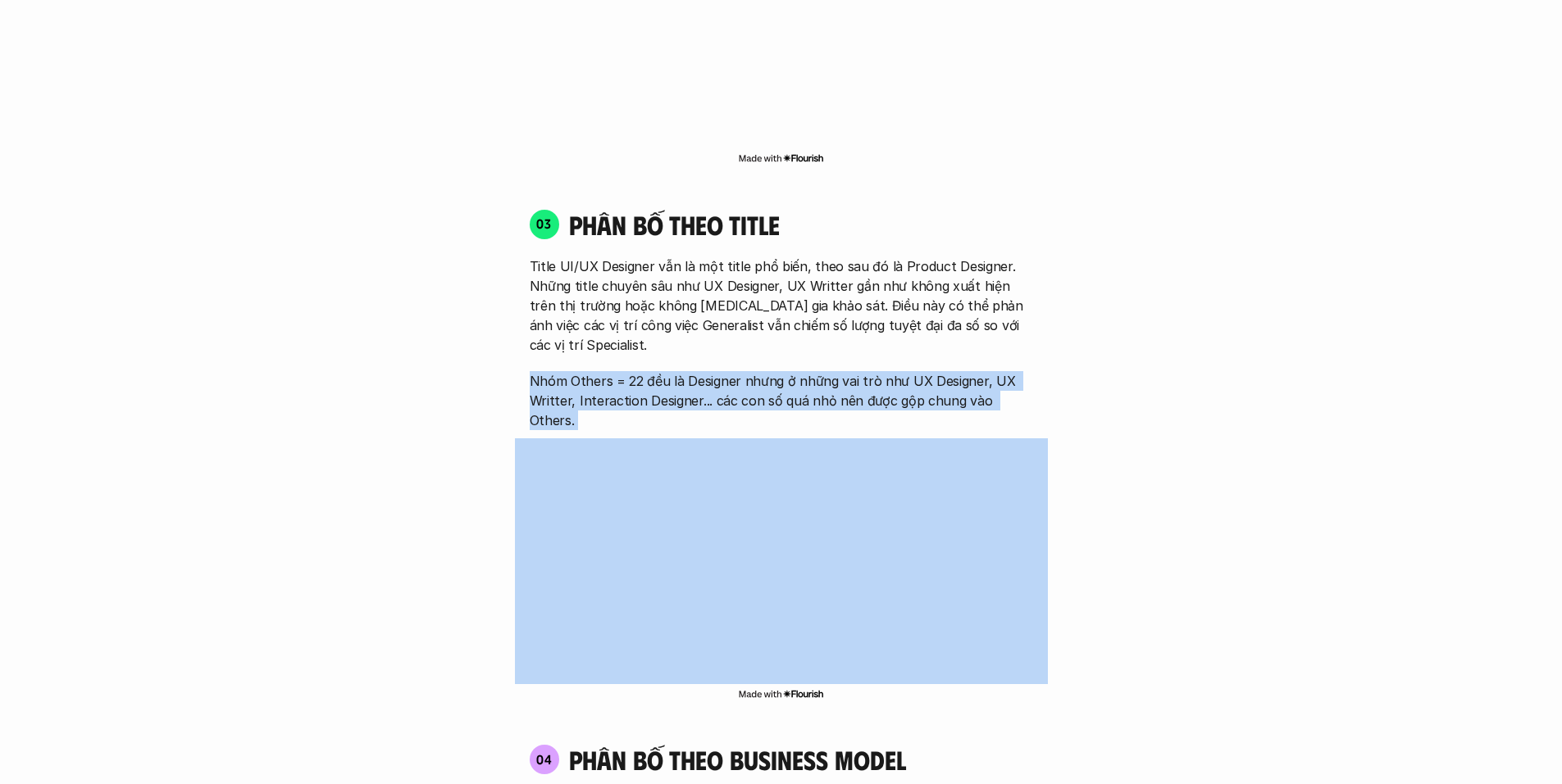
click at [757, 371] on p "Nhóm Others = 22 đều là Designer nhưng ở những vai trò như UX Designer, UX Writ…" at bounding box center [781, 401] width 503 height 59
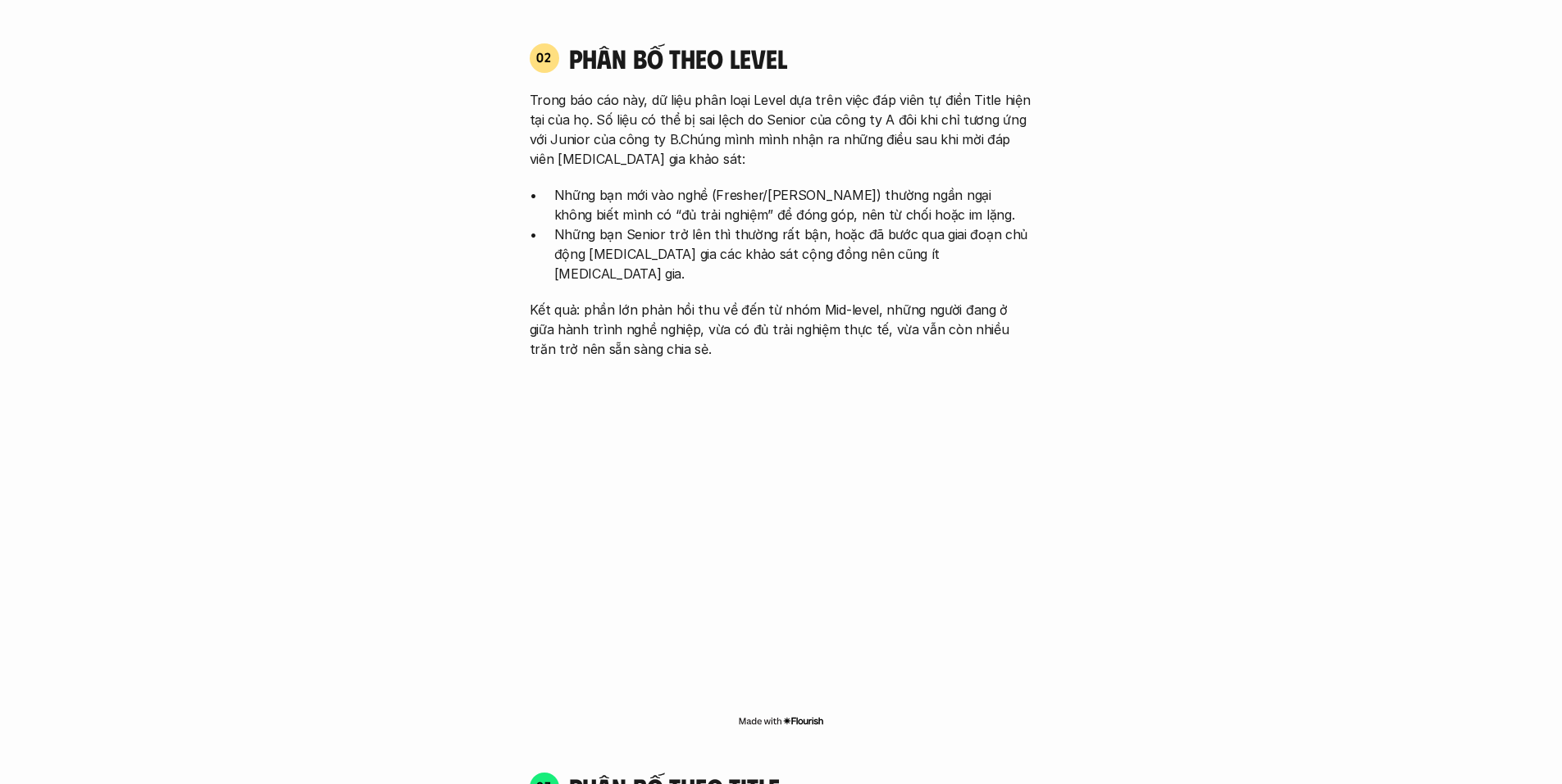
scroll to position [1795, 0]
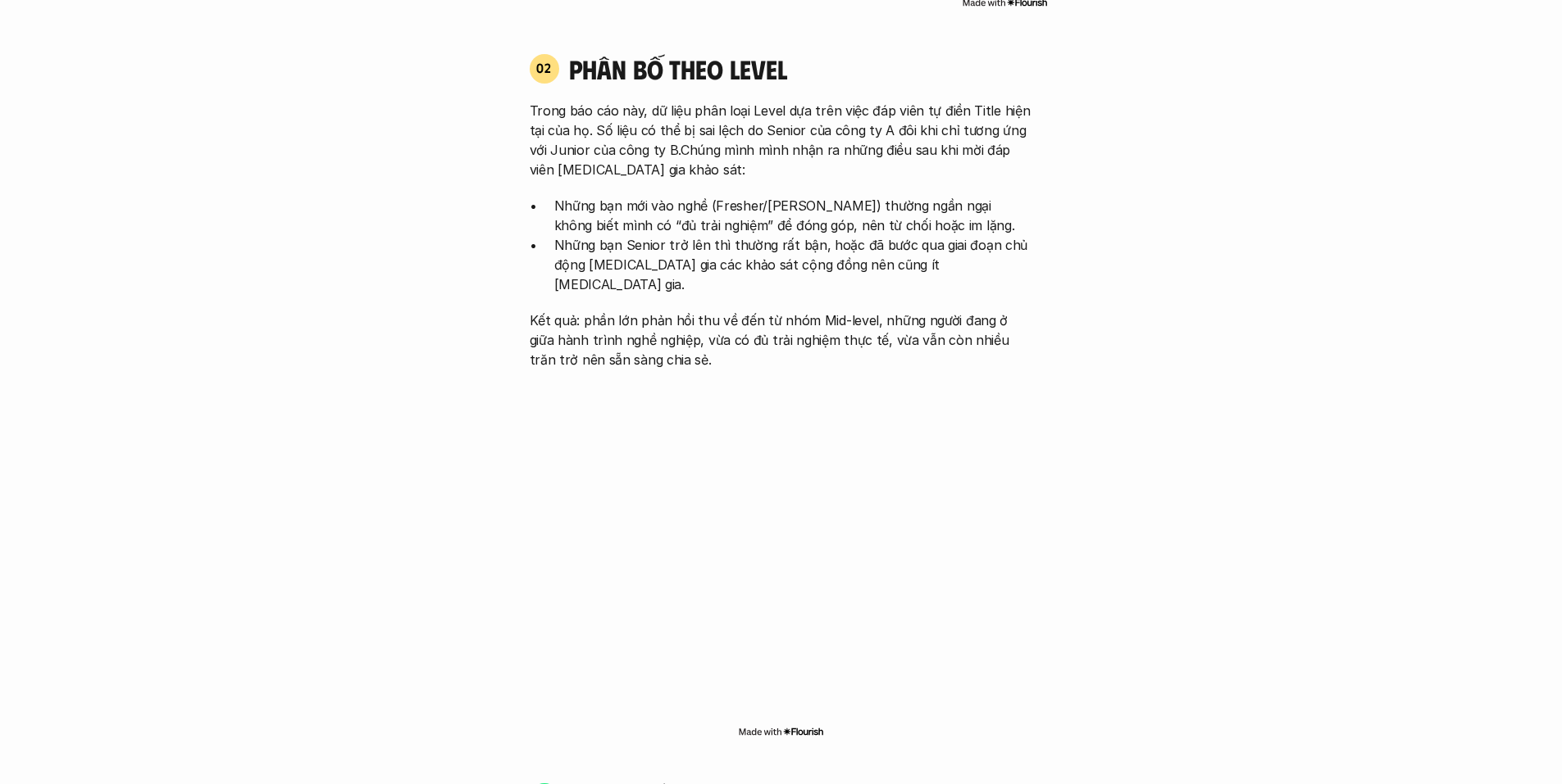
click at [771, 327] on p "Kết quả: phần lớn phản hồi thu về đến từ nhóm Mid-level, những người đang ở giữ…" at bounding box center [781, 340] width 503 height 59
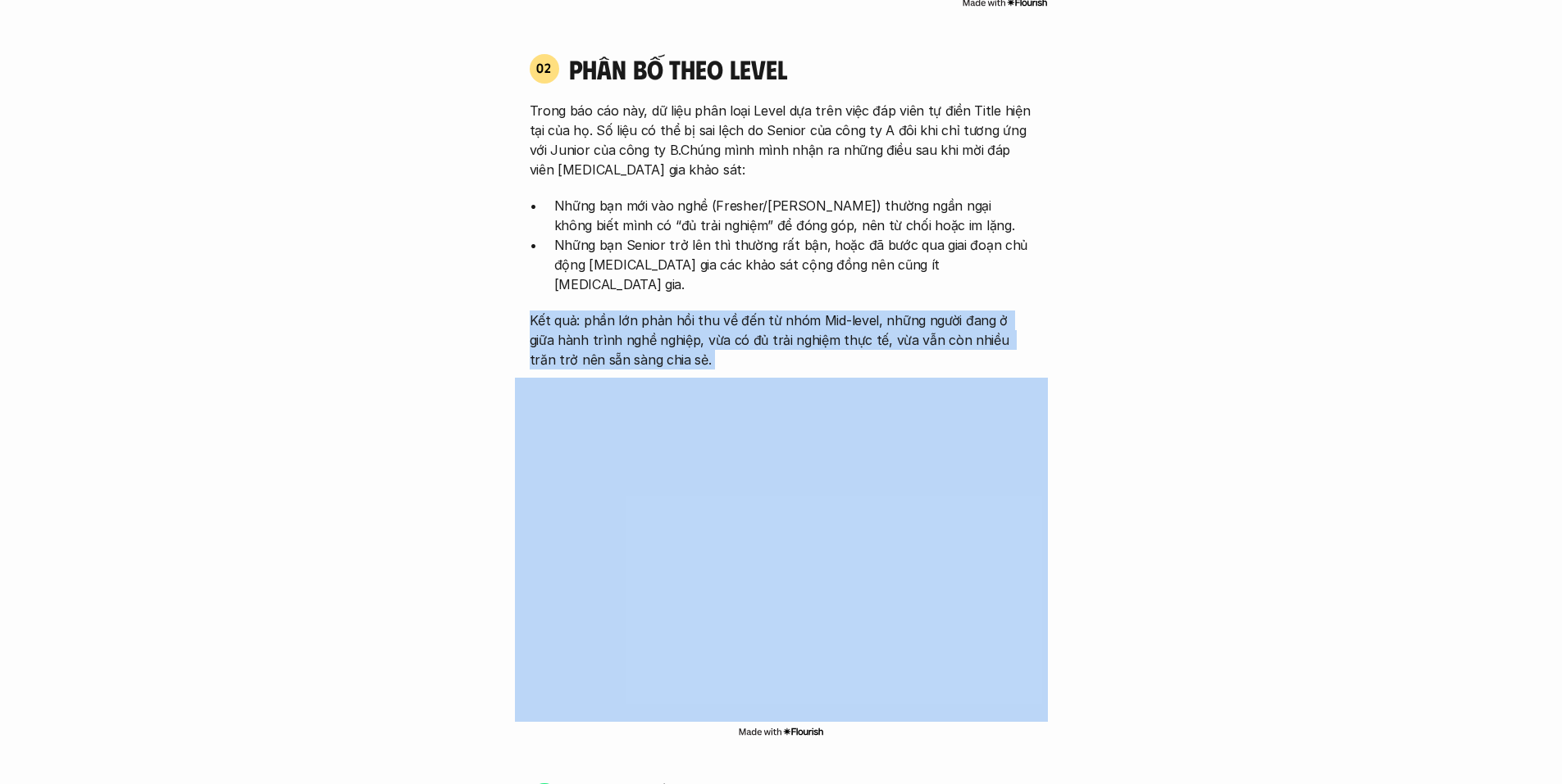
click at [771, 327] on p "Kết quả: phần lớn phản hồi thu về đến từ nhóm Mid-level, những người đang ở giữ…" at bounding box center [781, 340] width 503 height 59
click at [764, 314] on p "Kết quả: phần lớn phản hồi thu về đến từ nhóm Mid-level, những người đang ở giữ…" at bounding box center [781, 340] width 503 height 59
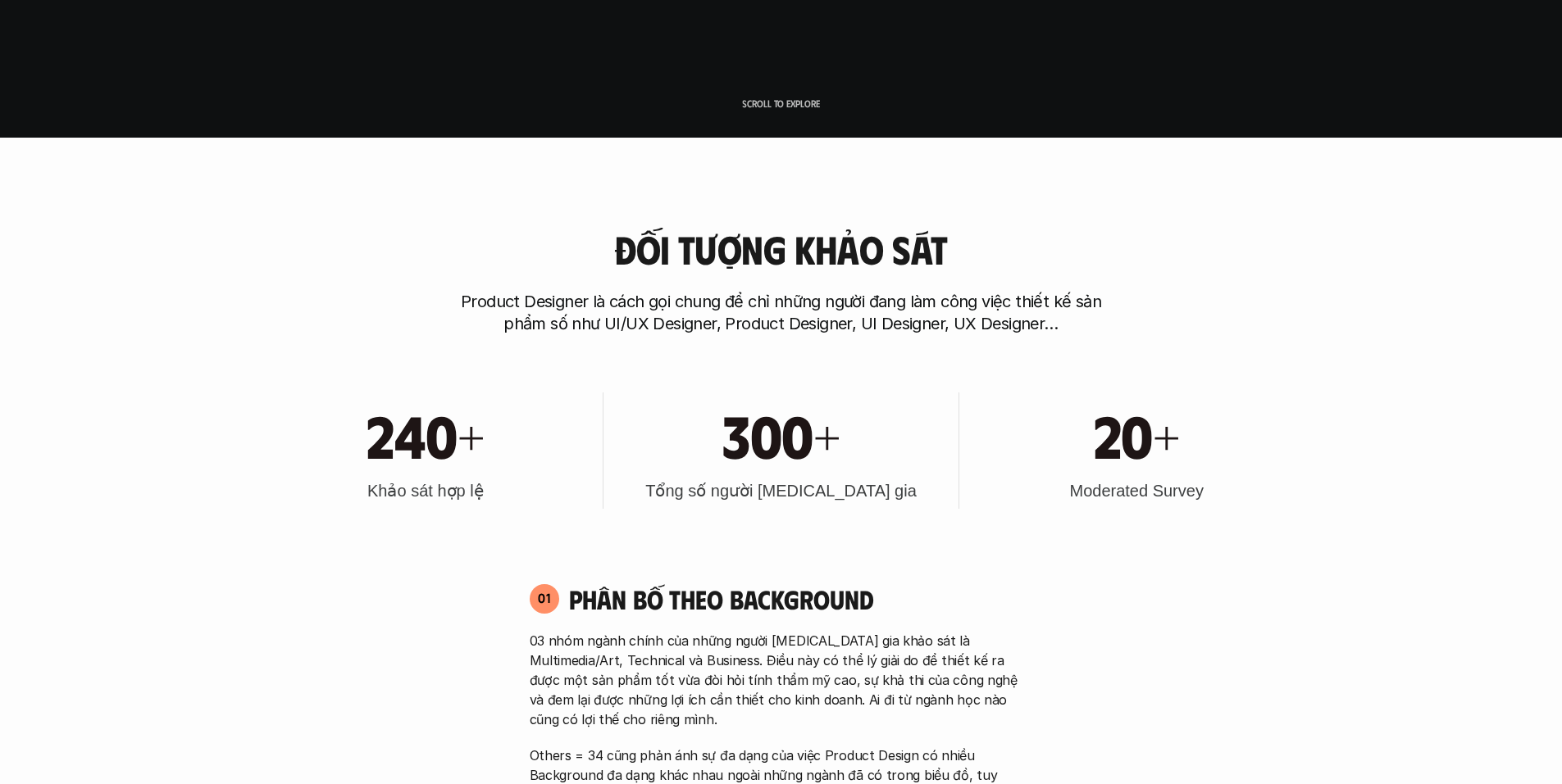
scroll to position [484, 0]
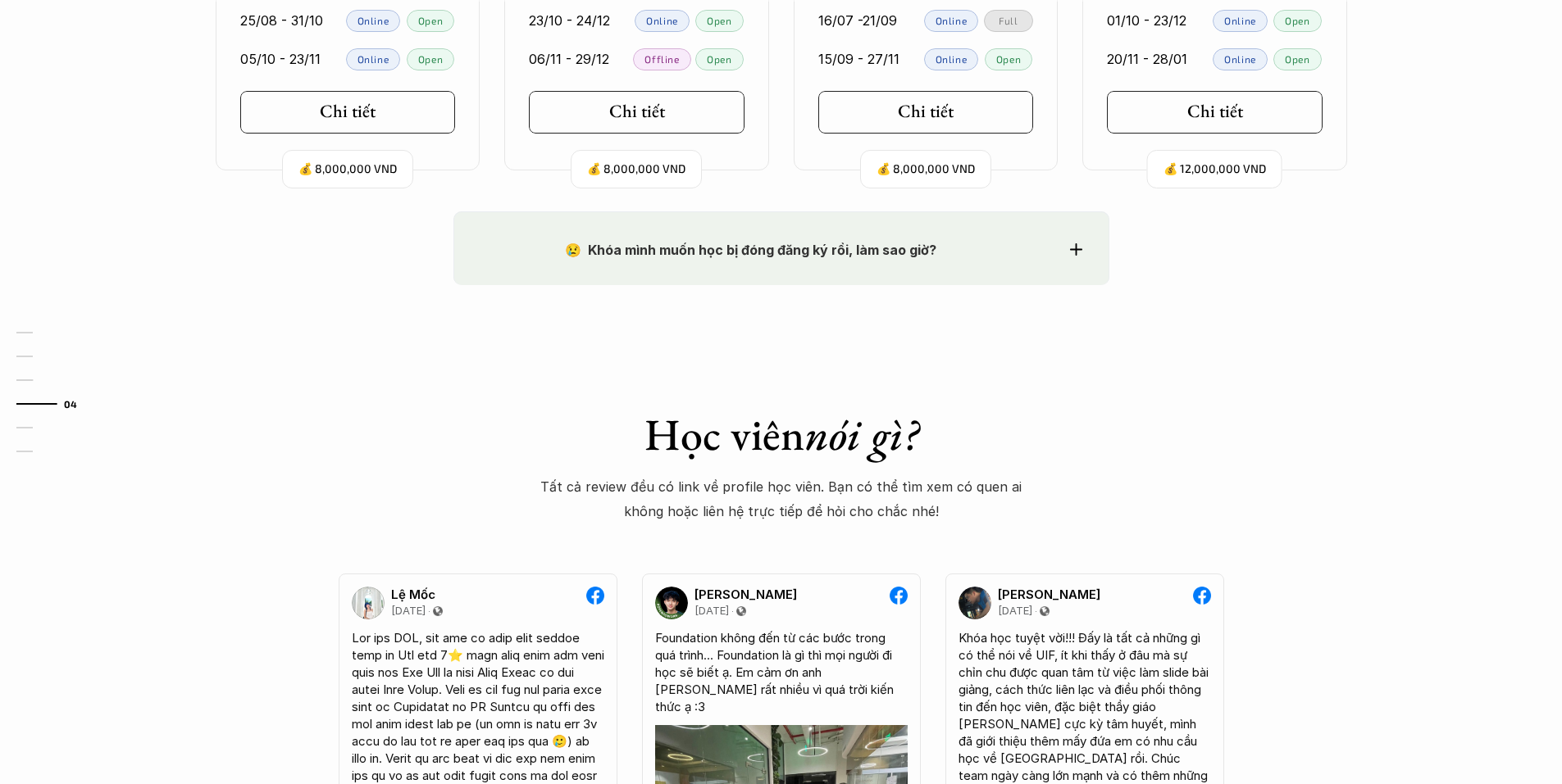
scroll to position [1967, 0]
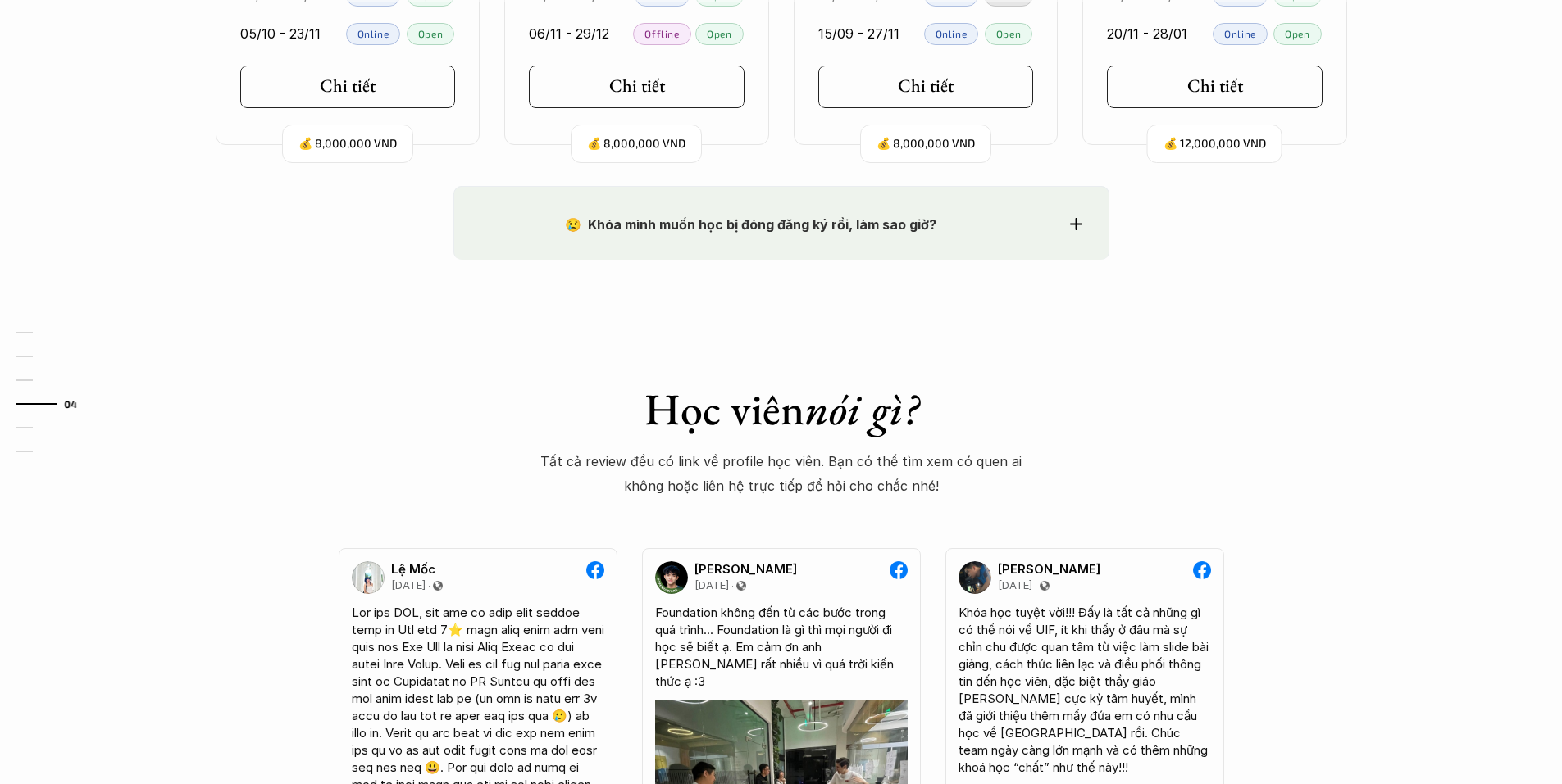
click at [1055, 222] on div "😢 Khóa mình muốn học bị đóng đăng ký rồi, làm sao giờ?" at bounding box center [781, 224] width 602 height 24
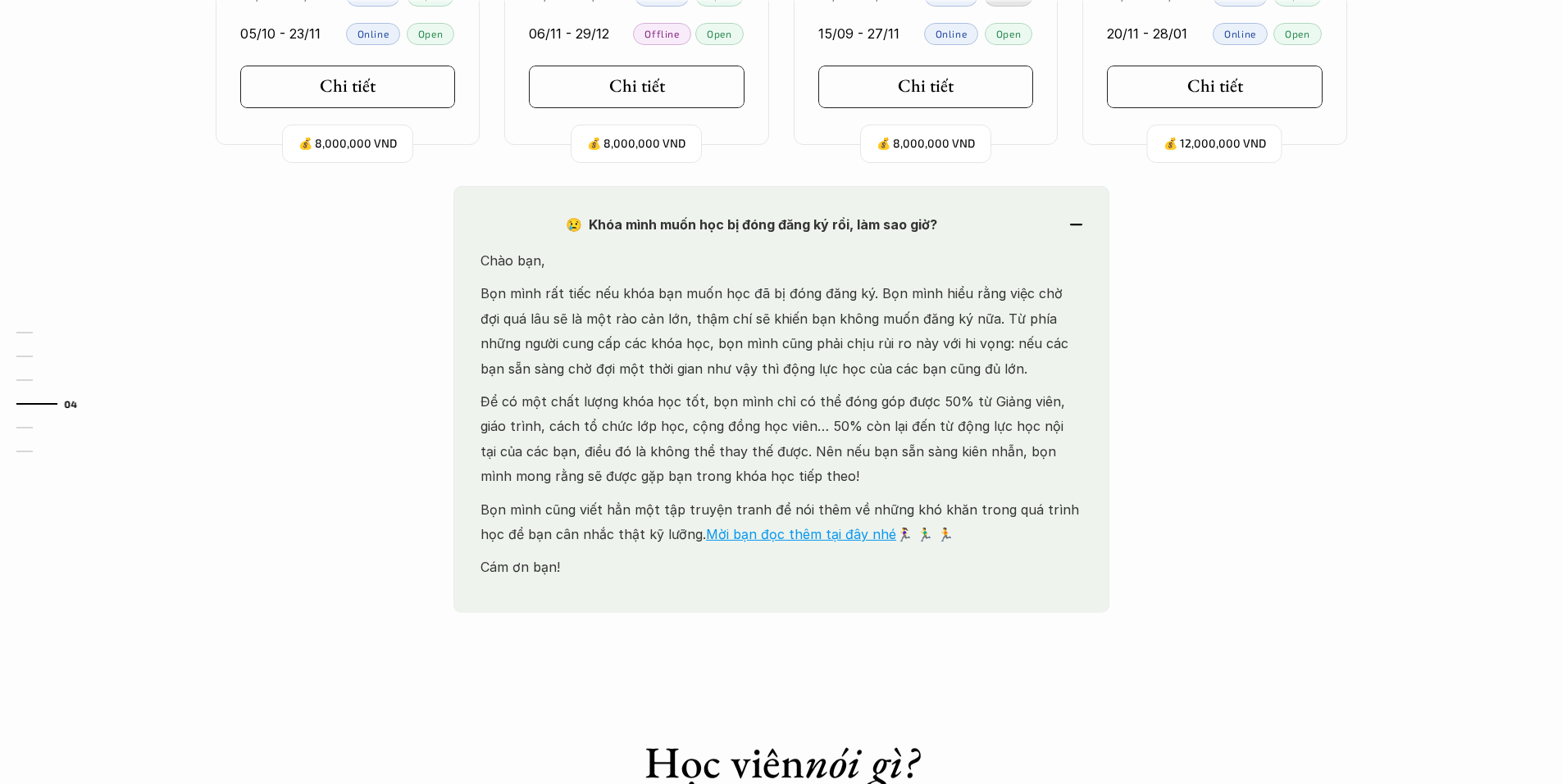
click at [1078, 218] on div "😢 Khóa mình muốn học bị đóng đăng ký rồi, làm sao giờ?" at bounding box center [781, 224] width 602 height 24
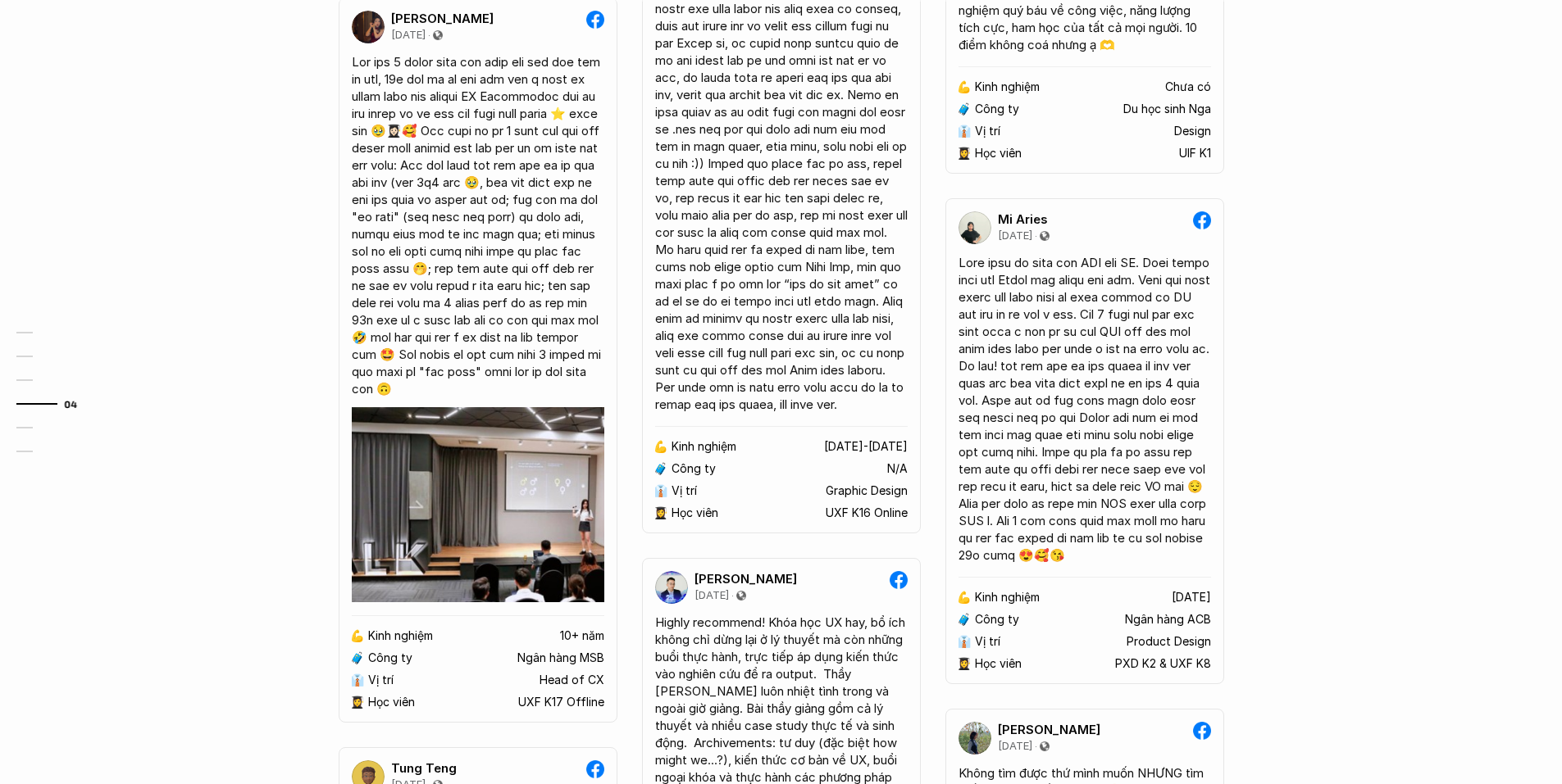
scroll to position [3114, 0]
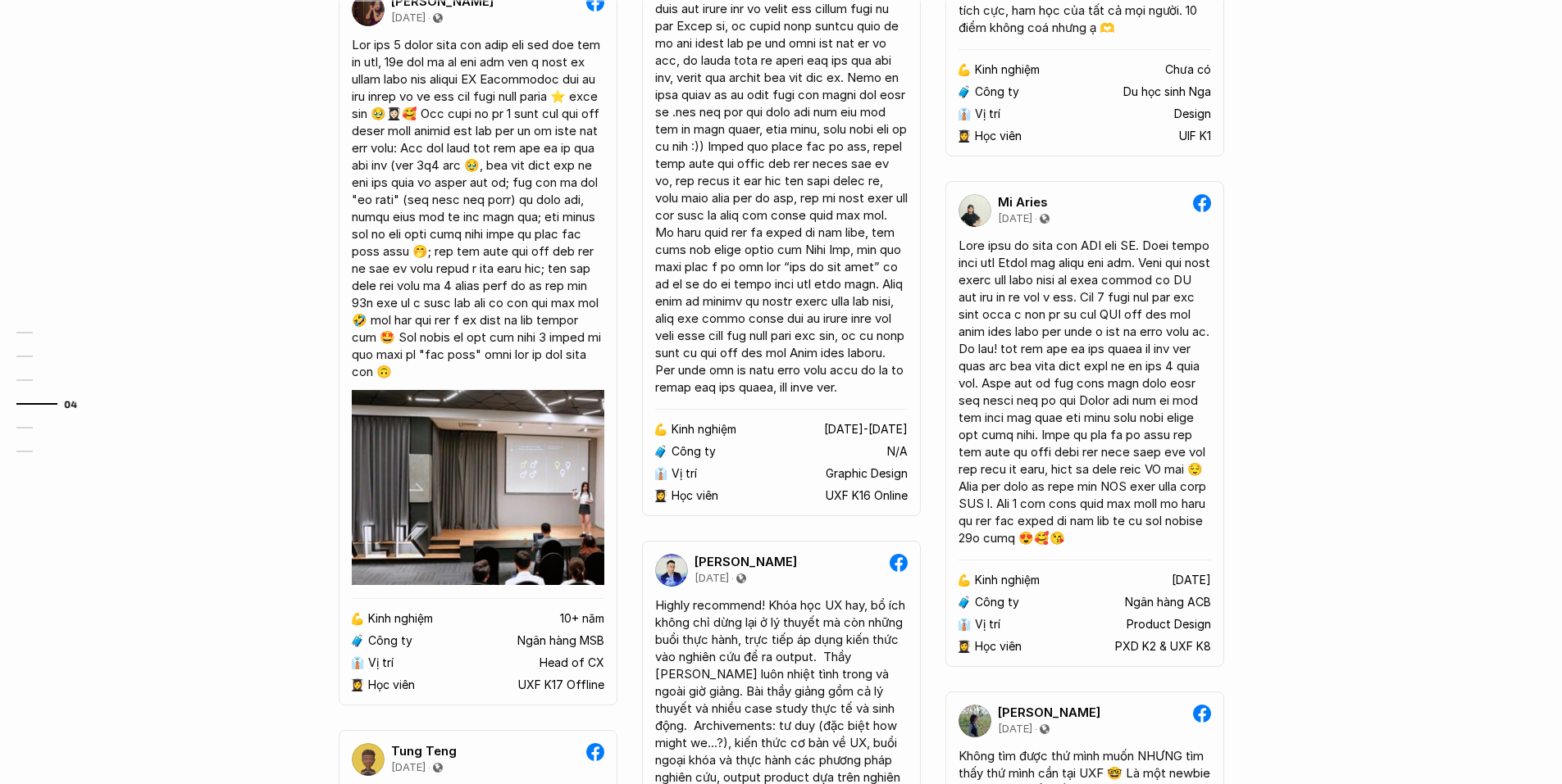
drag, startPoint x: 1389, startPoint y: 628, endPoint x: 1369, endPoint y: 622, distance: 20.9
click at [1388, 628] on div "😢 Khóa mình muốn học bị đóng đăng ký rồi, làm sao giờ? Chào bạn, Bọn mình rất t…" at bounding box center [781, 65] width 1562 height 2053
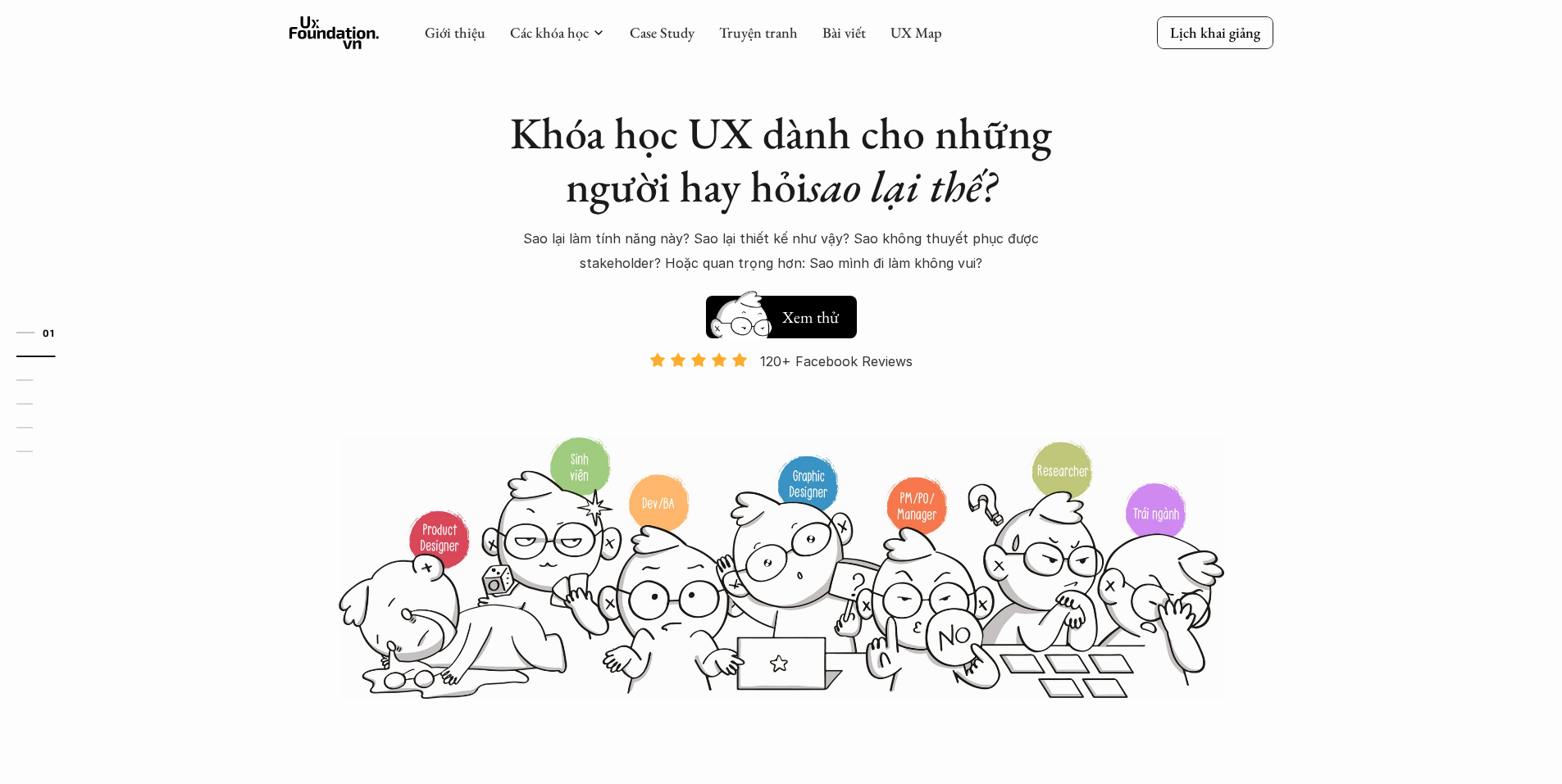
scroll to position [0, 0]
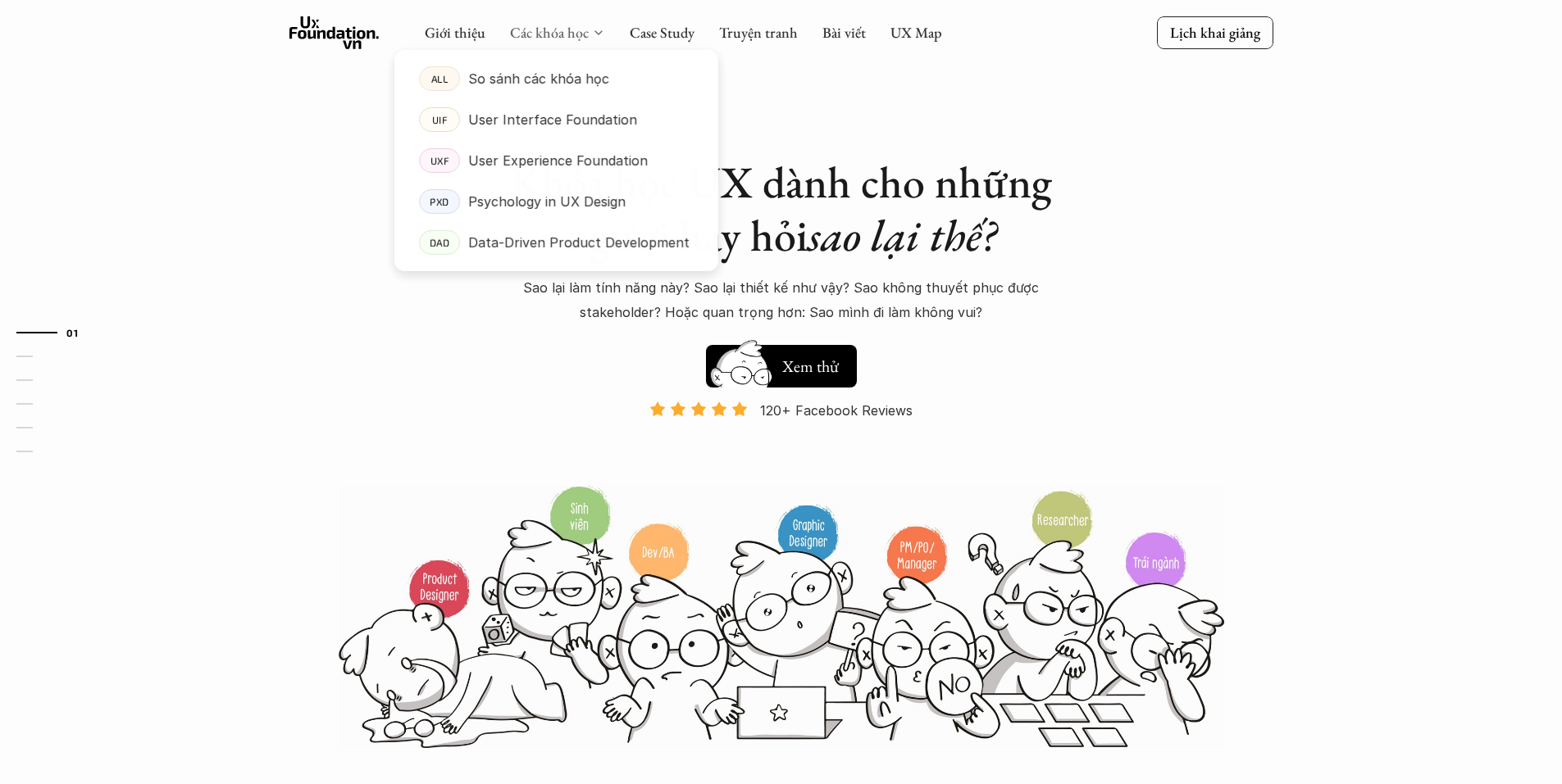
click at [545, 35] on link "Các khóa học" at bounding box center [549, 32] width 79 height 19
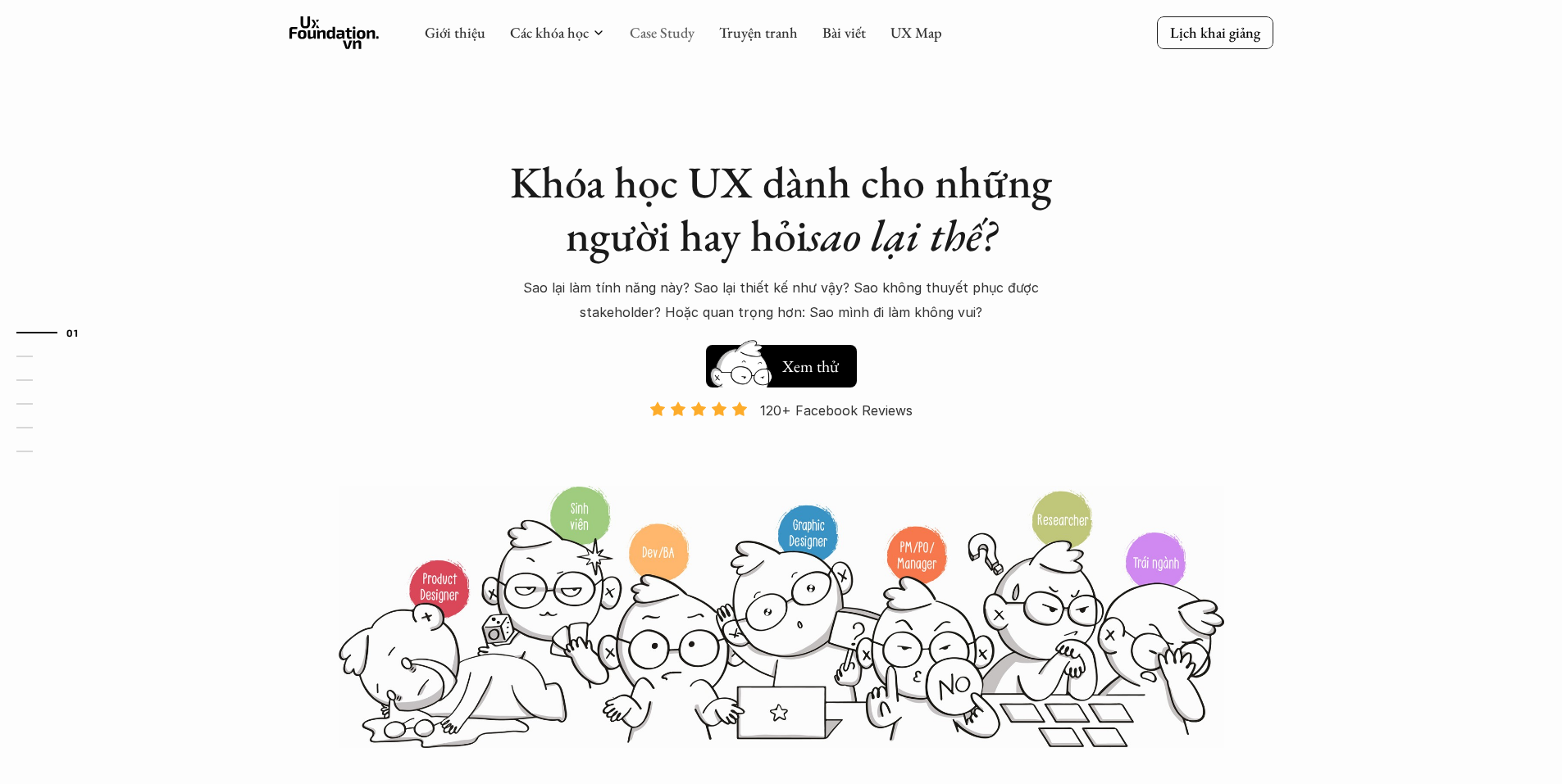
click at [667, 36] on link "Case Study" at bounding box center [662, 32] width 65 height 19
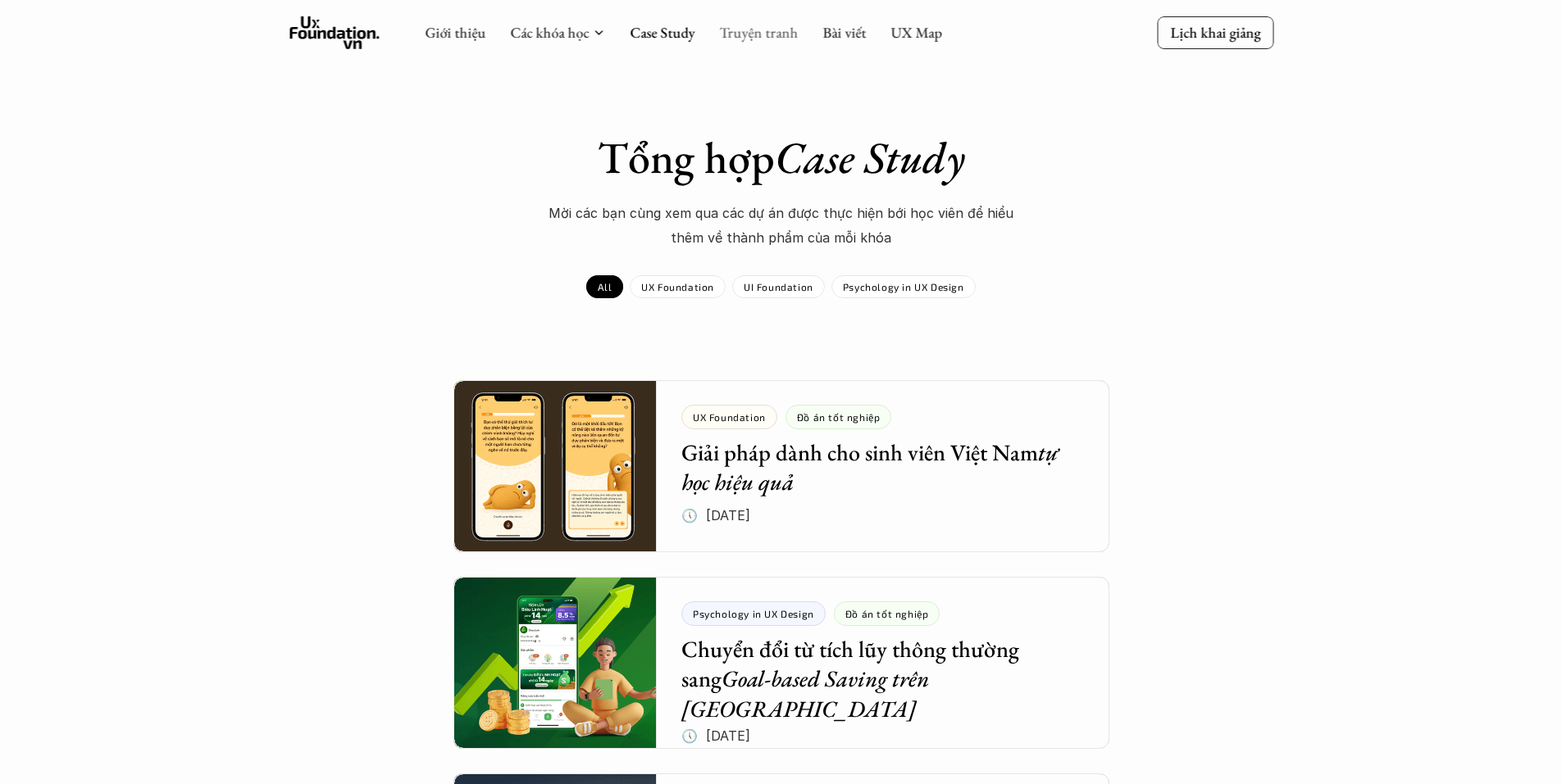
click at [776, 38] on link "Truyện tranh" at bounding box center [758, 32] width 79 height 19
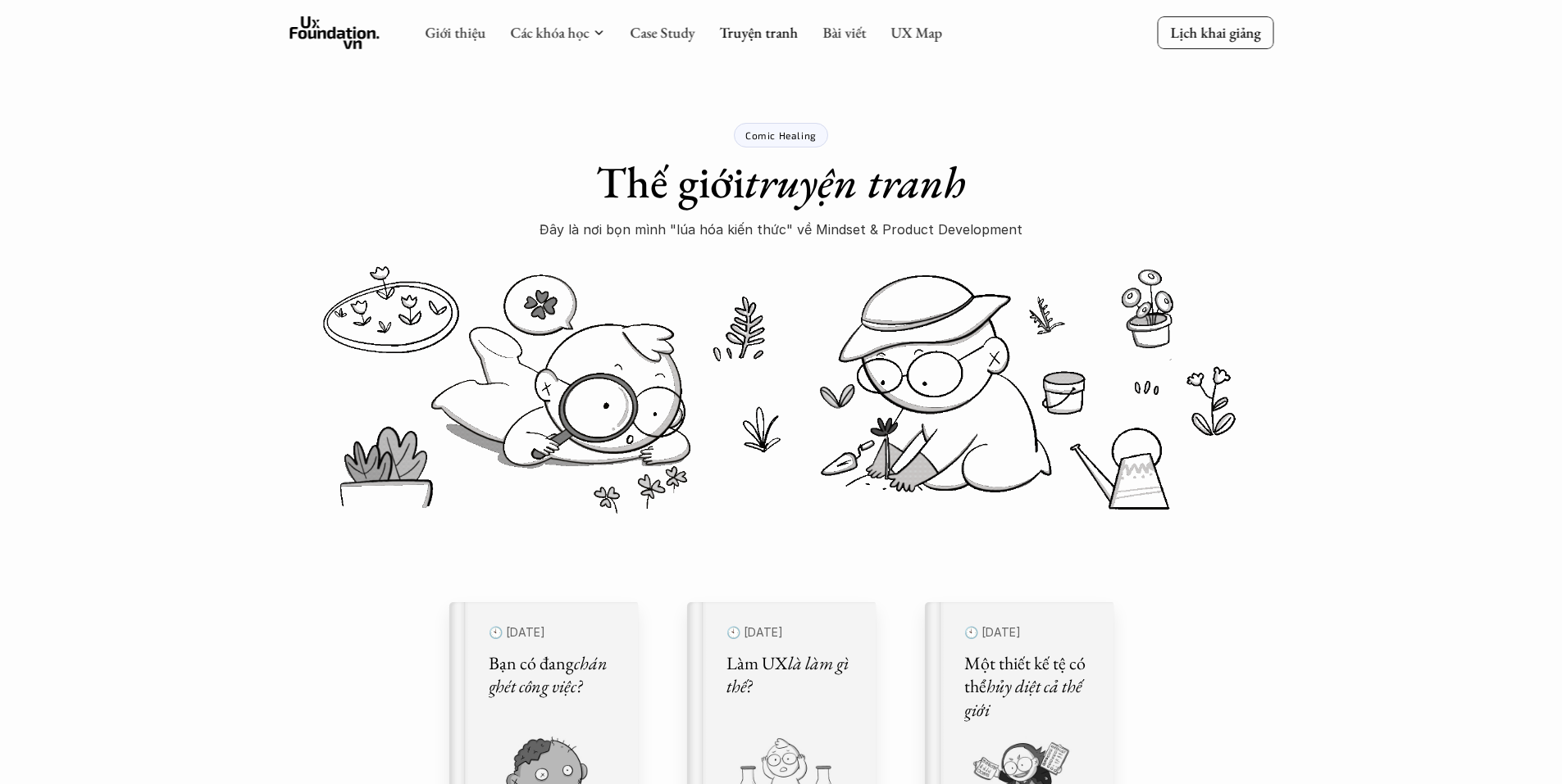
click at [723, 237] on p "Đây là nơi bọn mình "lúa hóa kiến thức" về Mindset & Product Development" at bounding box center [781, 230] width 483 height 24
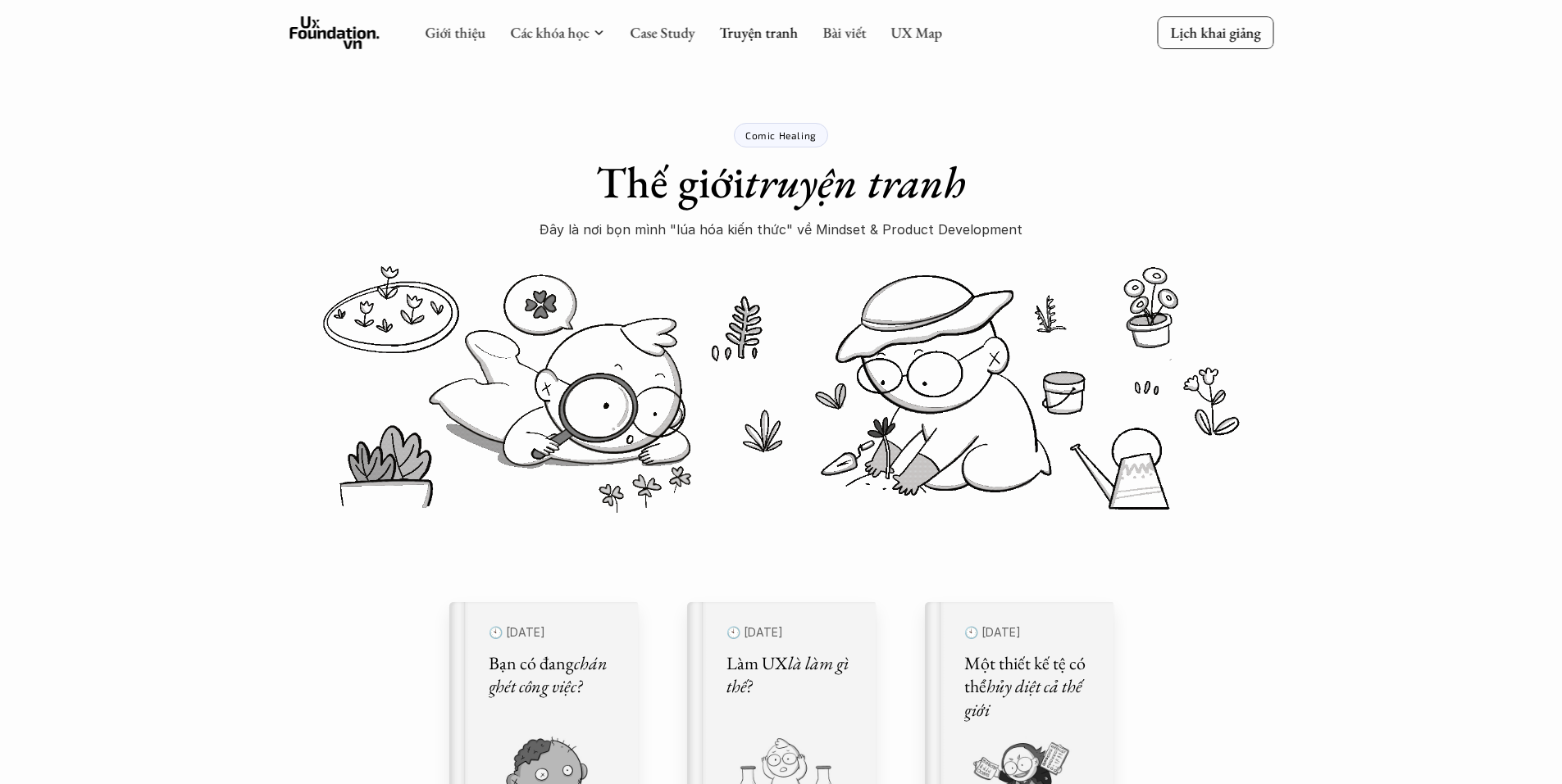
click at [723, 237] on p "Đây là nơi bọn mình "lúa hóa kiến thức" về Mindset & Product Development" at bounding box center [781, 230] width 483 height 24
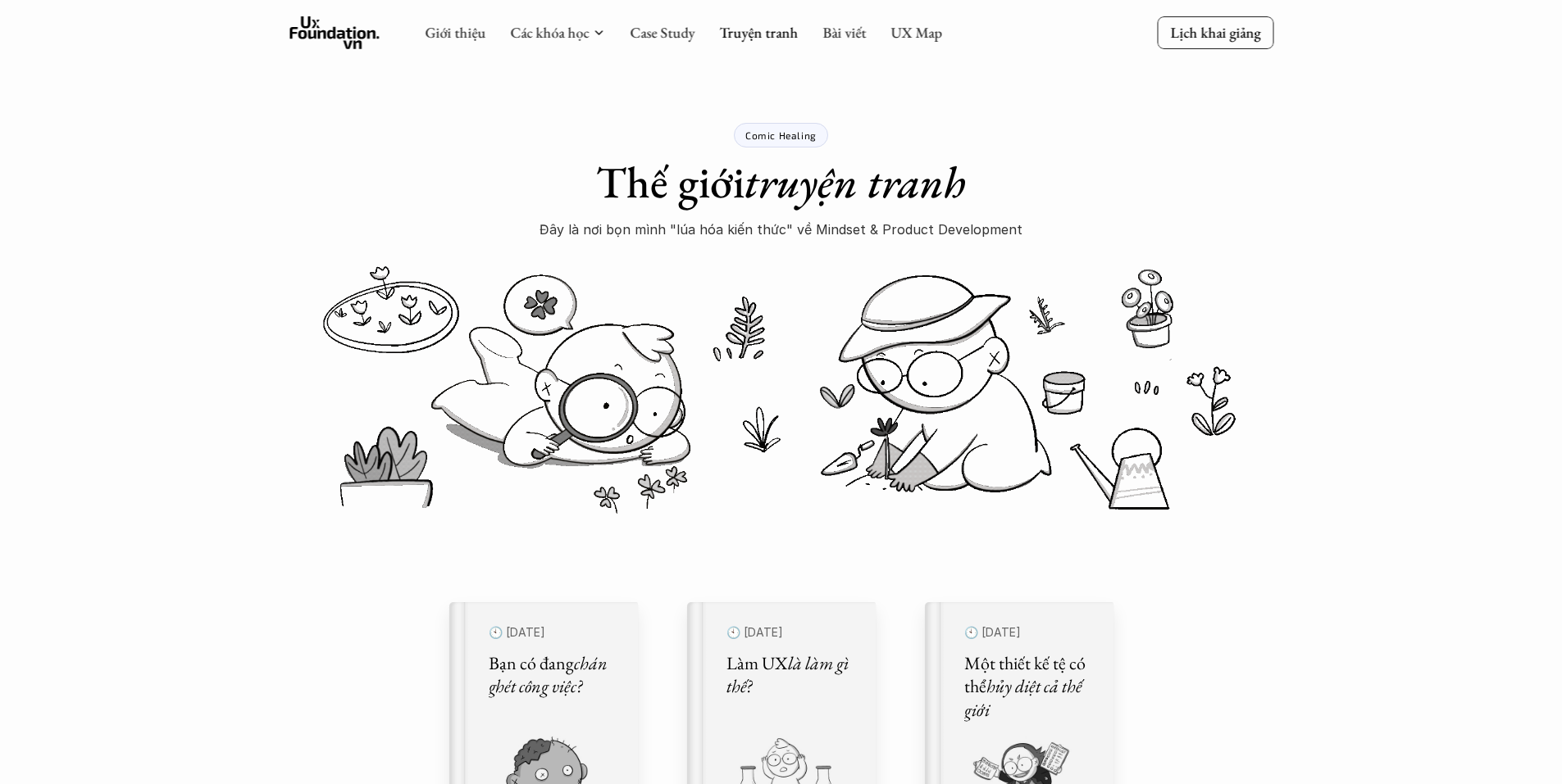
click at [723, 237] on p "Đây là nơi bọn mình "lúa hóa kiến thức" về Mindset & Product Development" at bounding box center [781, 230] width 483 height 24
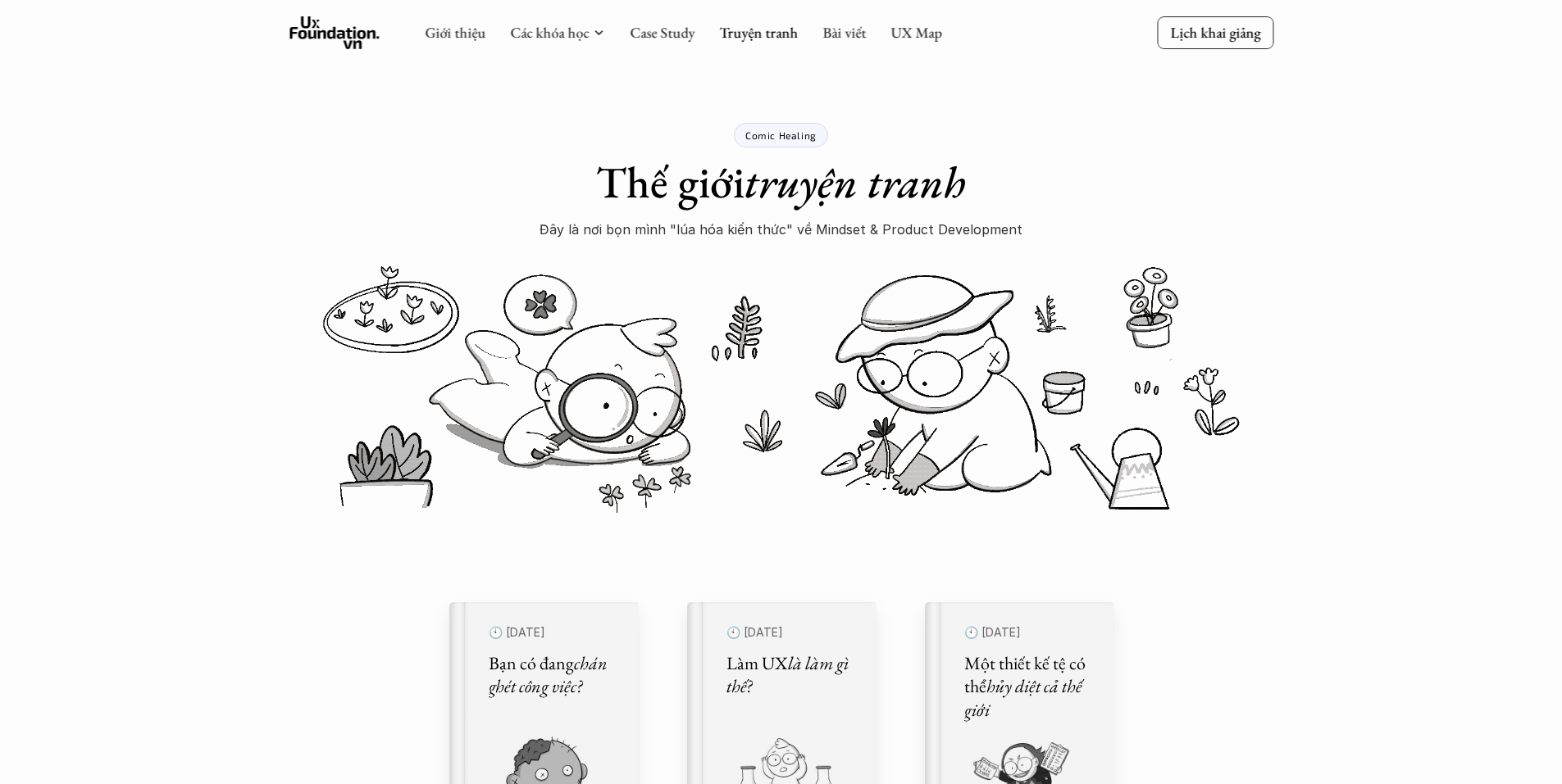
click at [723, 237] on p "Đây là nơi bọn mình "lúa hóa kiến thức" về Mindset & Product Development" at bounding box center [781, 230] width 483 height 24
click at [975, 219] on p "Đây là nơi bọn mình "lúa hóa kiến thức" về Mindset & Product Development" at bounding box center [781, 230] width 483 height 24
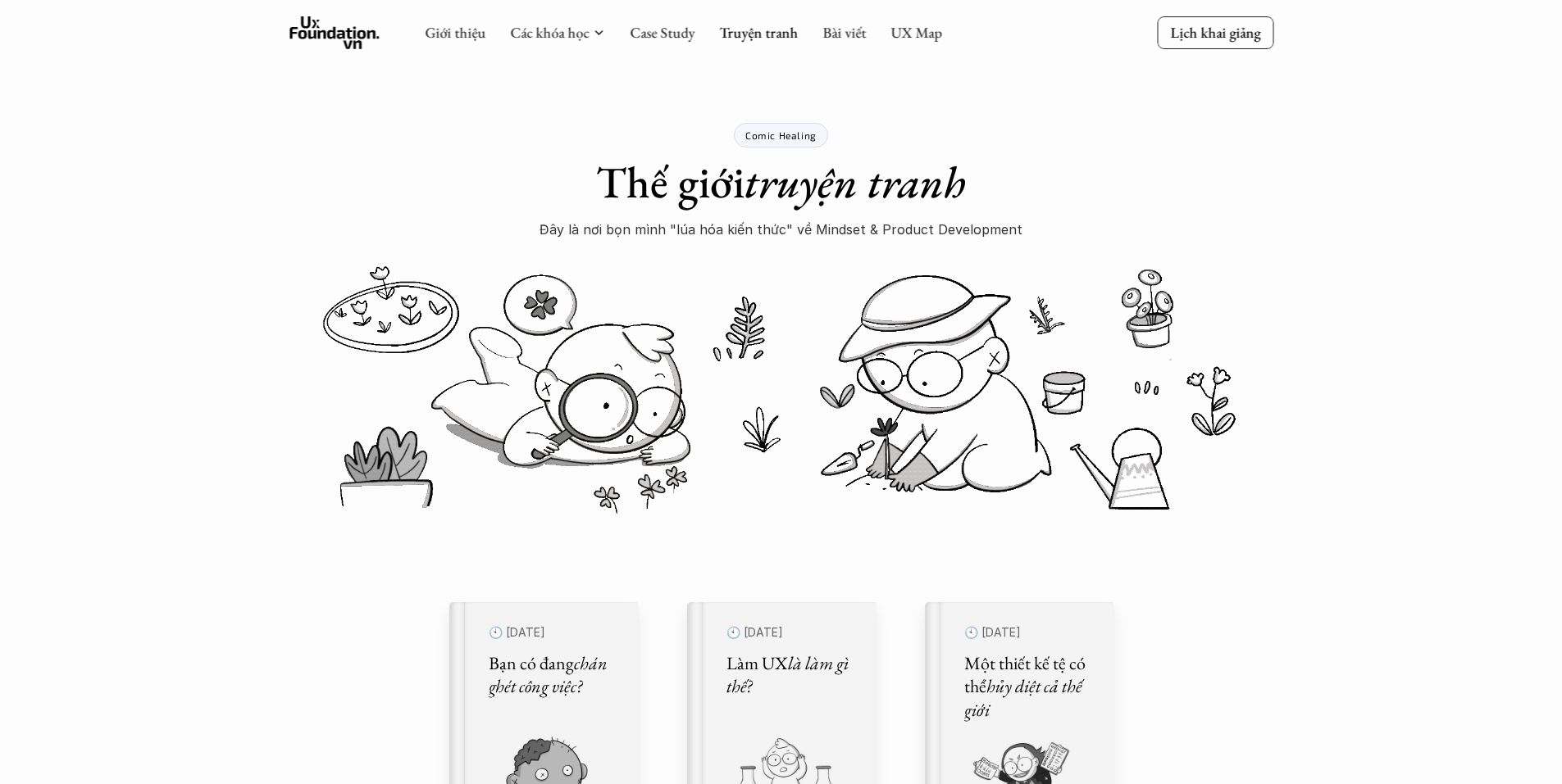
click at [975, 219] on p "Đây là nơi bọn mình "lúa hóa kiến thức" về Mindset & Product Development" at bounding box center [781, 230] width 483 height 24
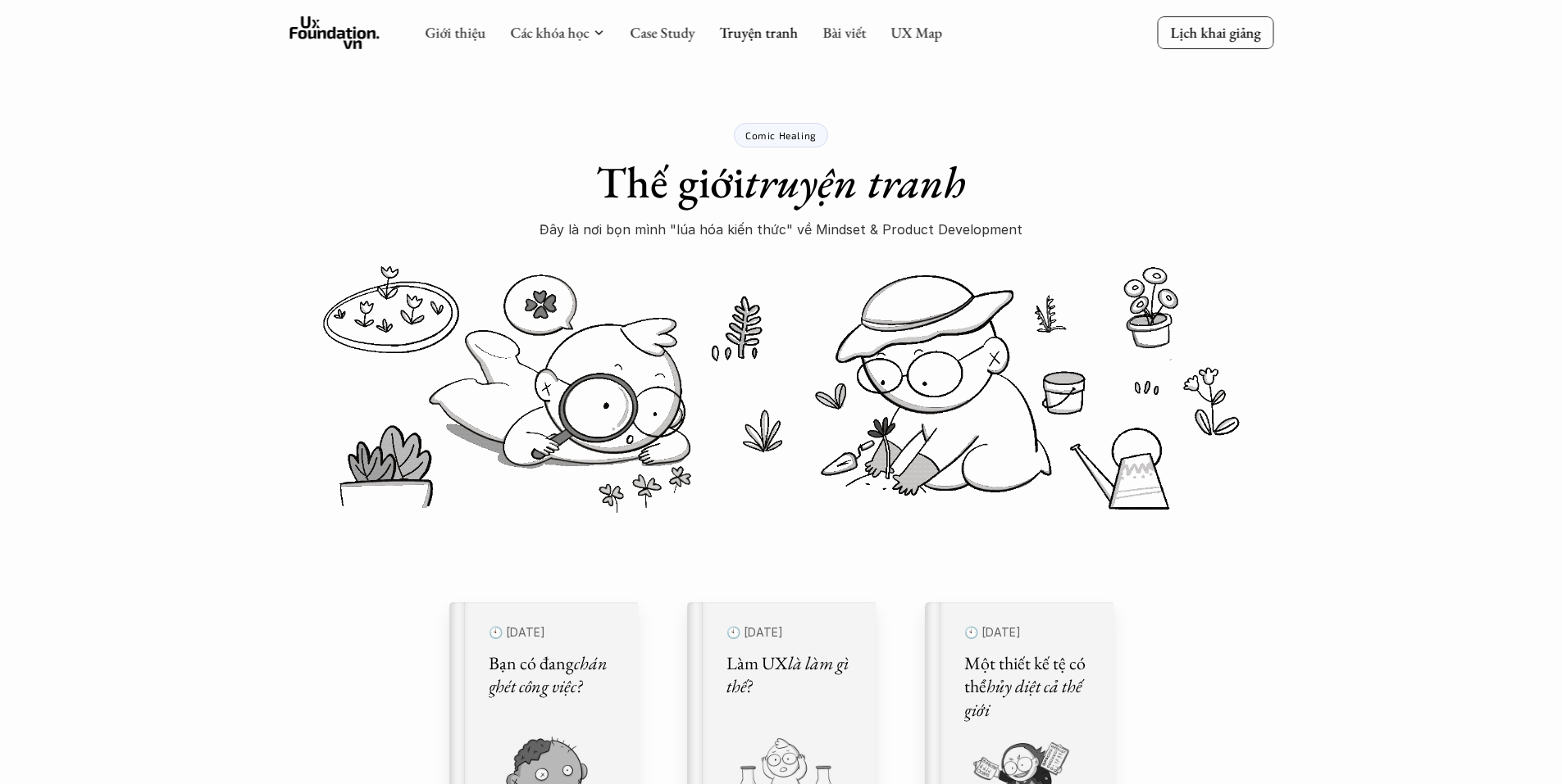
click at [959, 230] on p "Đây là nơi bọn mình "lúa hóa kiến thức" về Mindset & Product Development" at bounding box center [781, 230] width 483 height 24
